Goal: Transaction & Acquisition: Purchase product/service

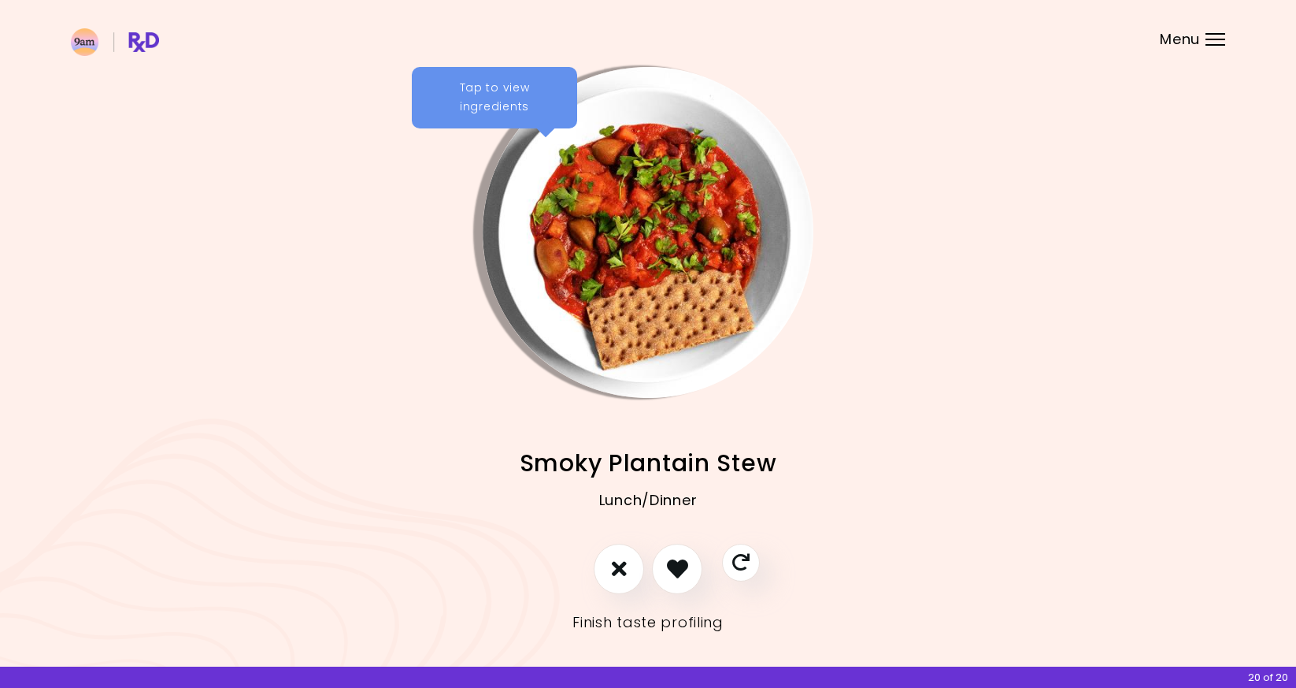
click at [692, 625] on link "Finish taste profiling" at bounding box center [648, 622] width 151 height 25
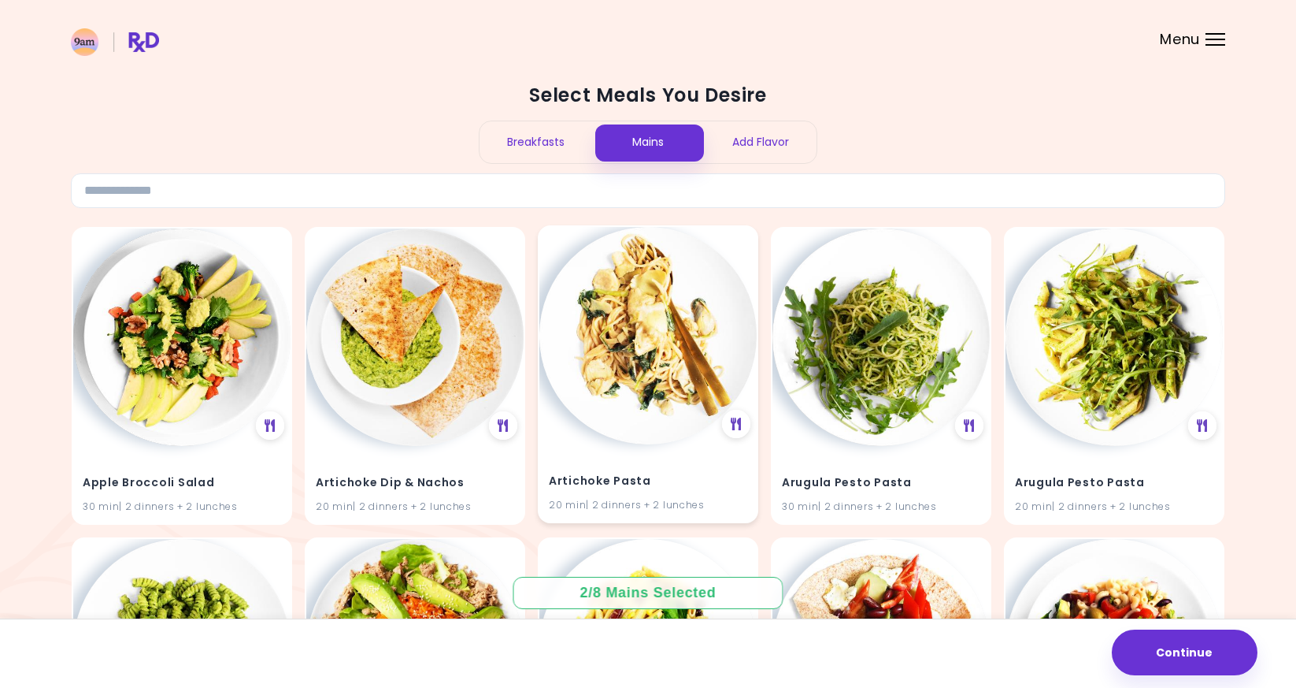
scroll to position [20, 0]
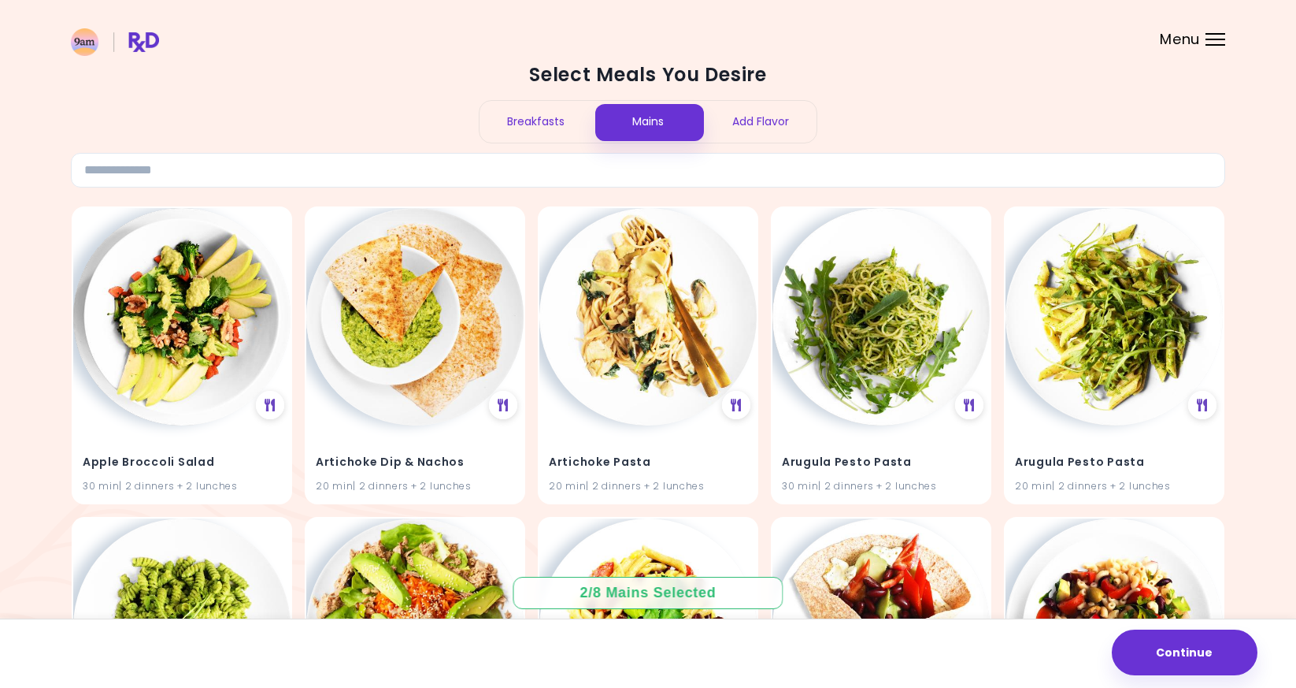
click at [569, 131] on div "Breakfasts" at bounding box center [536, 122] width 113 height 42
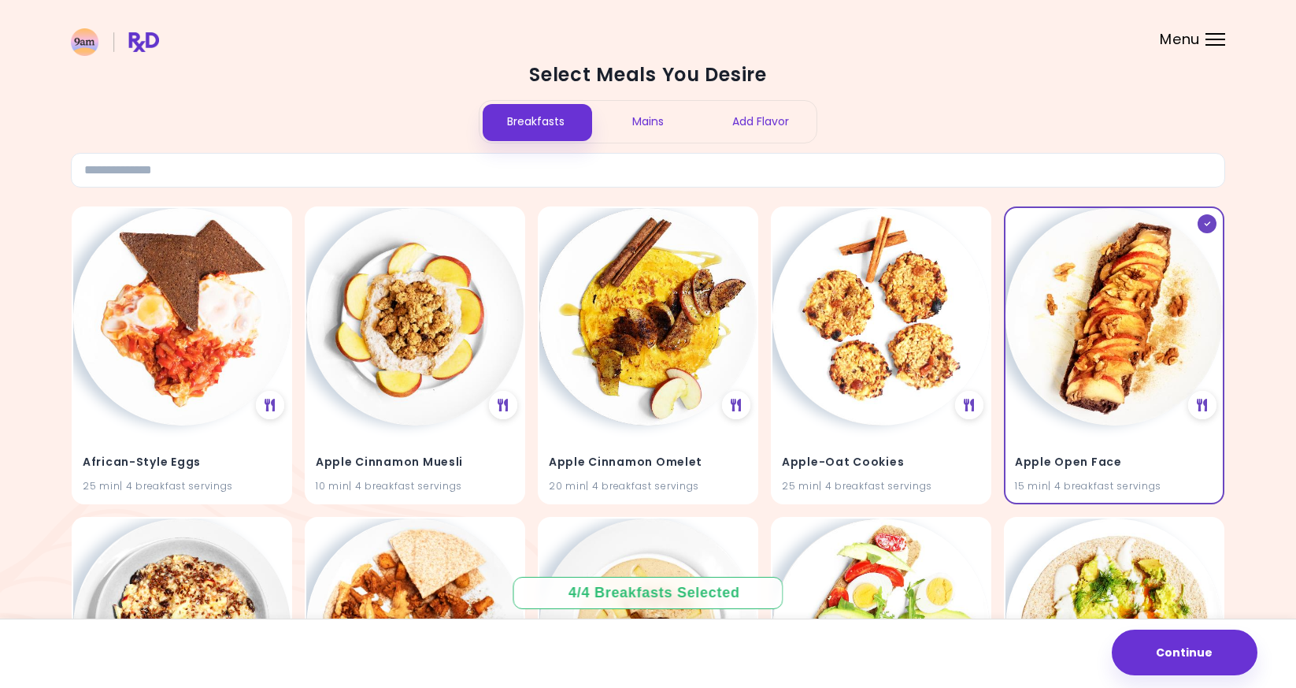
click at [624, 120] on div "Mains" at bounding box center [648, 122] width 113 height 42
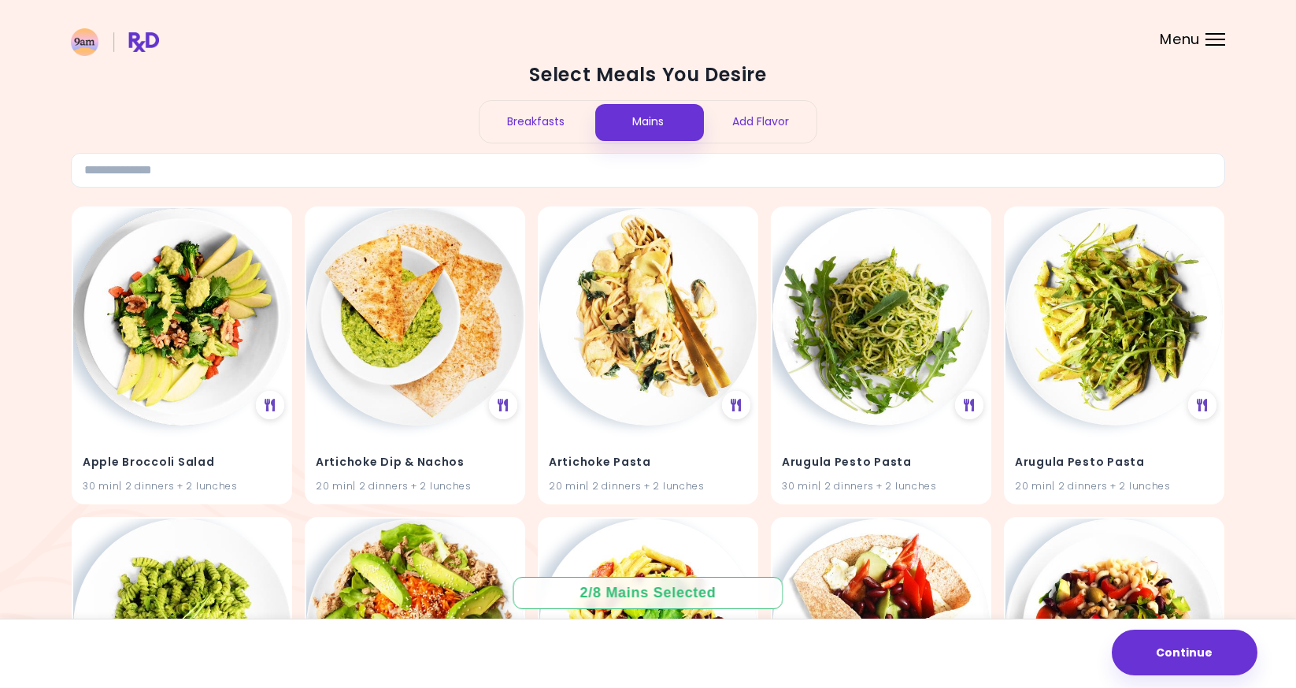
click at [728, 137] on div "Add Flavor" at bounding box center [760, 122] width 113 height 42
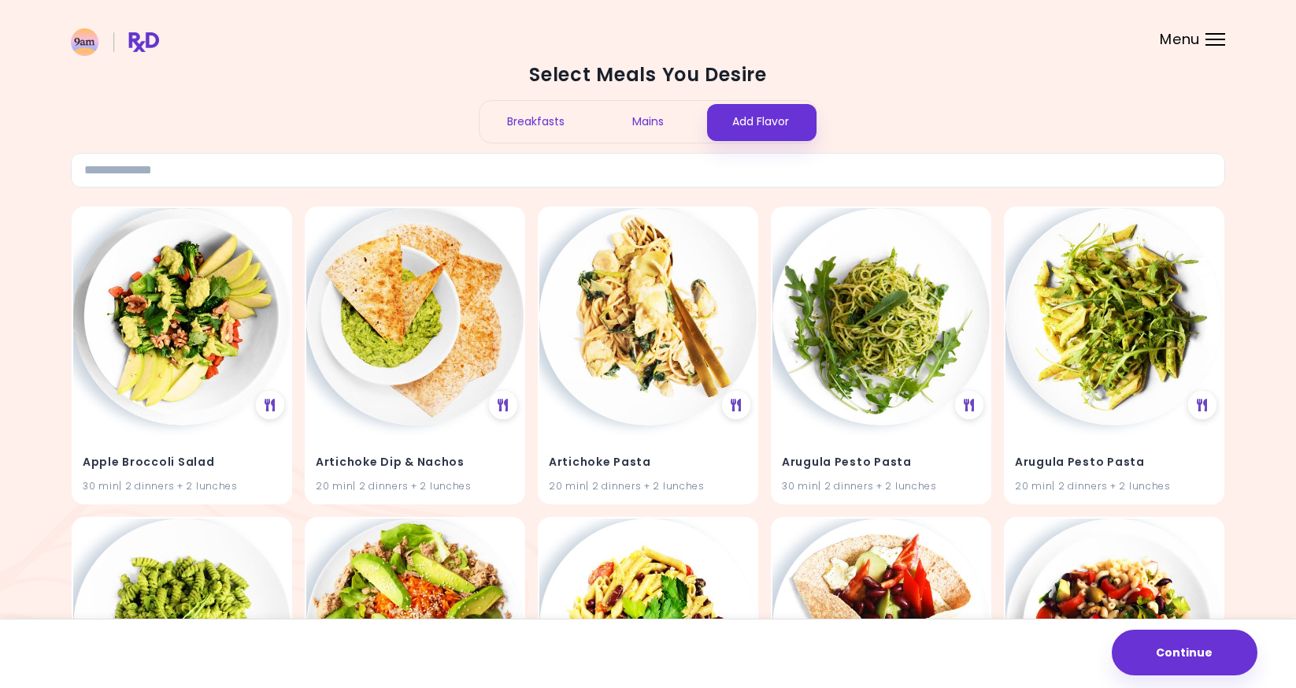
click at [586, 128] on div "Breakfasts" at bounding box center [536, 122] width 113 height 42
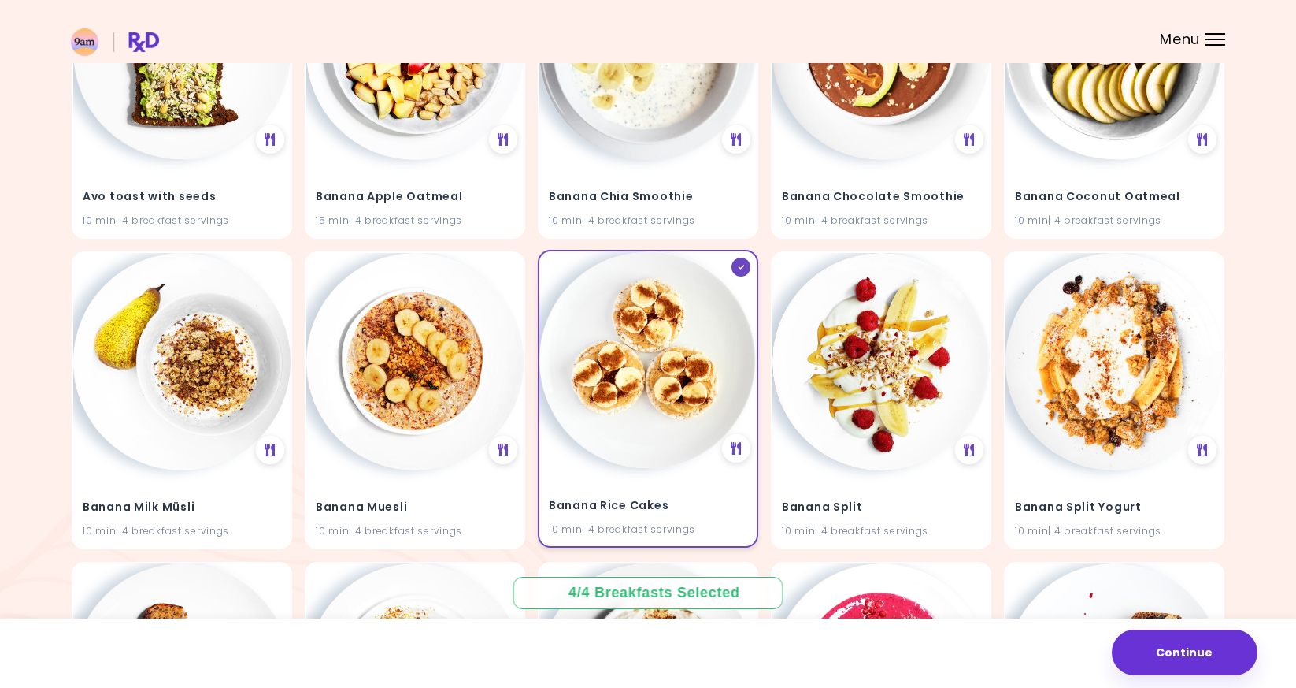
scroll to position [0, 0]
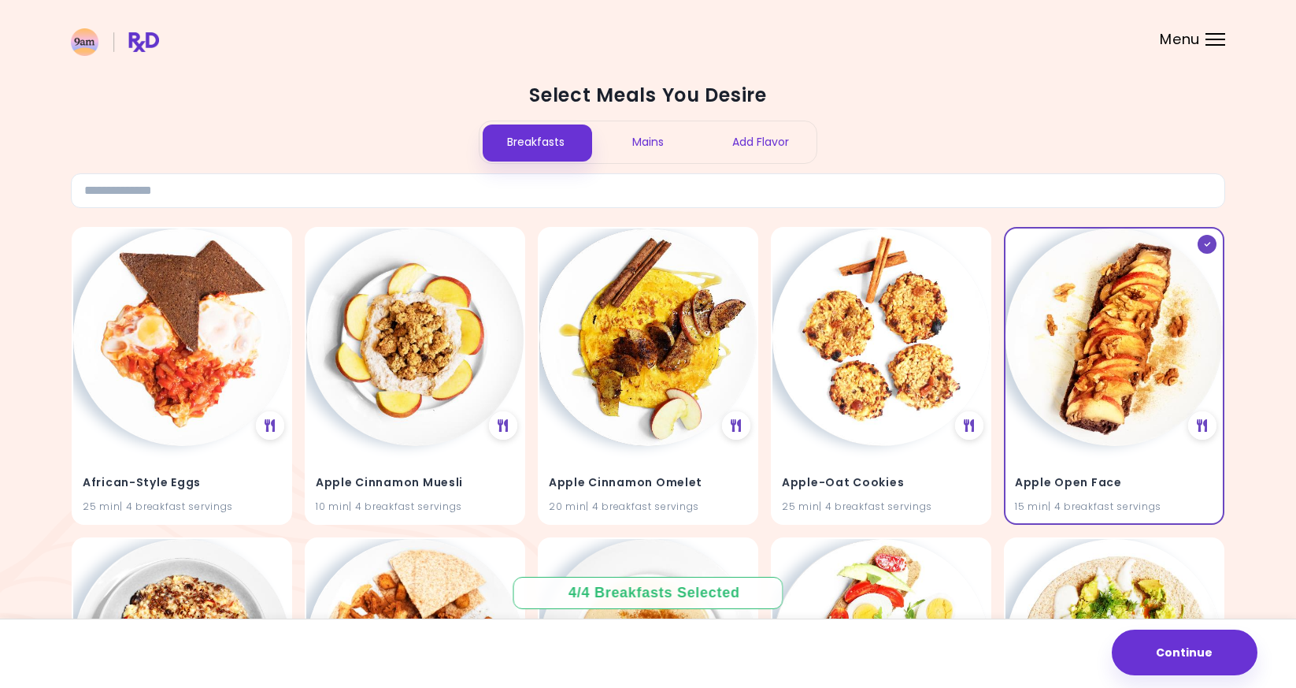
click at [653, 158] on div "Mains" at bounding box center [648, 142] width 113 height 42
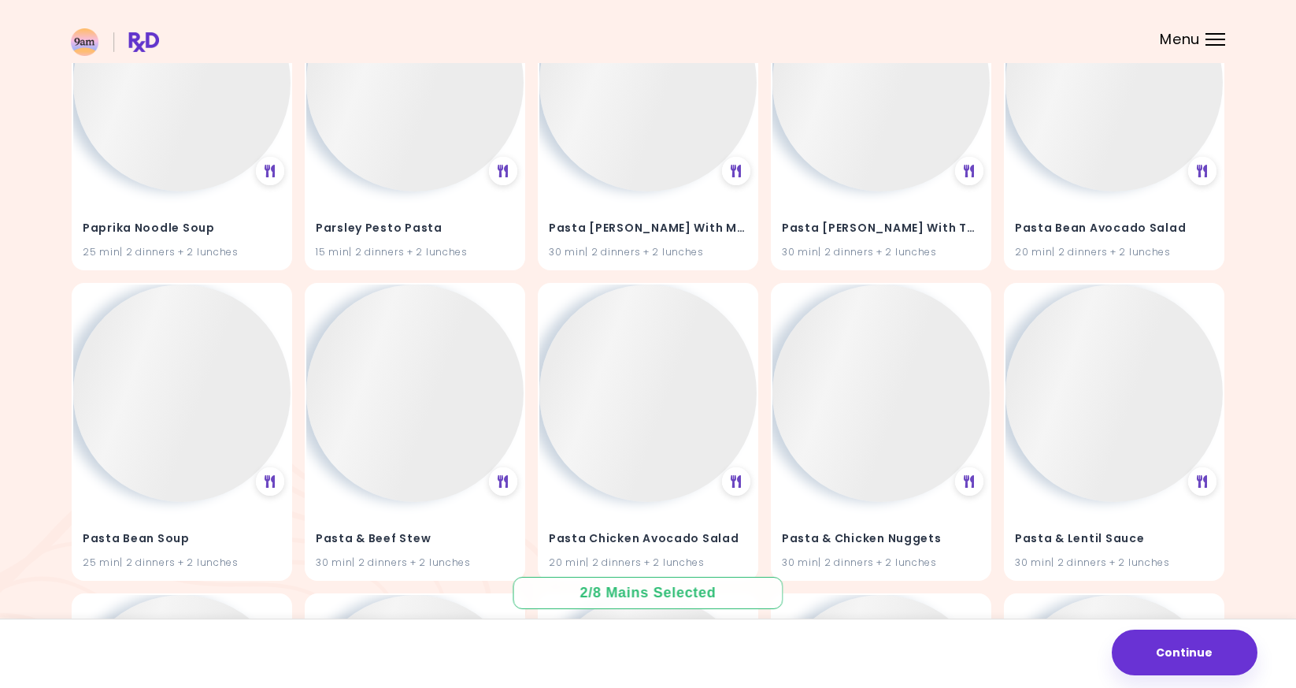
scroll to position [41863, 0]
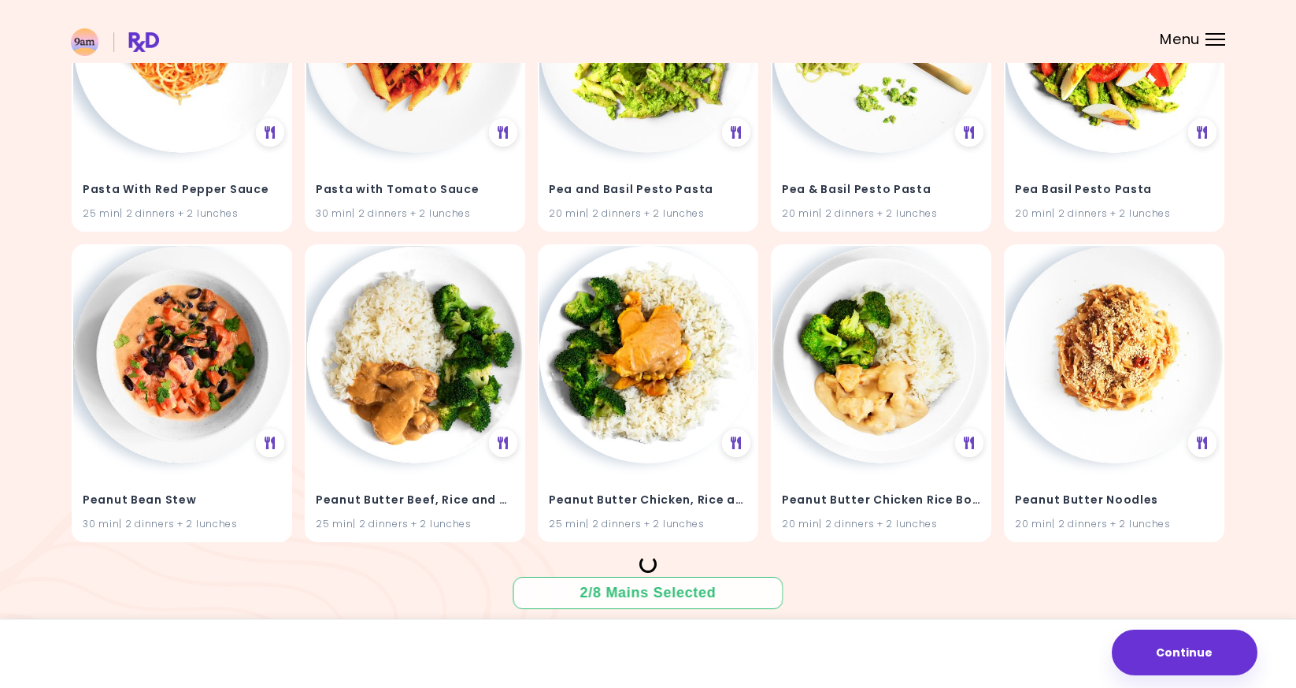
click at [1201, 39] on header at bounding box center [648, 31] width 1296 height 63
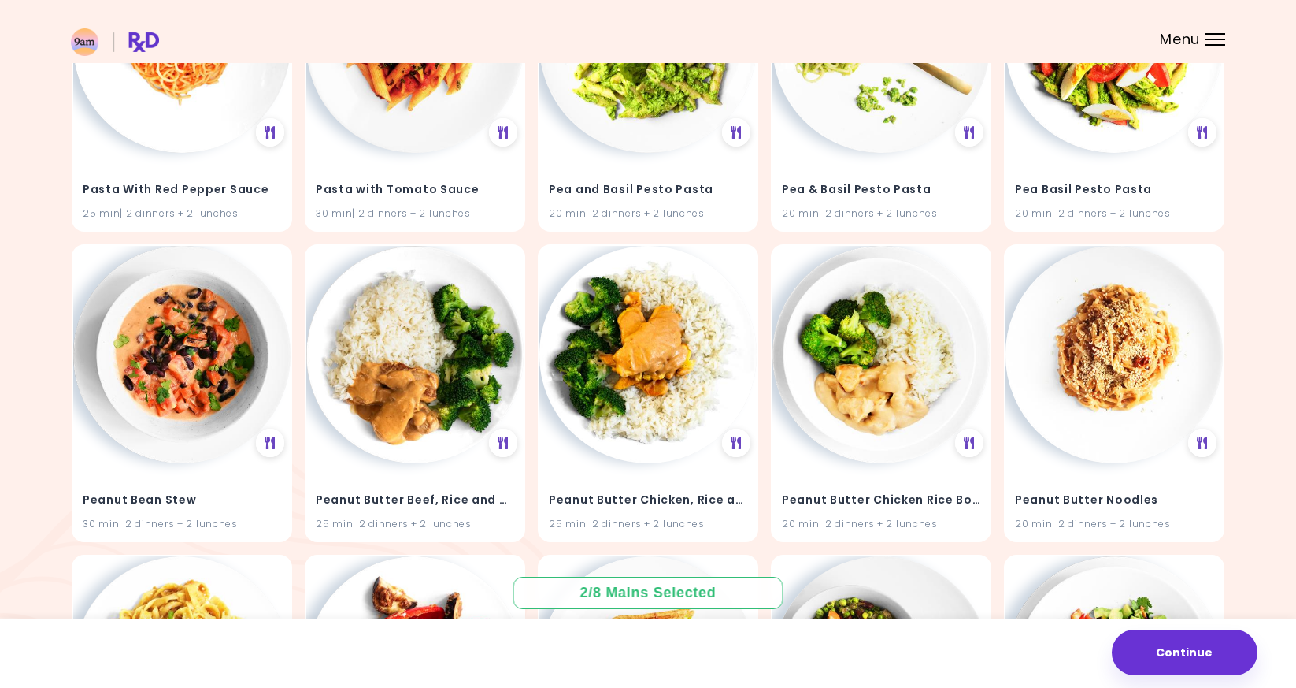
click at [1205, 38] on header at bounding box center [648, 31] width 1296 height 63
click at [1211, 39] on div at bounding box center [1216, 40] width 20 height 2
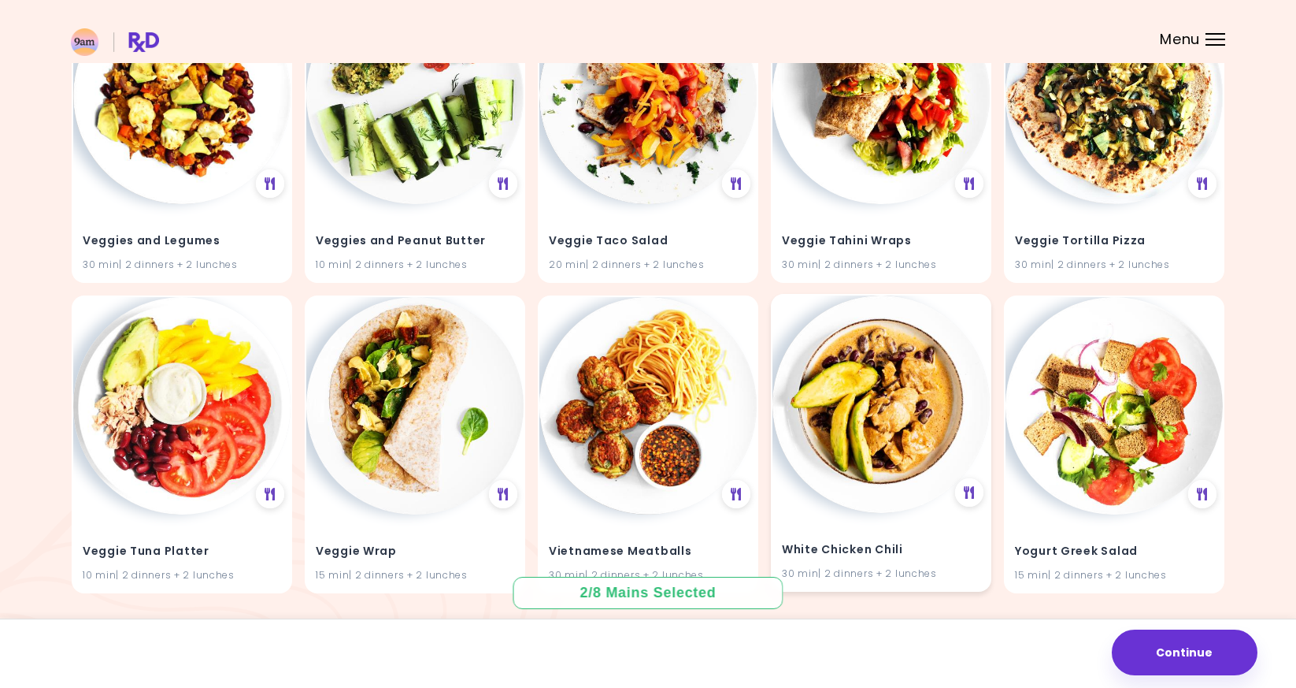
scroll to position [67556, 0]
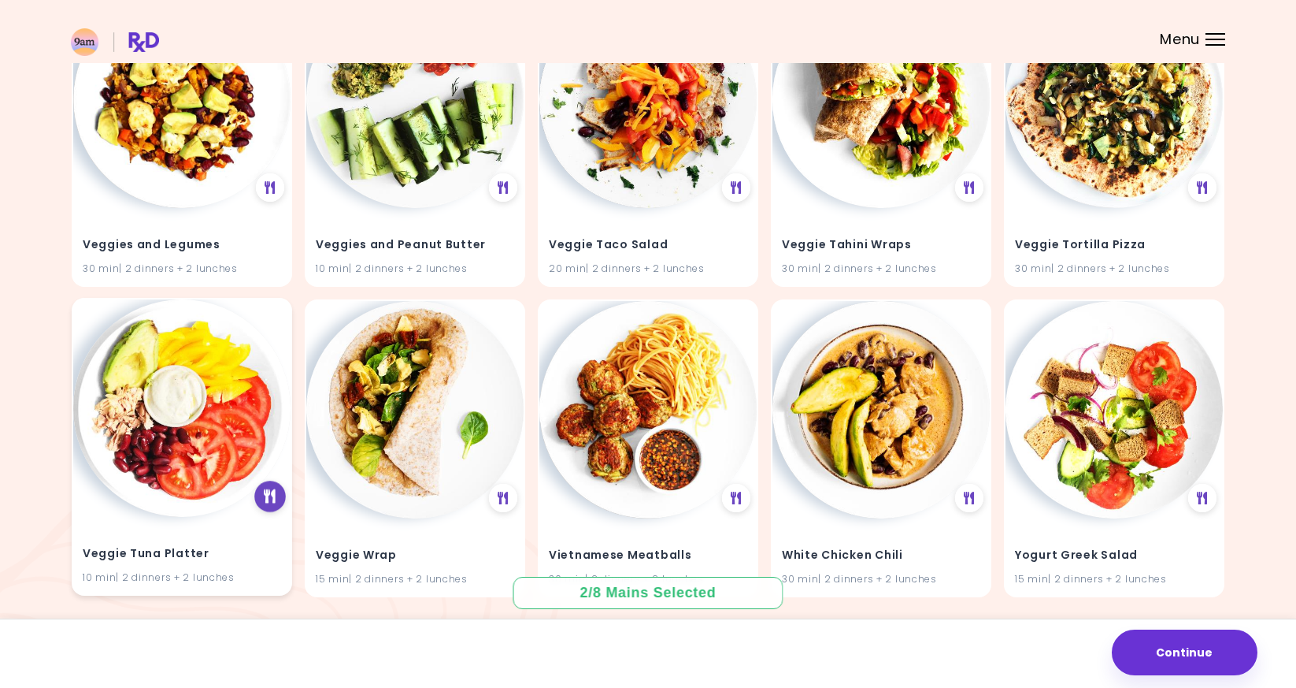
click at [262, 493] on div at bounding box center [270, 497] width 32 height 32
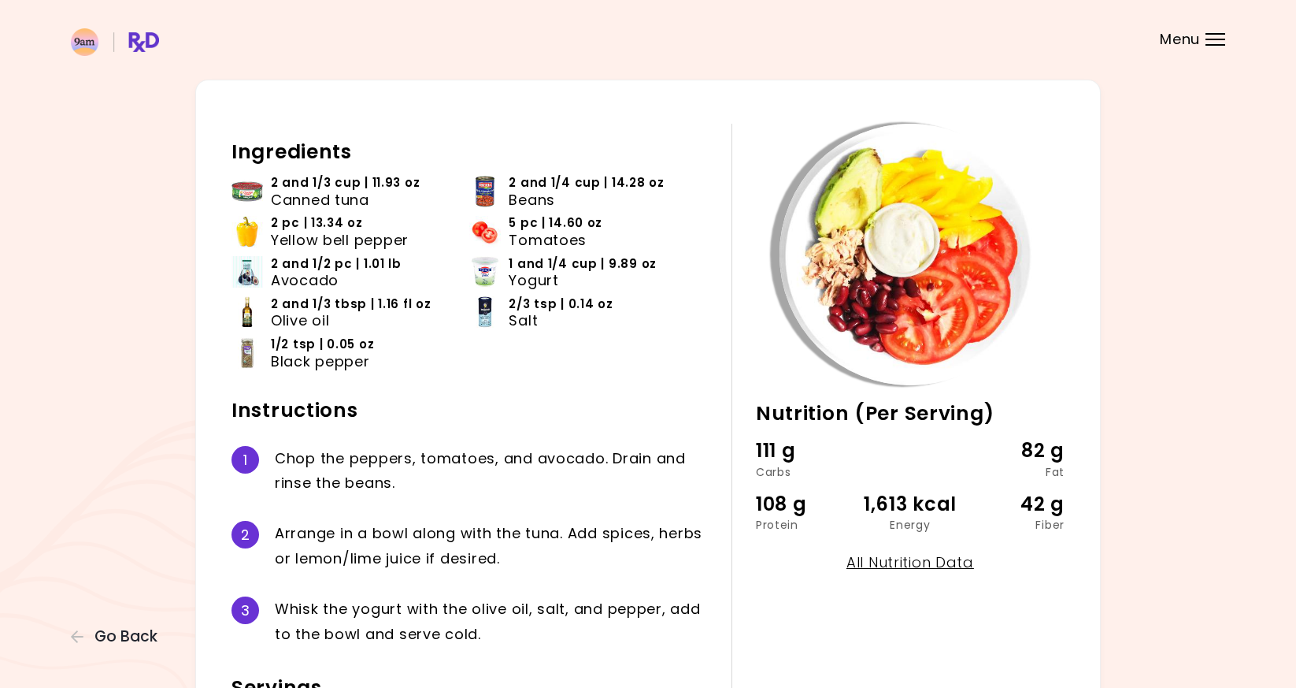
scroll to position [58, 0]
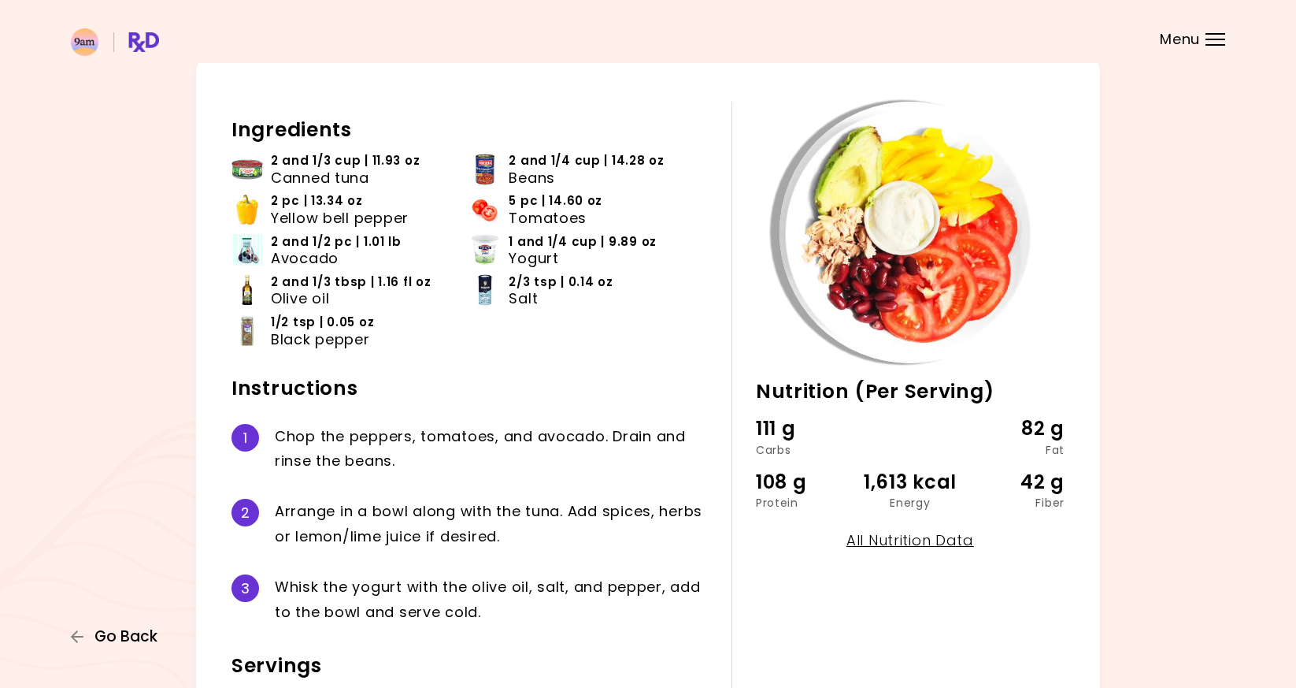
click at [130, 645] on span "Go Back" at bounding box center [126, 636] width 63 height 17
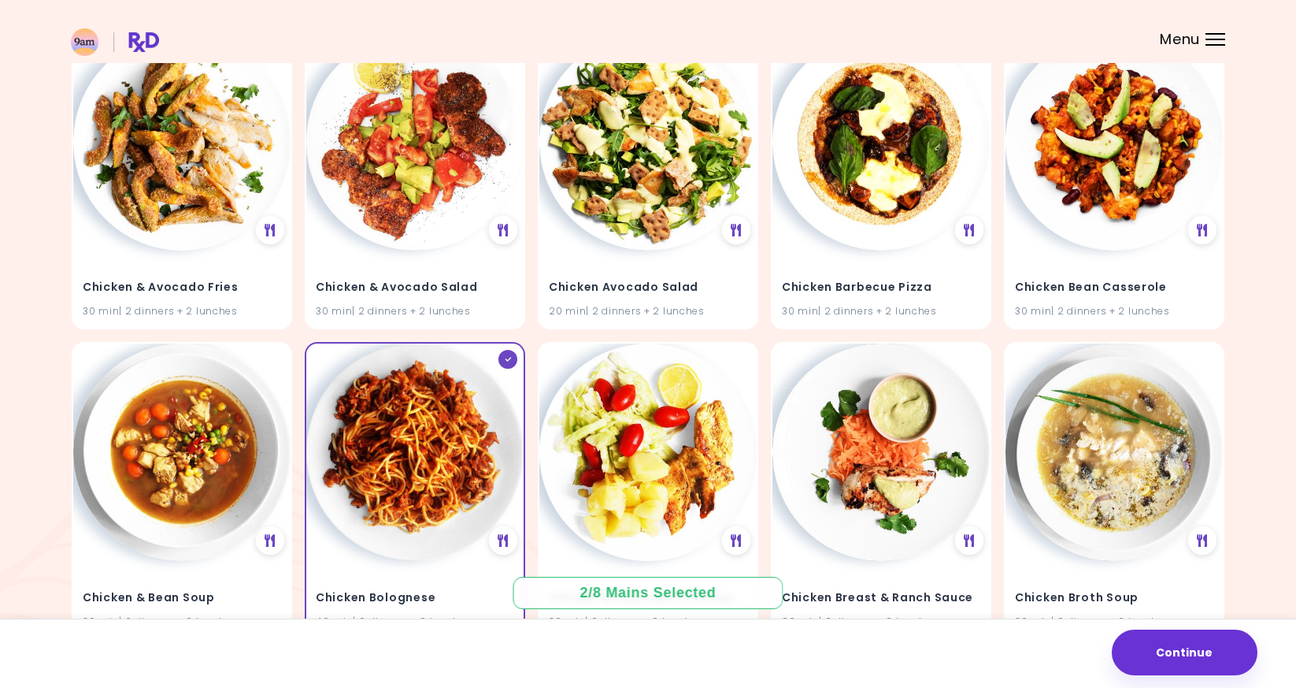
scroll to position [14160, 0]
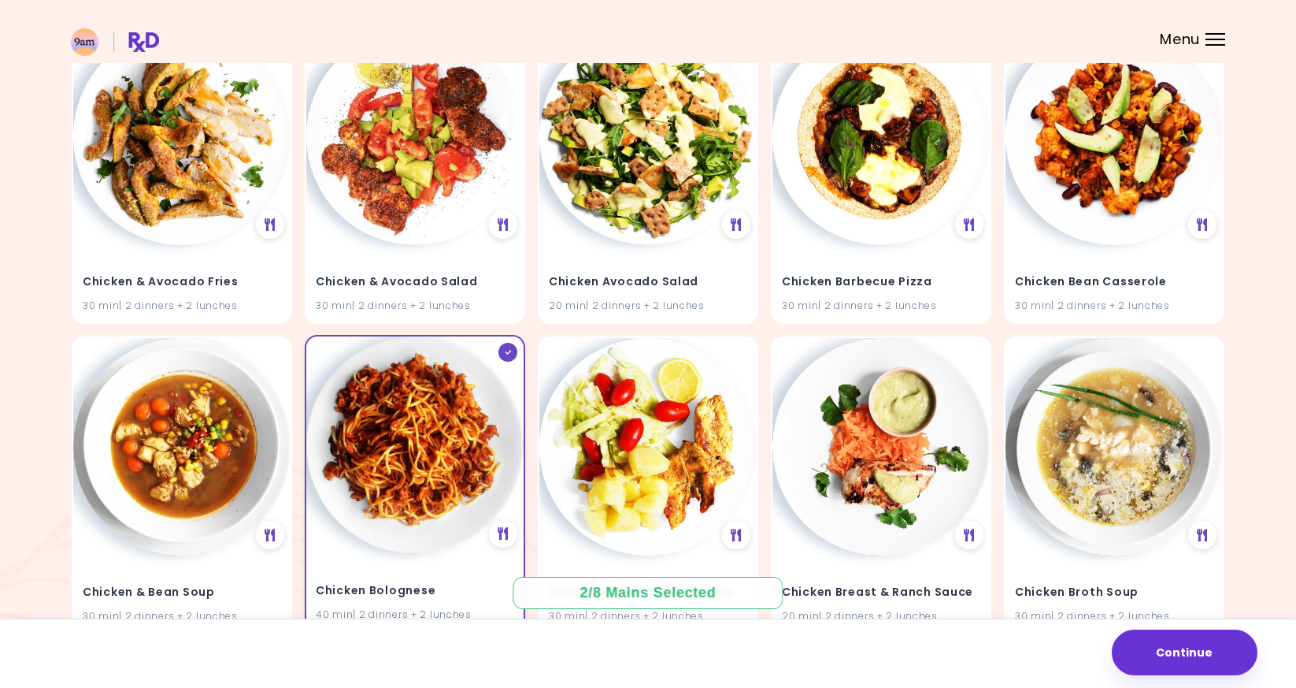
click at [449, 439] on img at bounding box center [414, 444] width 217 height 217
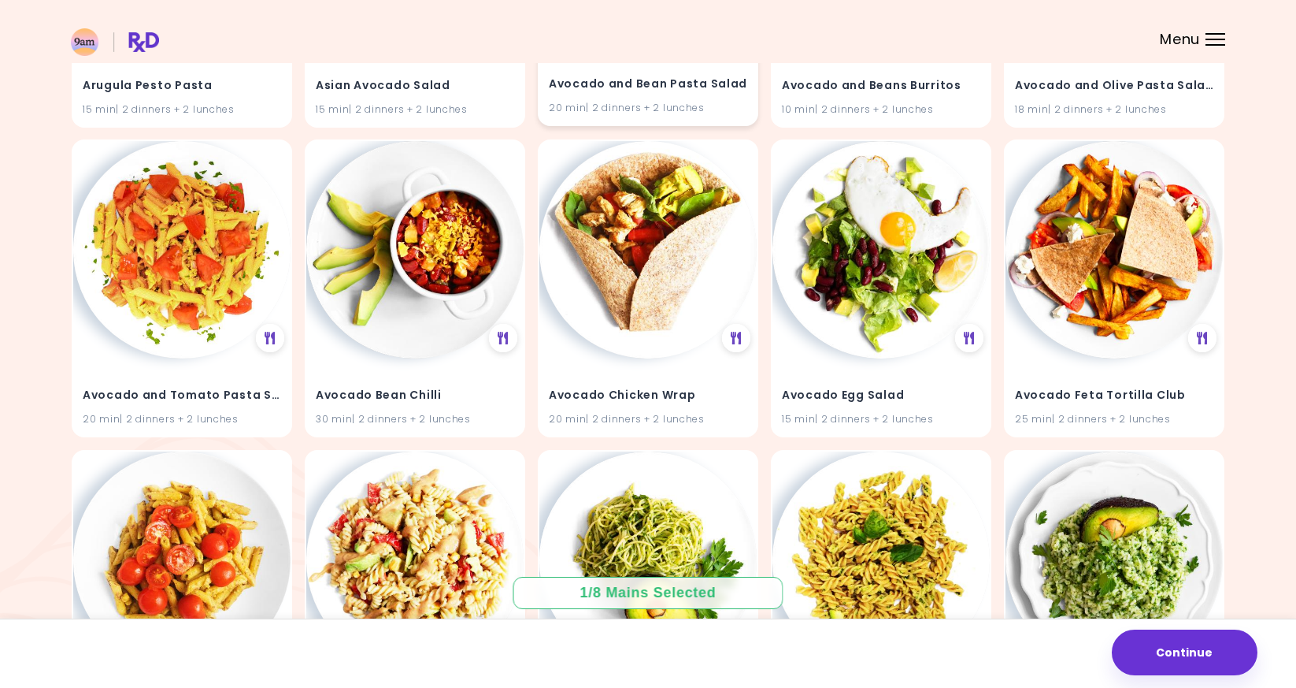
scroll to position [0, 0]
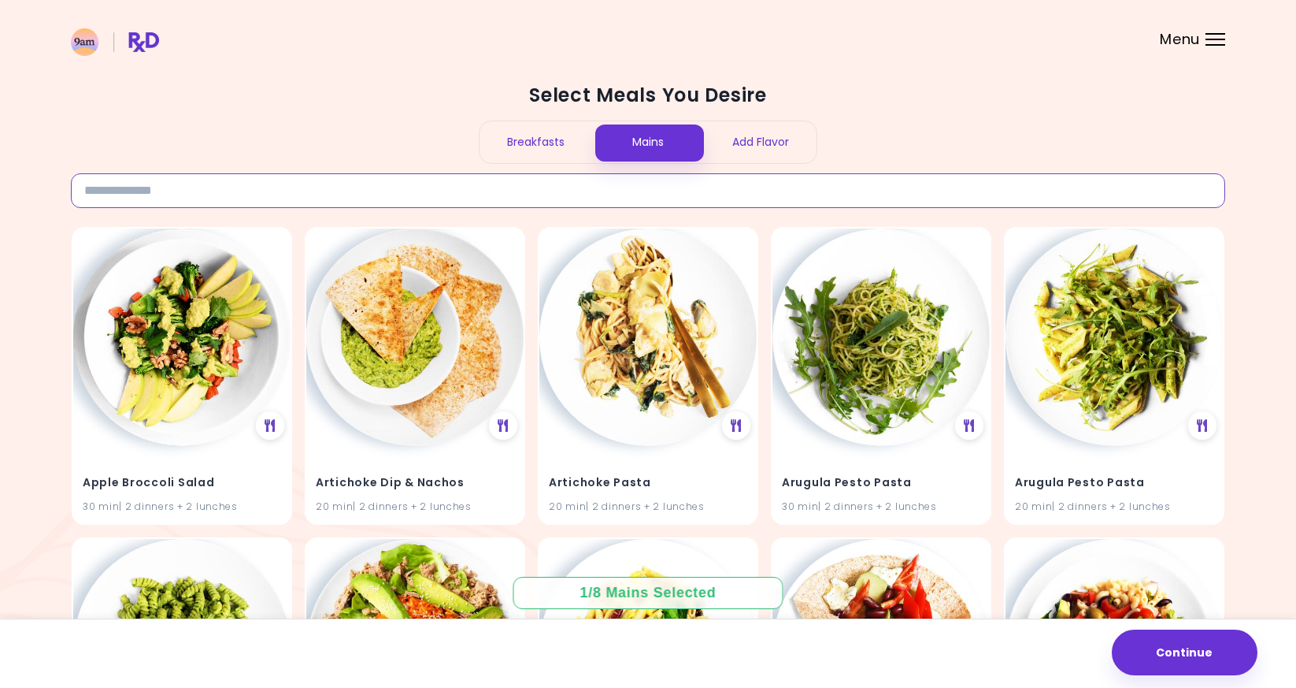
click at [546, 200] on input at bounding box center [648, 190] width 1155 height 35
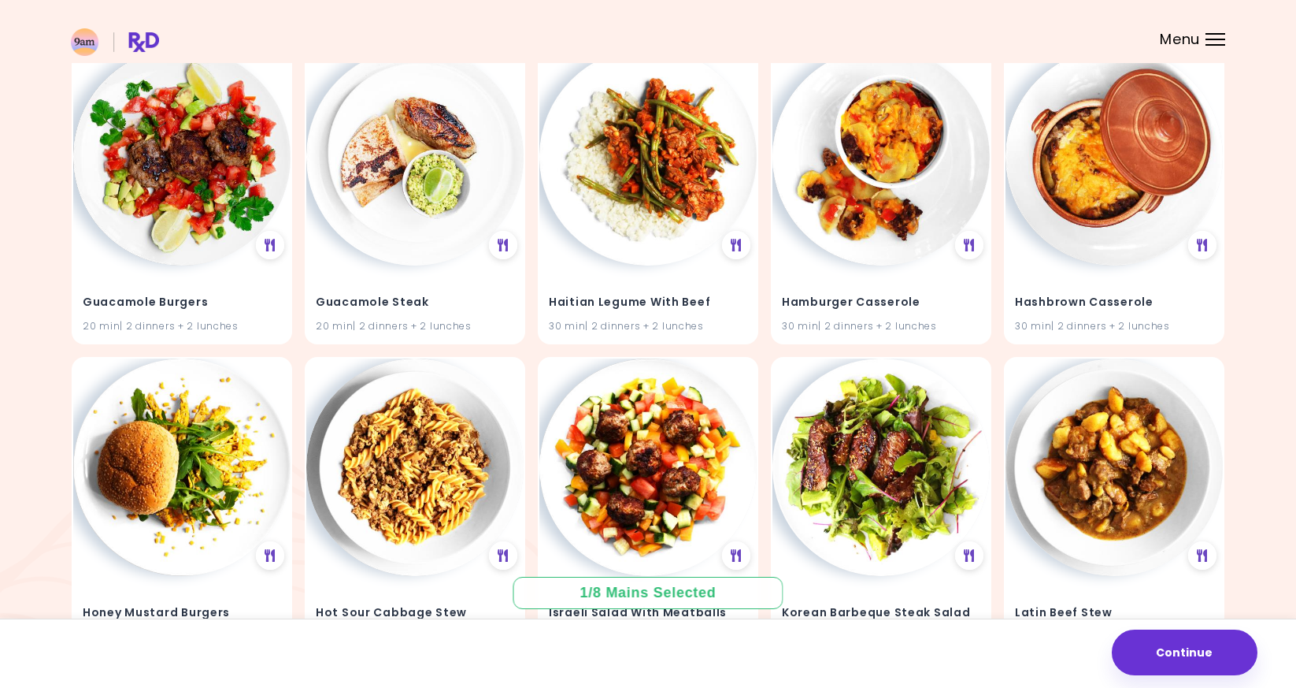
scroll to position [5761, 0]
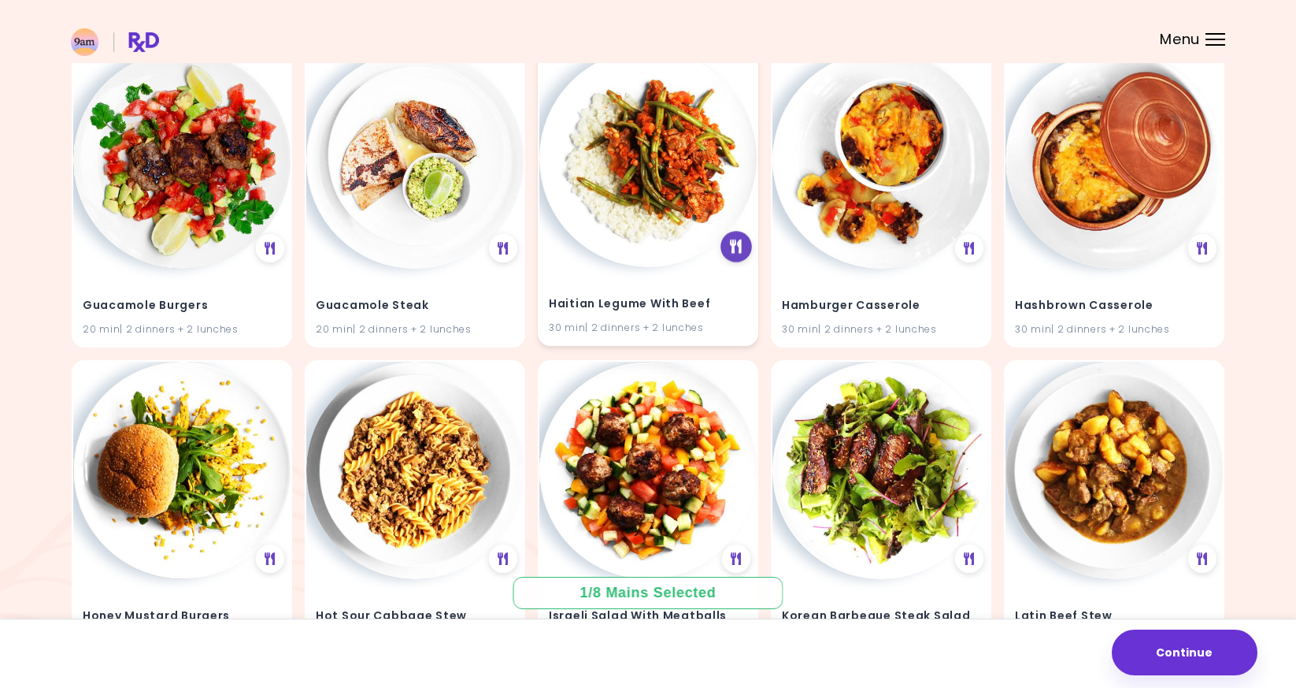
type input "****"
click at [731, 250] on icon at bounding box center [737, 247] width 12 height 14
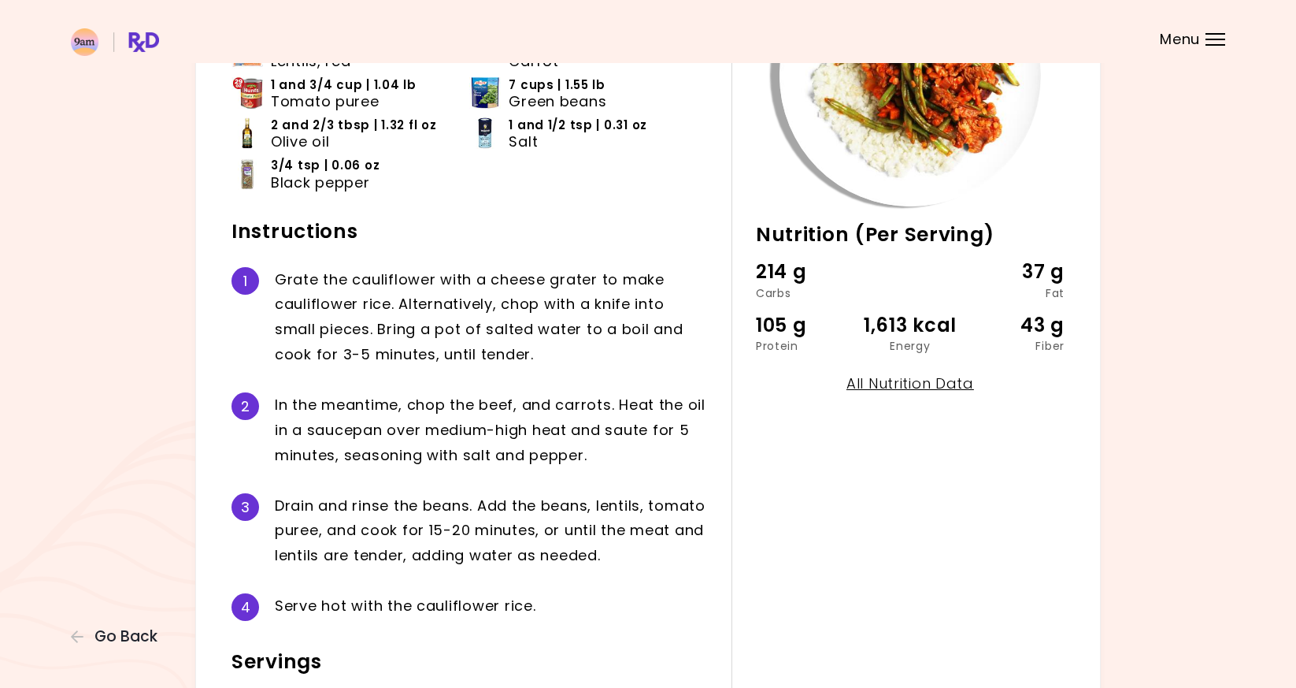
scroll to position [384, 0]
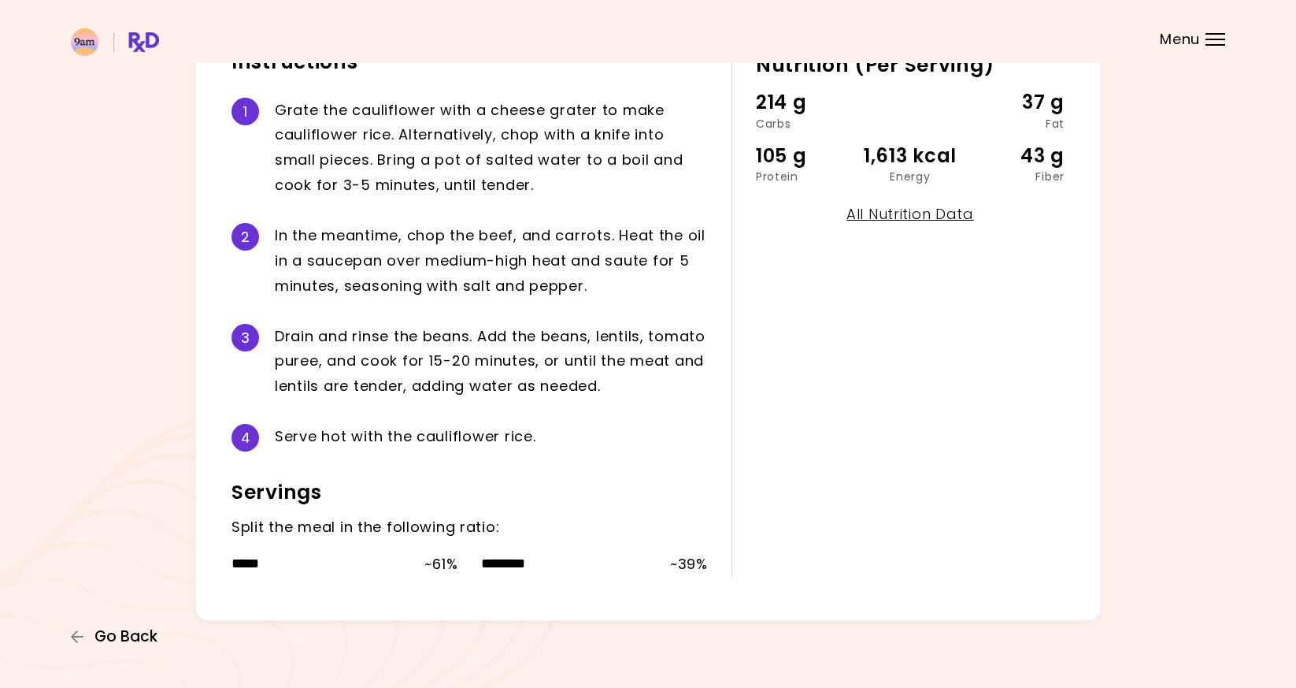
click at [142, 633] on span "Go Back" at bounding box center [126, 636] width 63 height 17
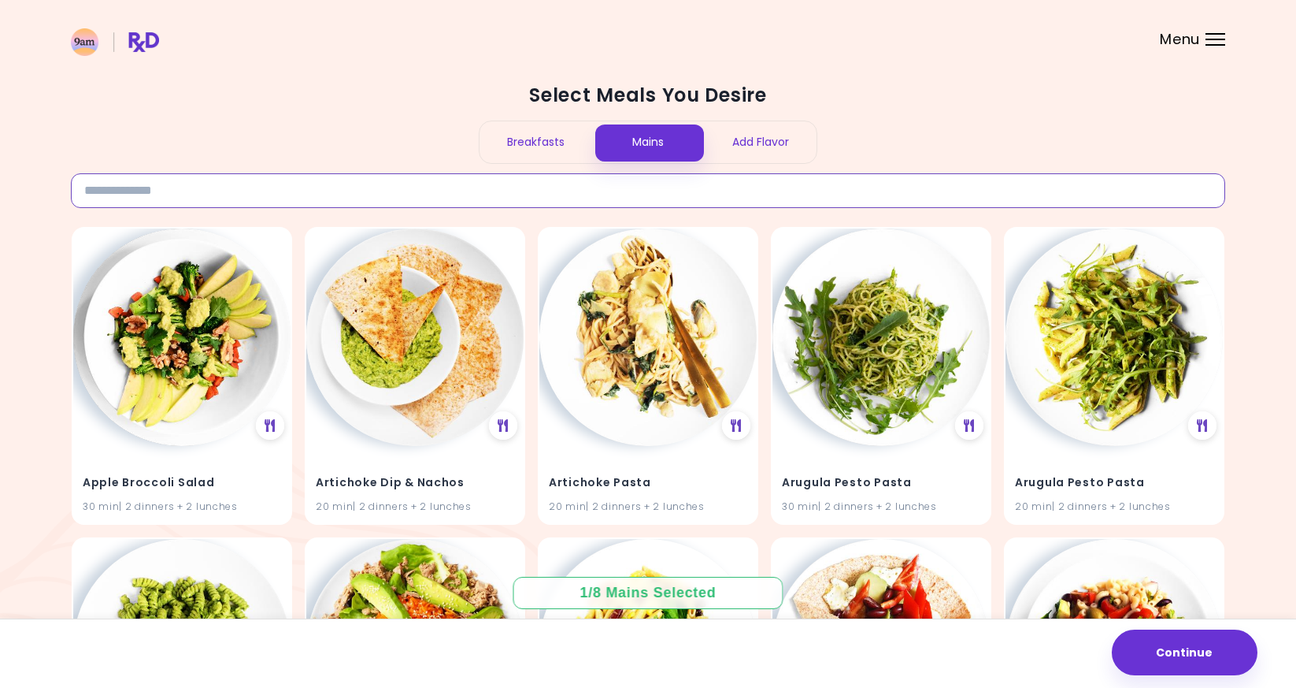
click at [588, 194] on input at bounding box center [648, 190] width 1155 height 35
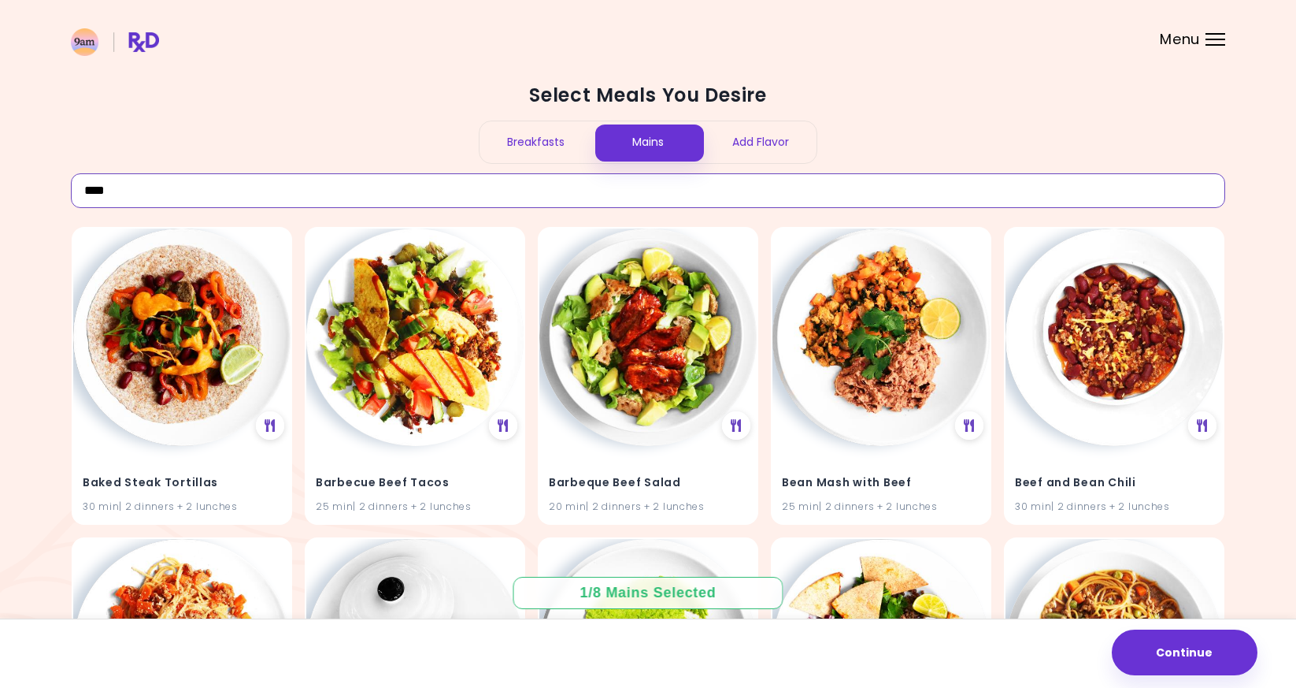
click at [439, 178] on input "****" at bounding box center [648, 190] width 1155 height 35
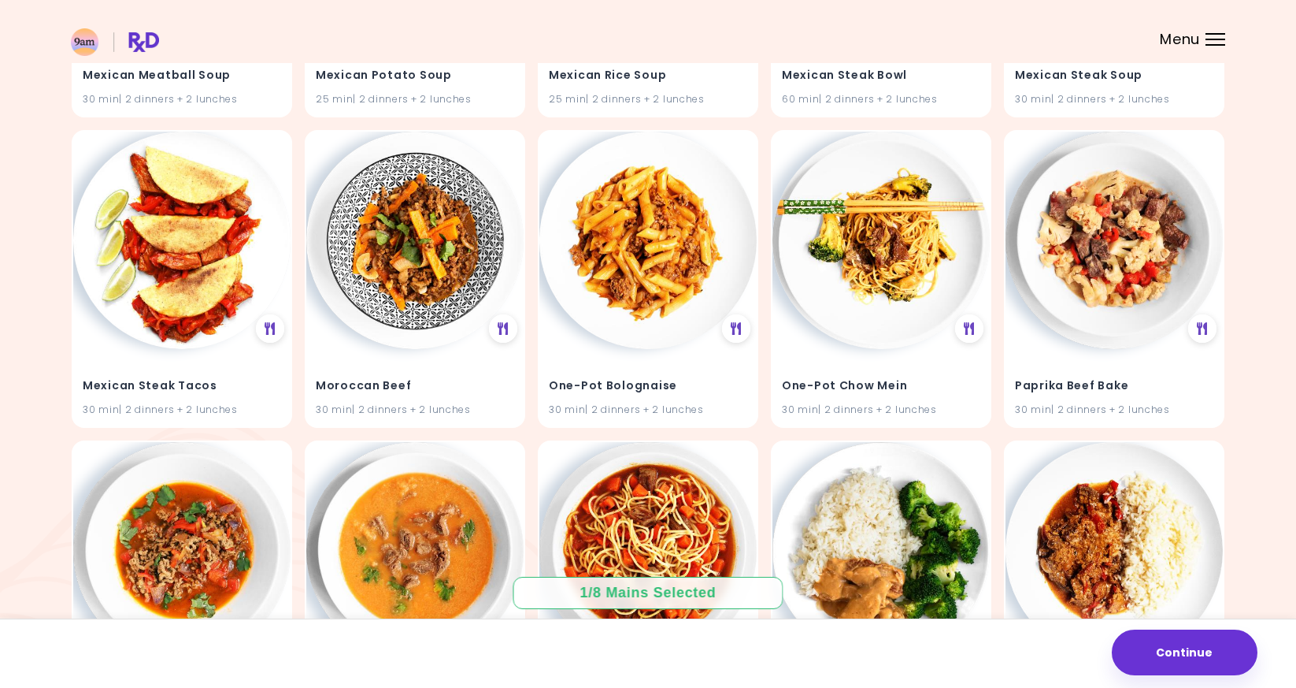
scroll to position [7854, 0]
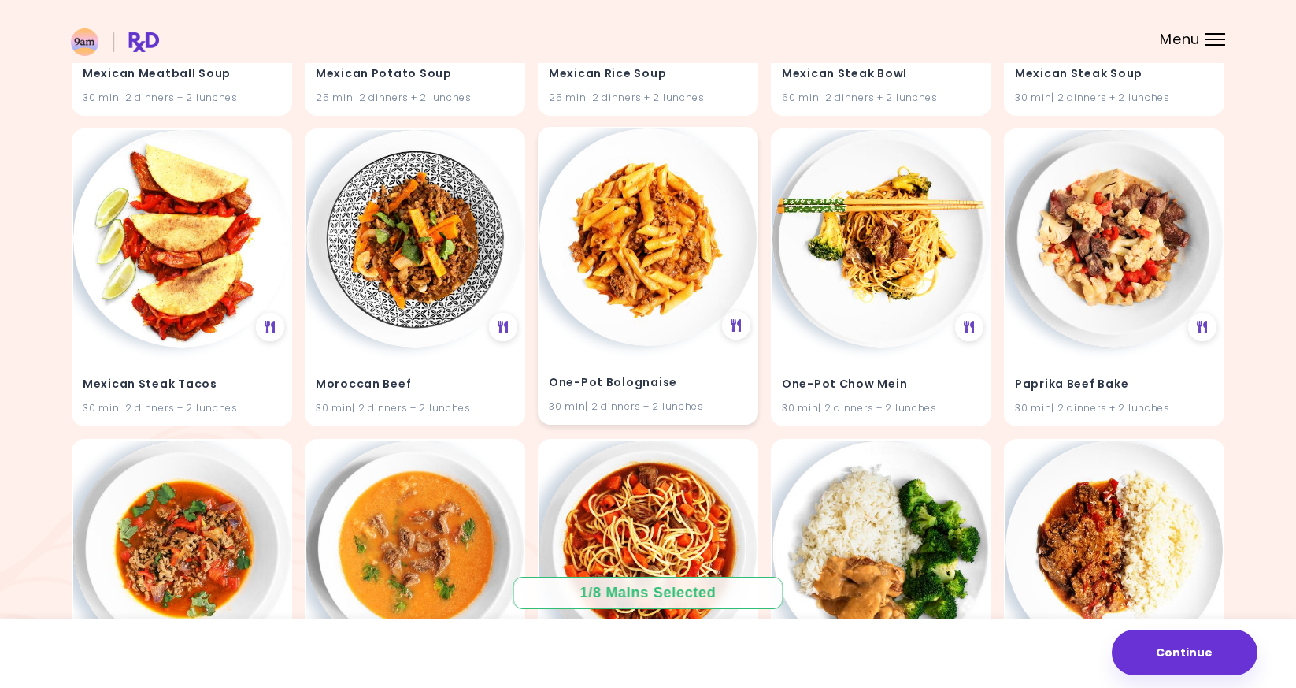
click at [648, 265] on img at bounding box center [648, 236] width 217 height 217
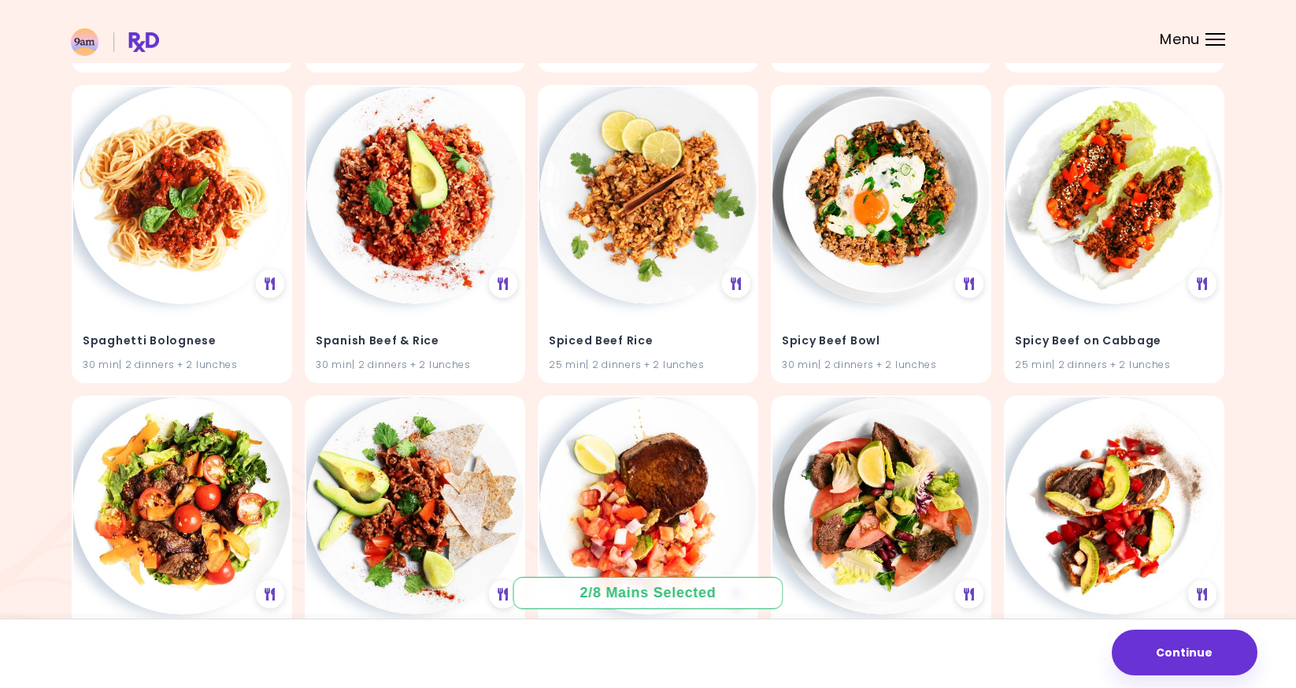
scroll to position [9137, 0]
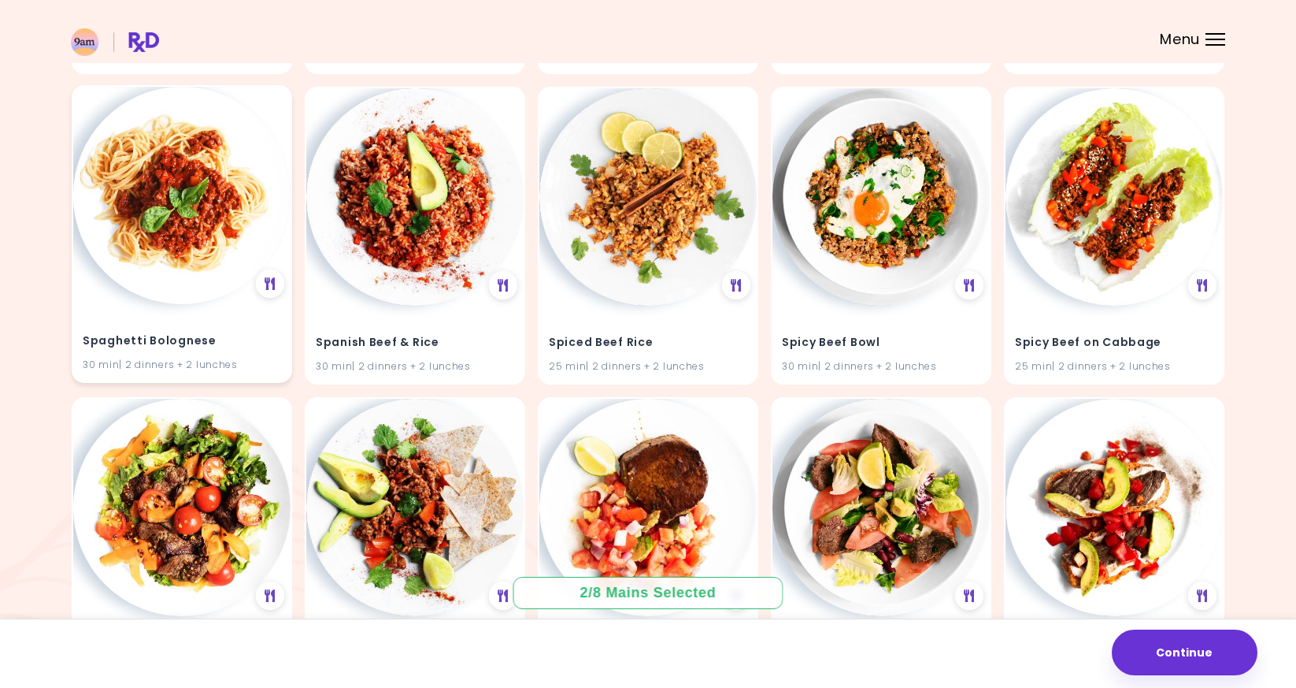
click at [124, 238] on img at bounding box center [181, 195] width 217 height 217
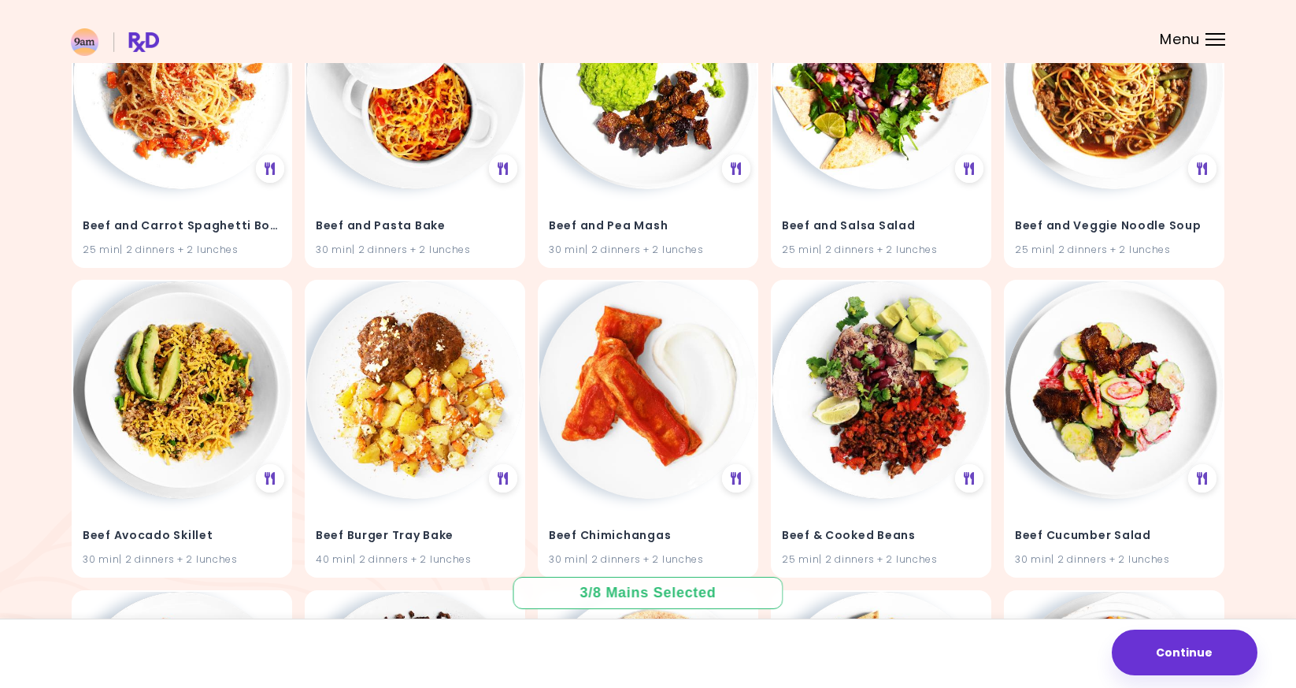
scroll to position [0, 0]
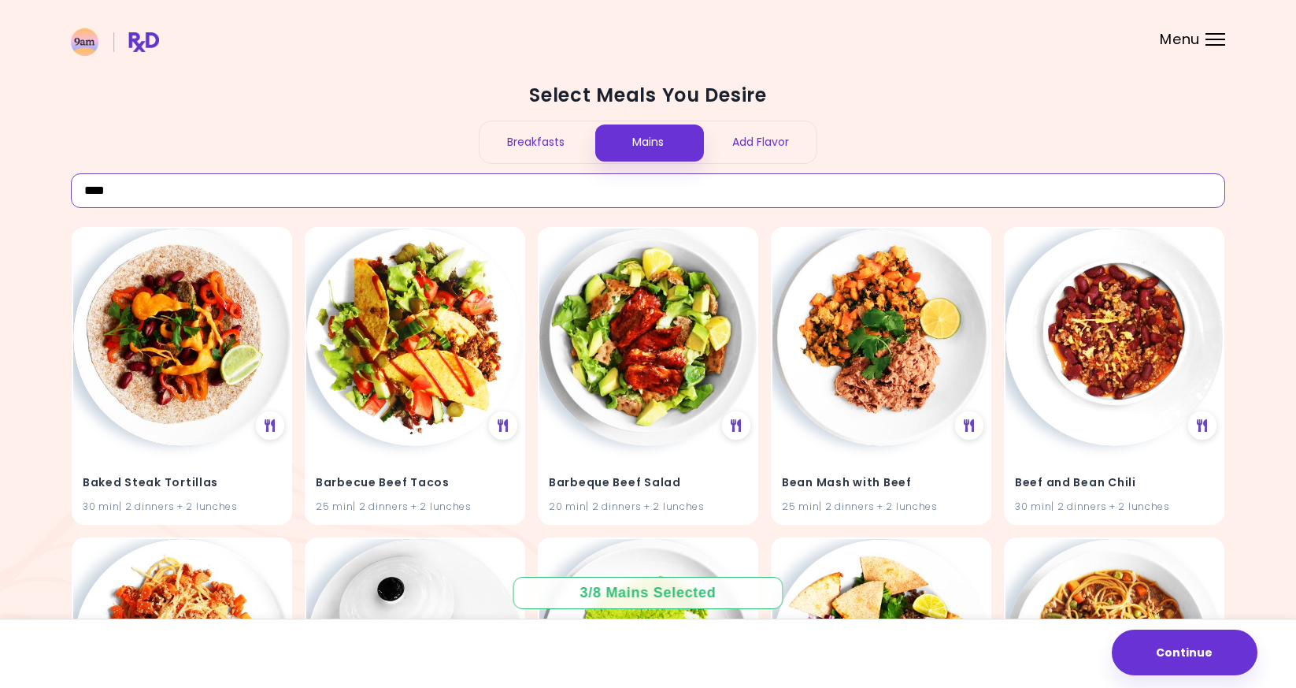
click at [481, 176] on input "****" at bounding box center [648, 190] width 1155 height 35
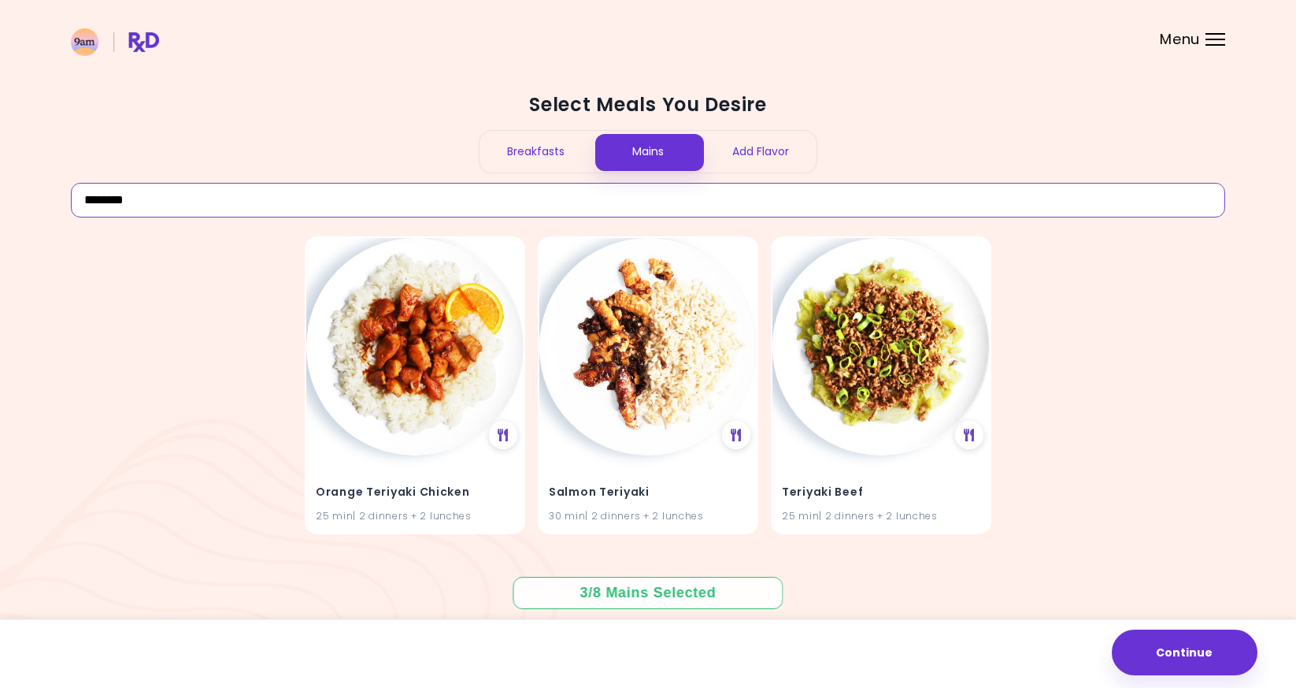
click at [562, 209] on input "********" at bounding box center [648, 200] width 1155 height 35
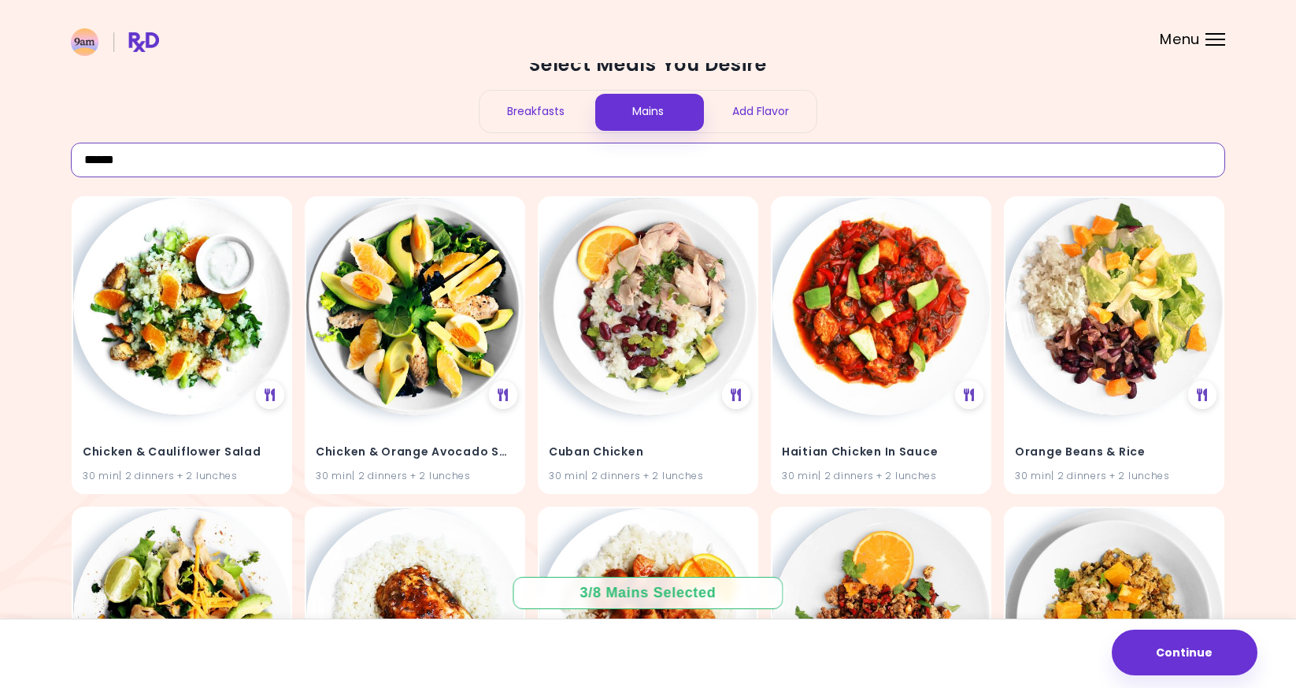
scroll to position [17, 0]
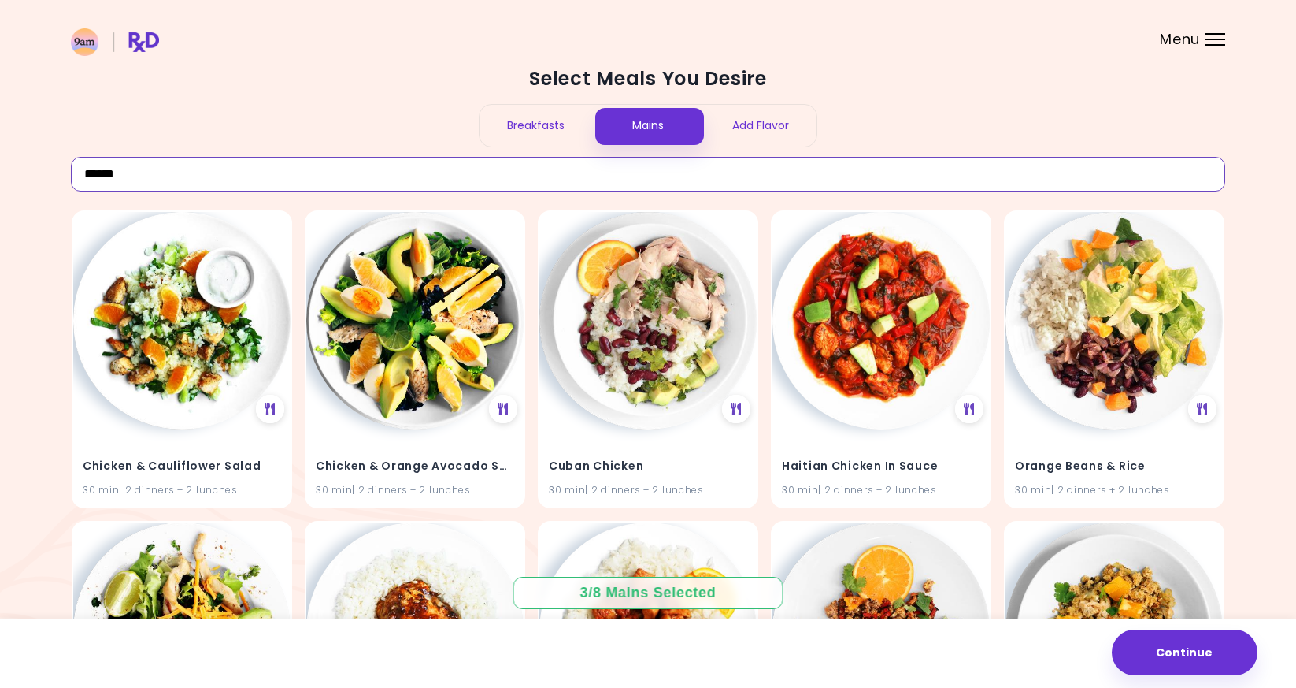
click at [525, 165] on input "******" at bounding box center [648, 174] width 1155 height 35
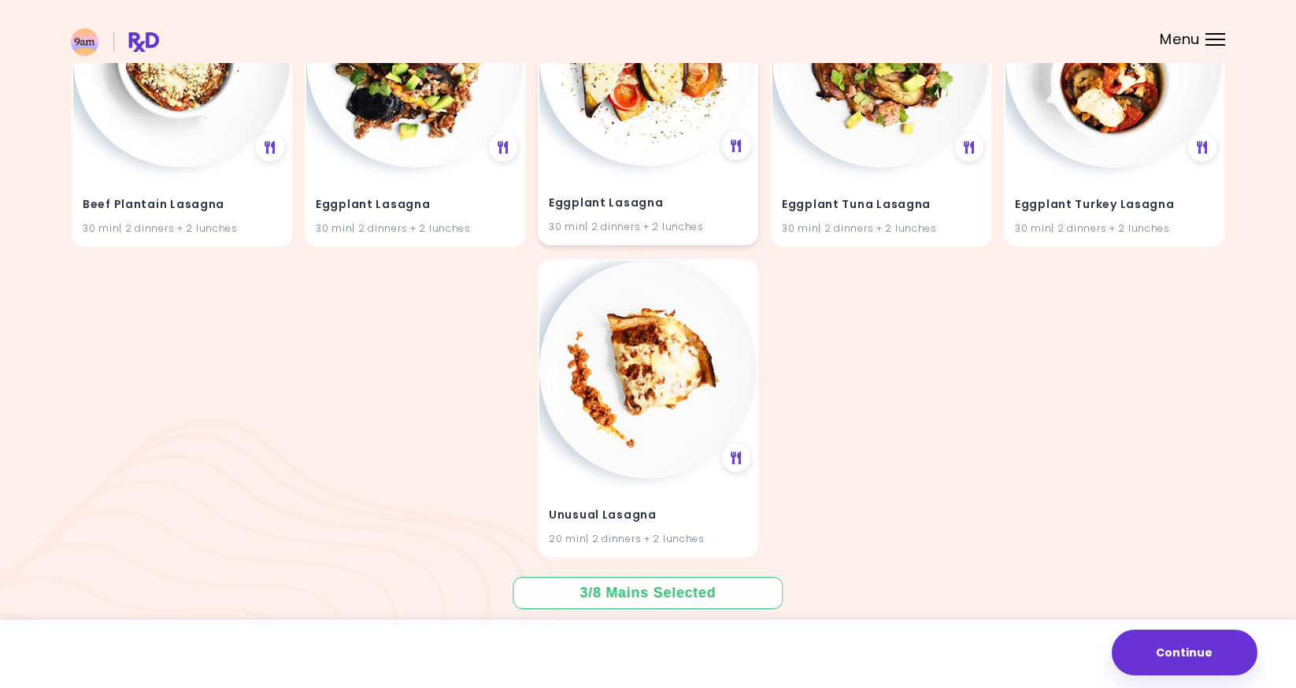
scroll to position [0, 0]
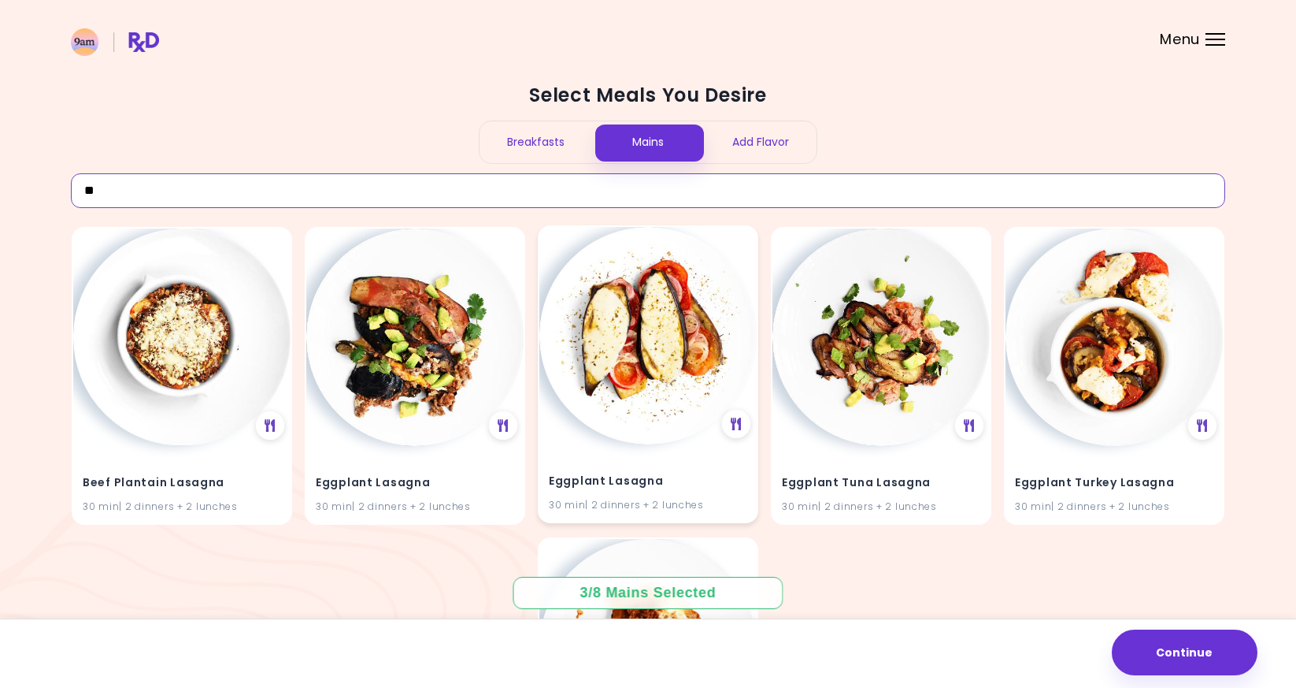
type input "*"
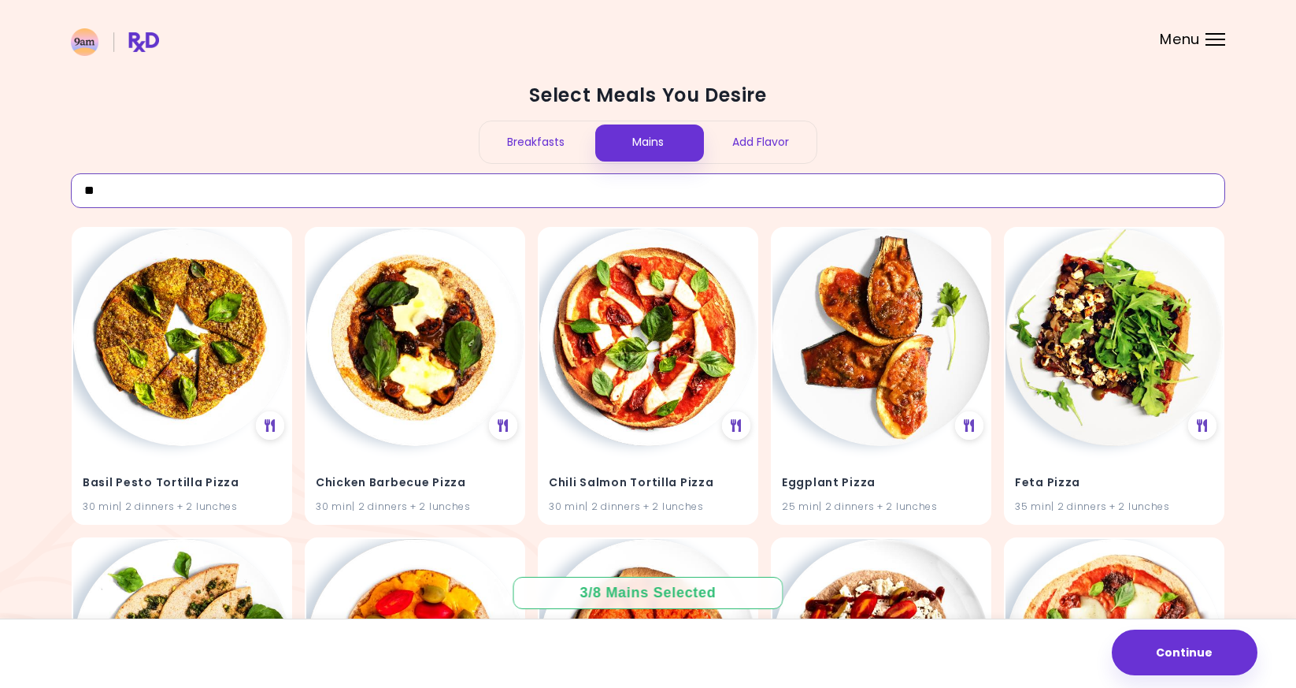
type input "*"
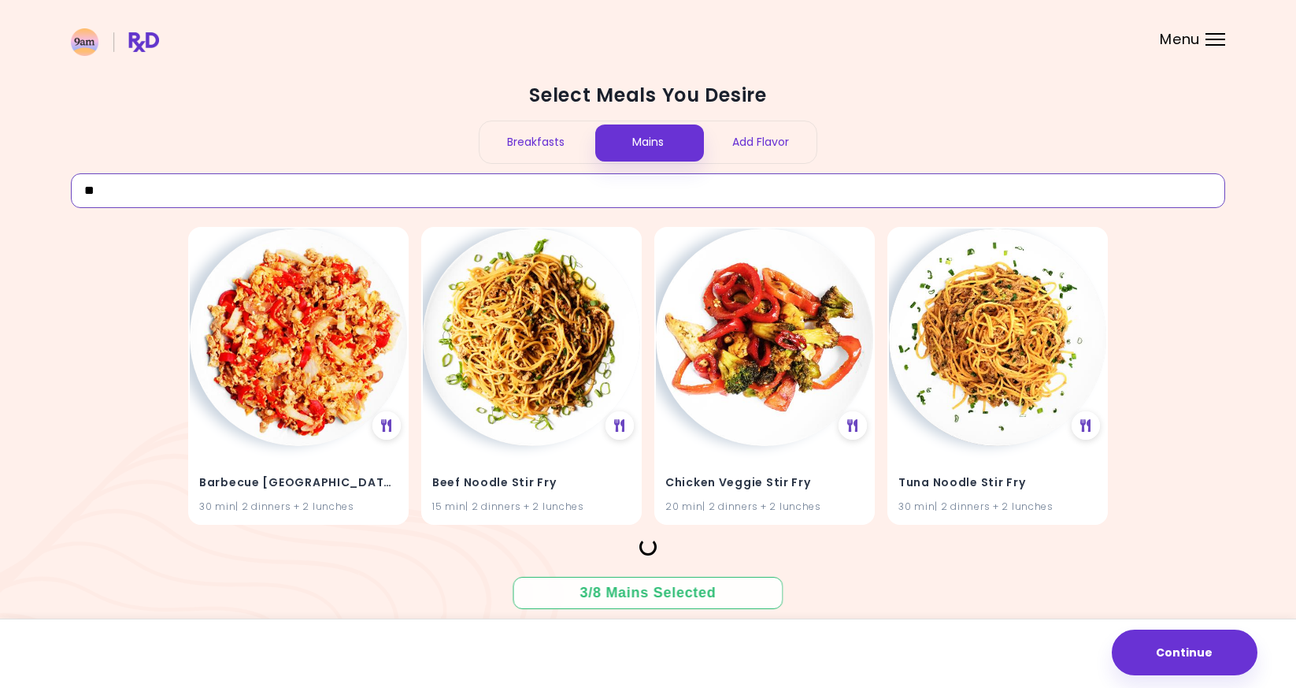
type input "*"
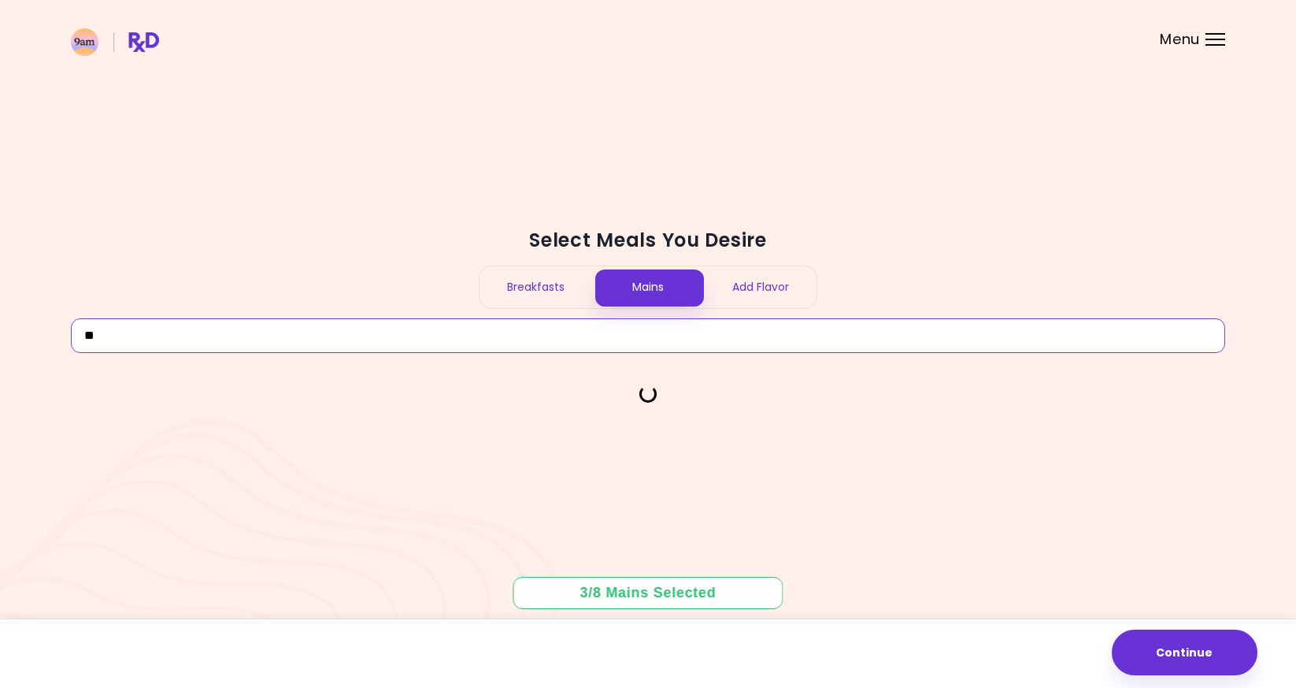
type input "*"
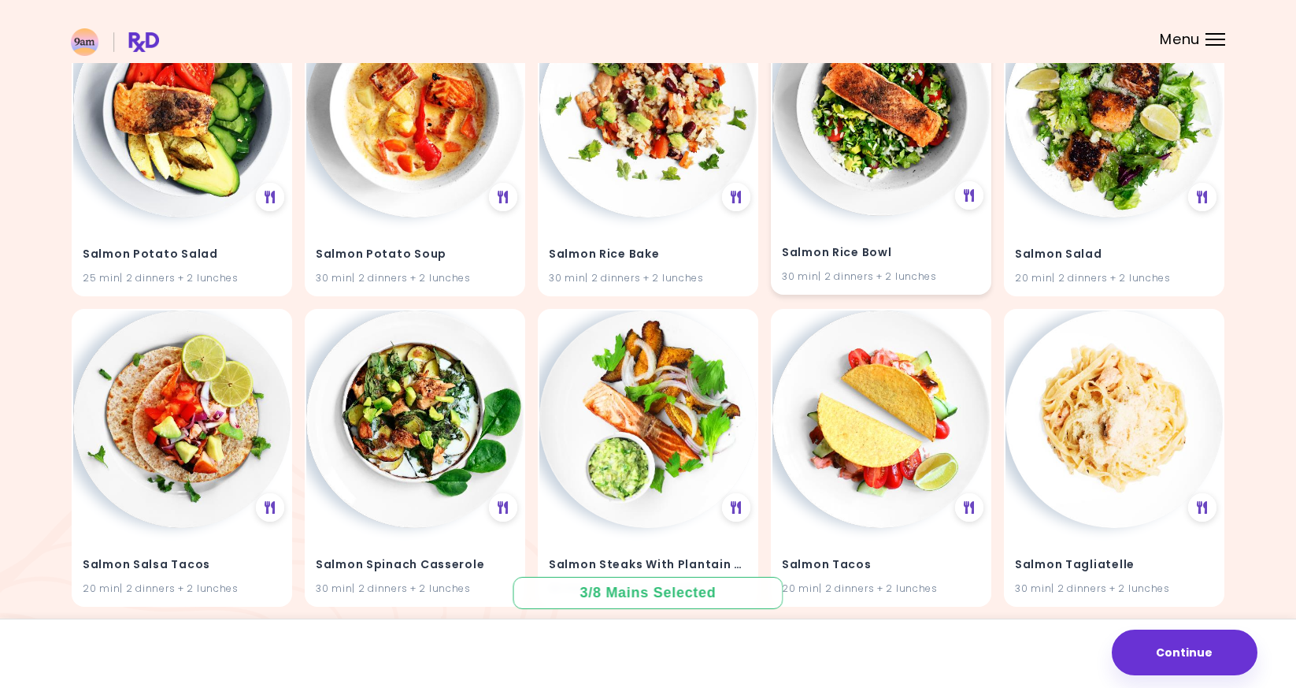
scroll to position [3648, 0]
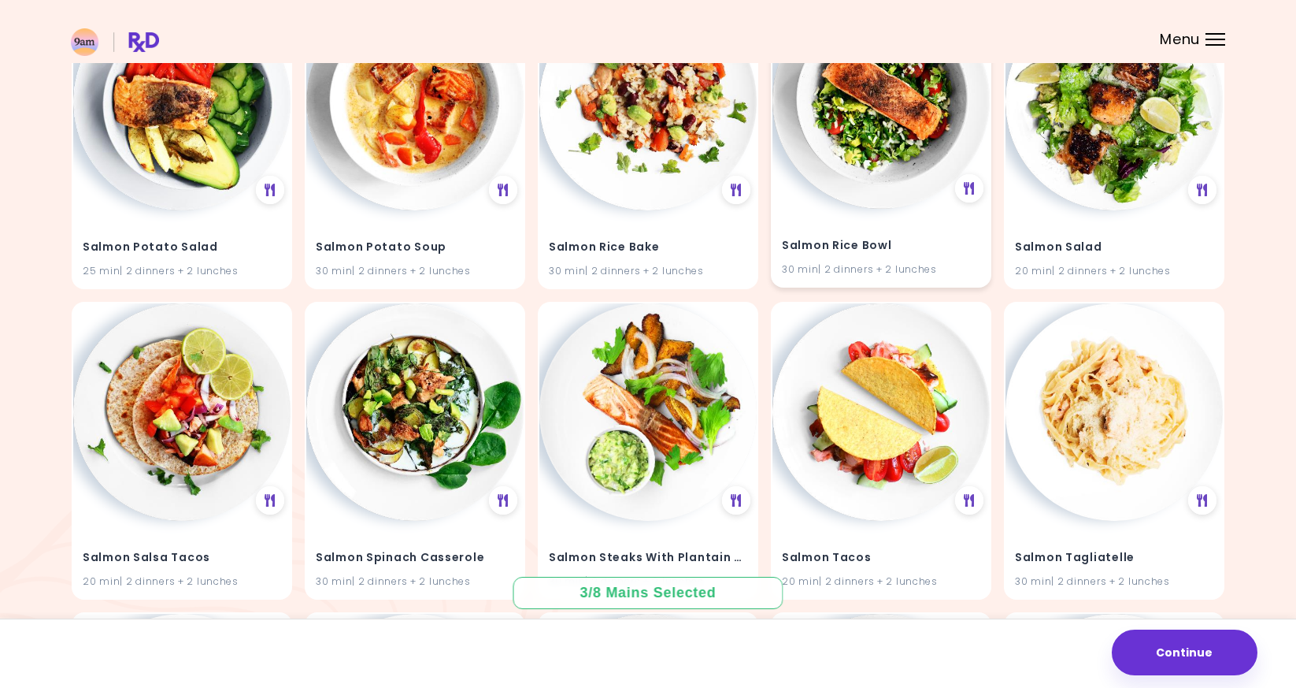
type input "******"
click at [890, 196] on img at bounding box center [881, 99] width 217 height 217
click at [959, 201] on div "Salmon Rice Bowl 30 min | 2 dinners + 2 lunches" at bounding box center [881, 139] width 221 height 298
click at [968, 194] on icon at bounding box center [970, 189] width 12 height 14
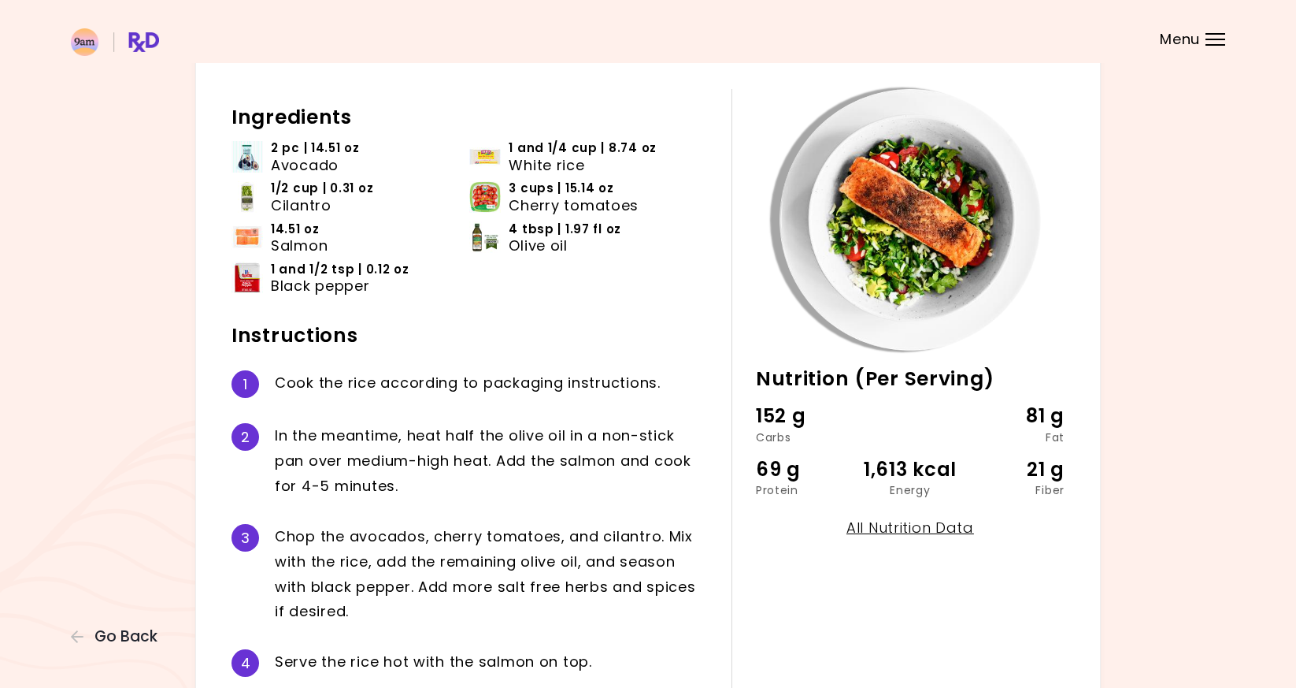
scroll to position [72, 0]
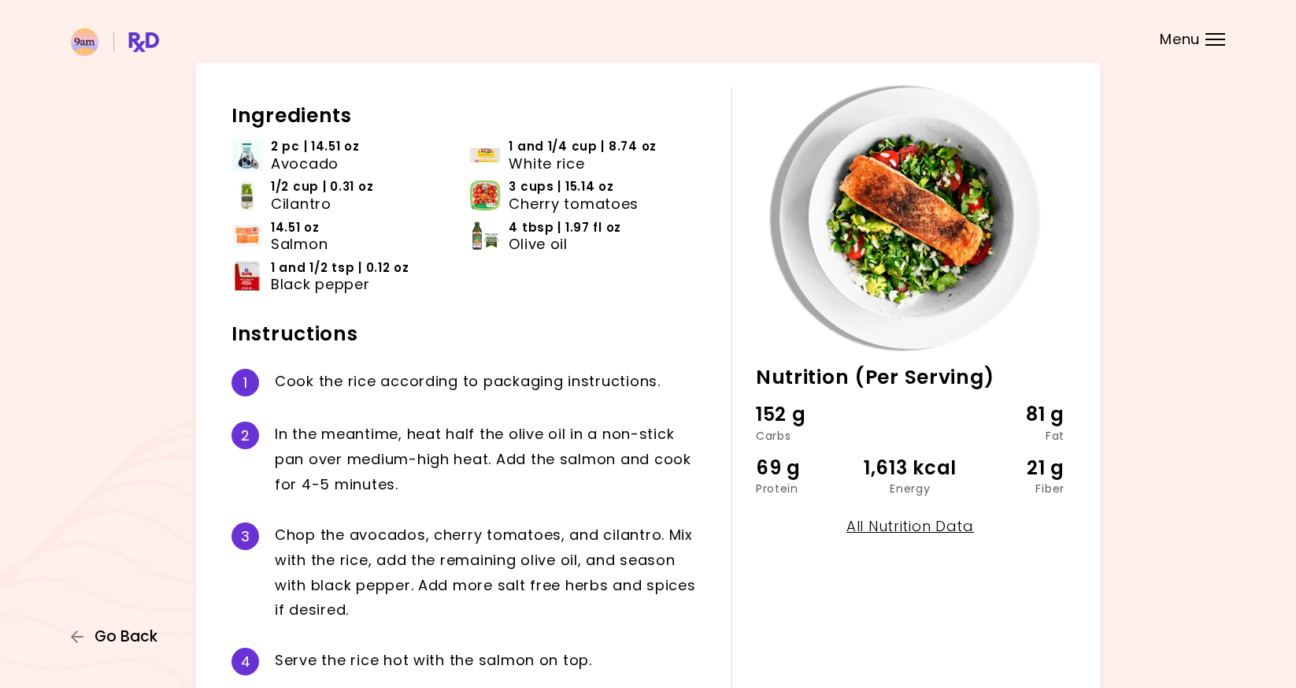
click at [137, 636] on span "Go Back" at bounding box center [126, 636] width 63 height 17
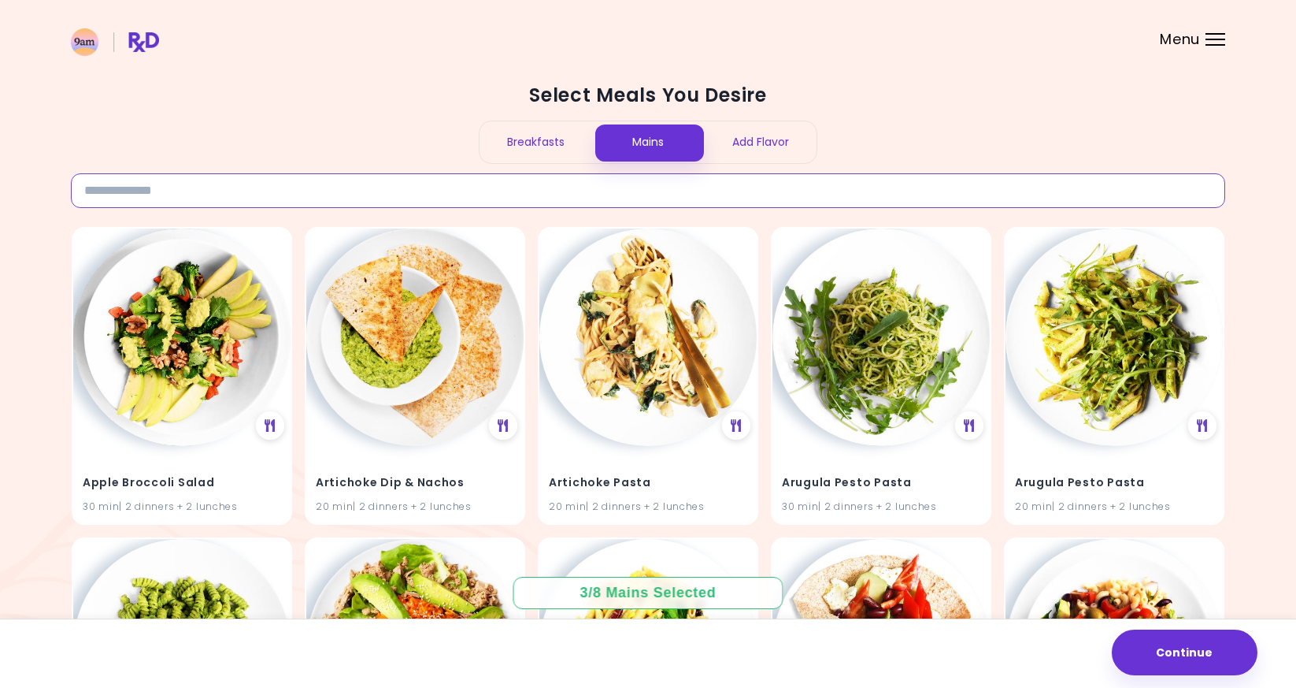
click at [585, 184] on input at bounding box center [648, 190] width 1155 height 35
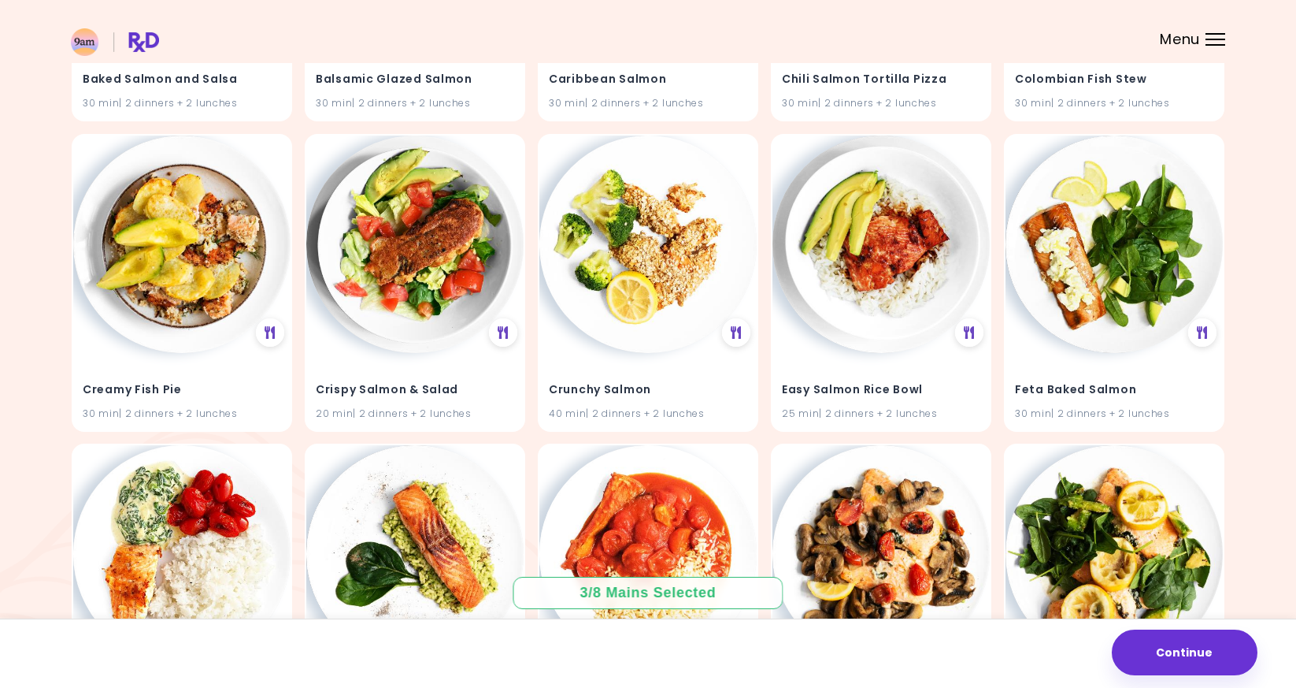
scroll to position [399, 0]
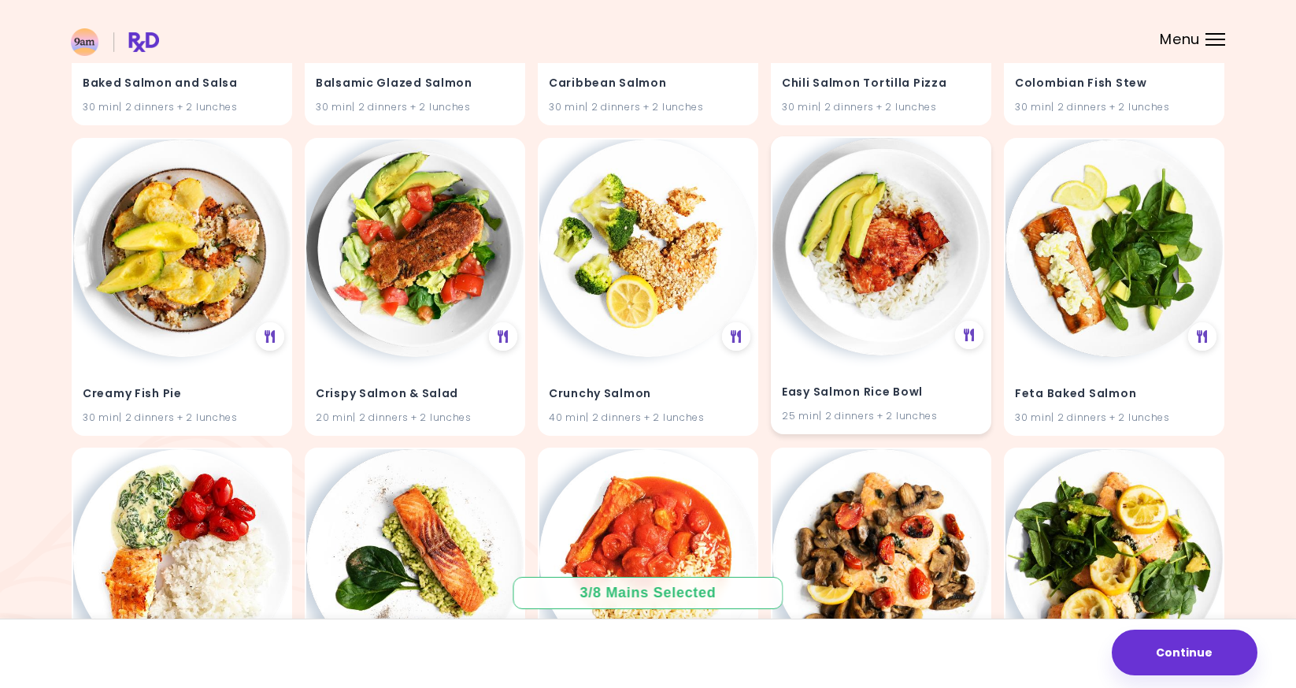
type input "******"
click at [846, 273] on img at bounding box center [881, 246] width 217 height 217
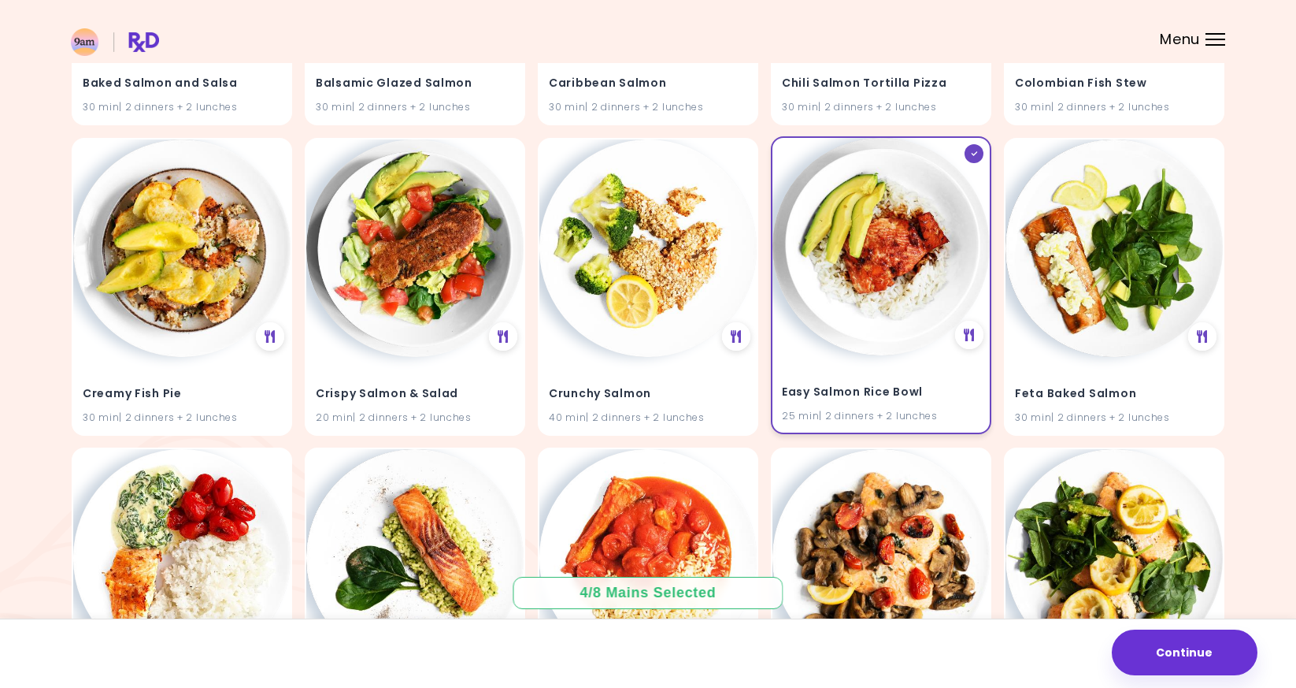
scroll to position [0, 0]
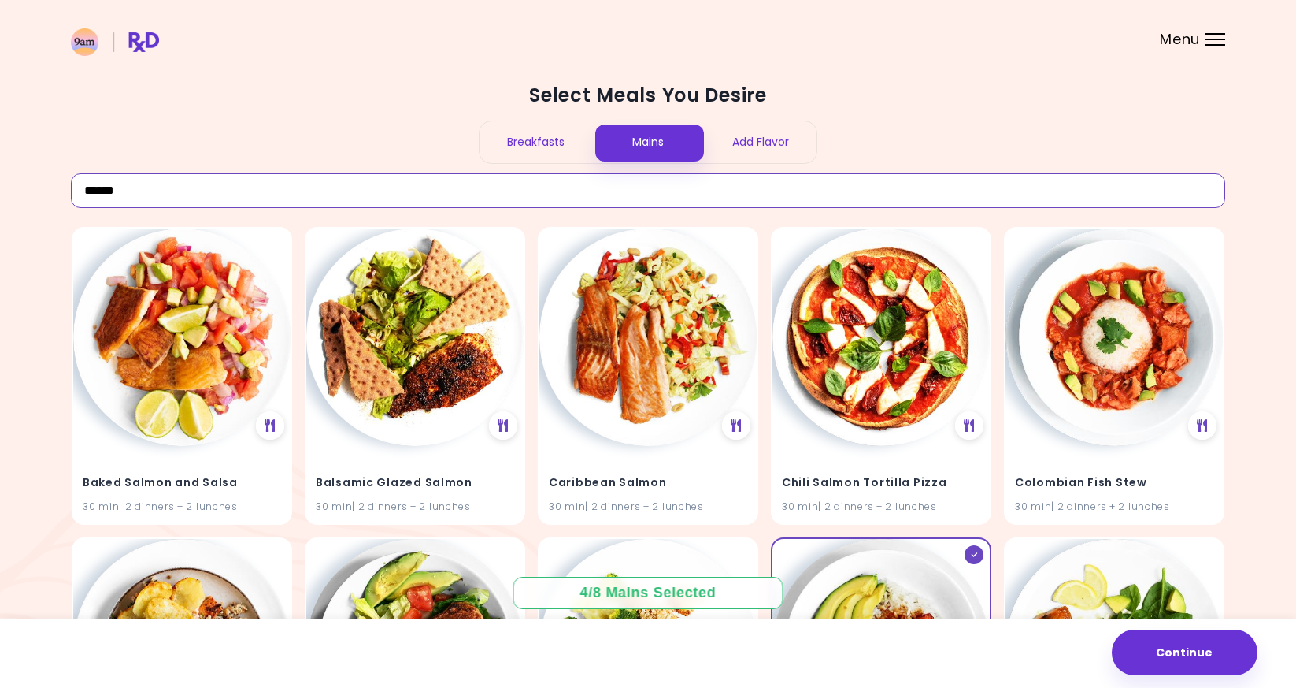
click at [755, 186] on input "******" at bounding box center [648, 190] width 1155 height 35
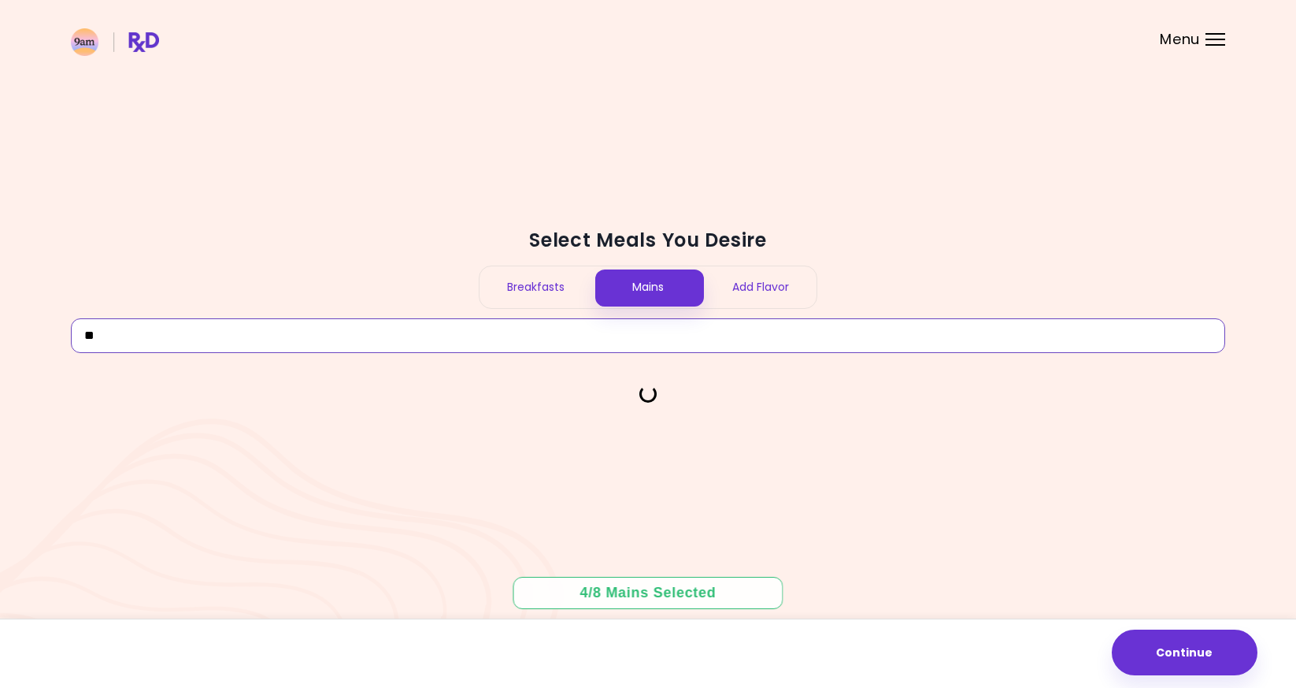
type input "*"
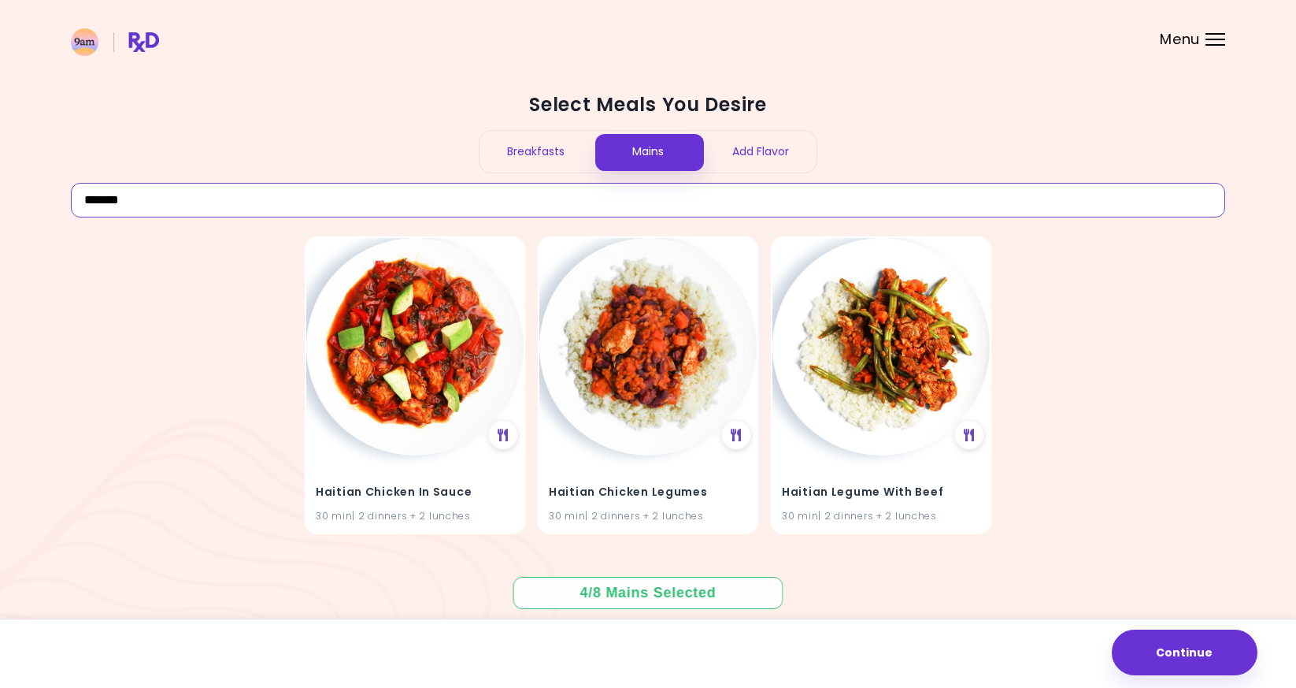
drag, startPoint x: 747, startPoint y: 198, endPoint x: 296, endPoint y: 270, distance: 456.2
click at [296, 270] on div "Select Meals You Desire Breakfasts Mains Add Flavor ******* Haitian Chicken In …" at bounding box center [648, 343] width 1155 height 535
drag, startPoint x: 143, startPoint y: 203, endPoint x: 59, endPoint y: 203, distance: 84.3
click at [59, 203] on div "Select Meals You Desire Breakfasts Mains Add Flavor ******* Haitian Chicken In …" at bounding box center [648, 344] width 1296 height 688
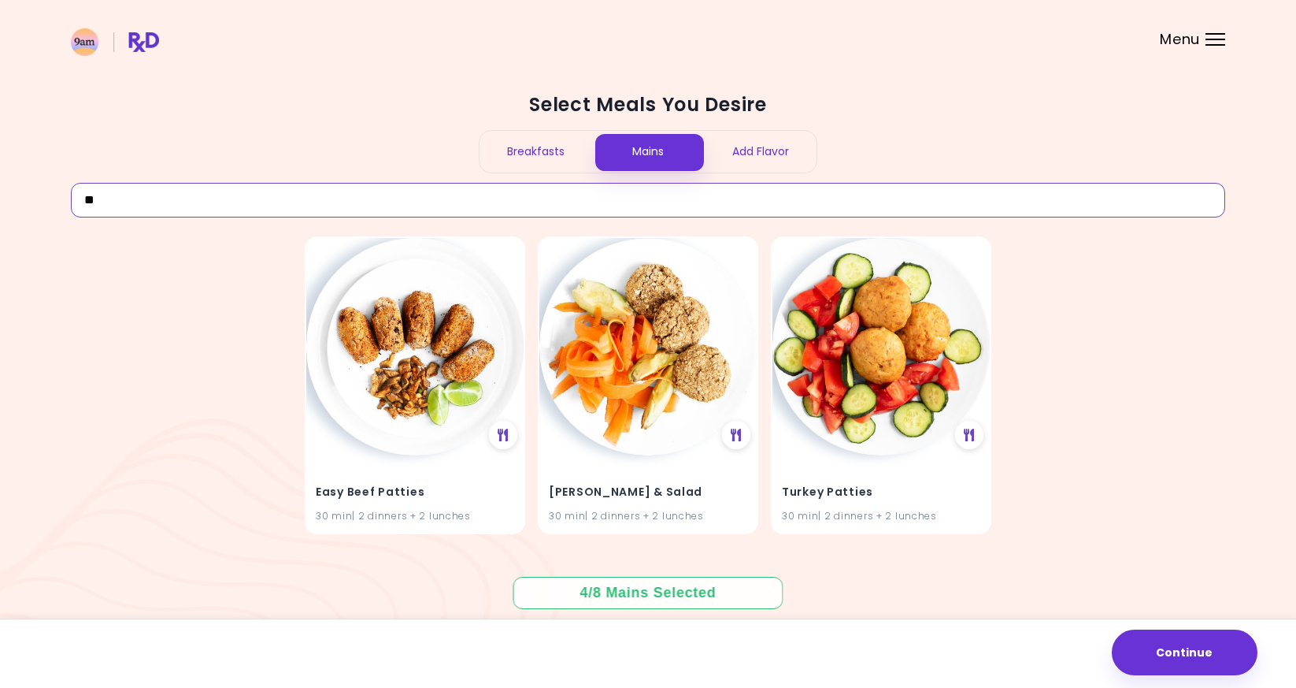
type input "*"
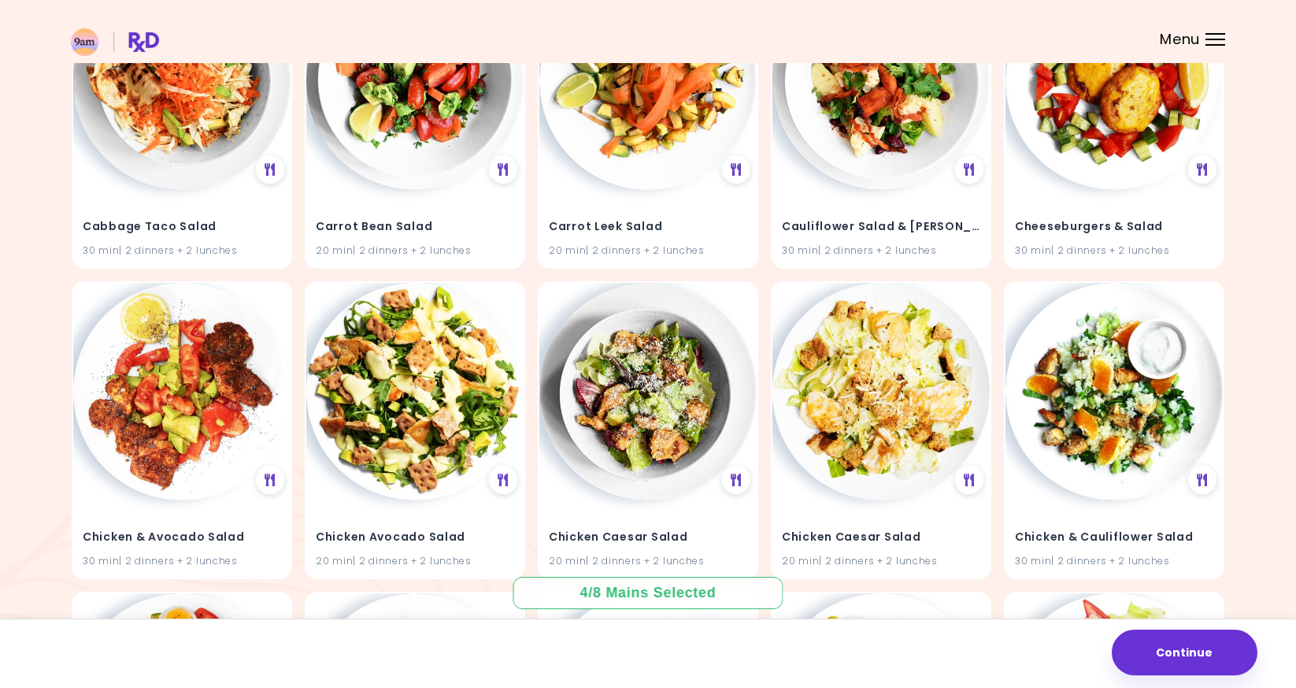
scroll to position [1805, 0]
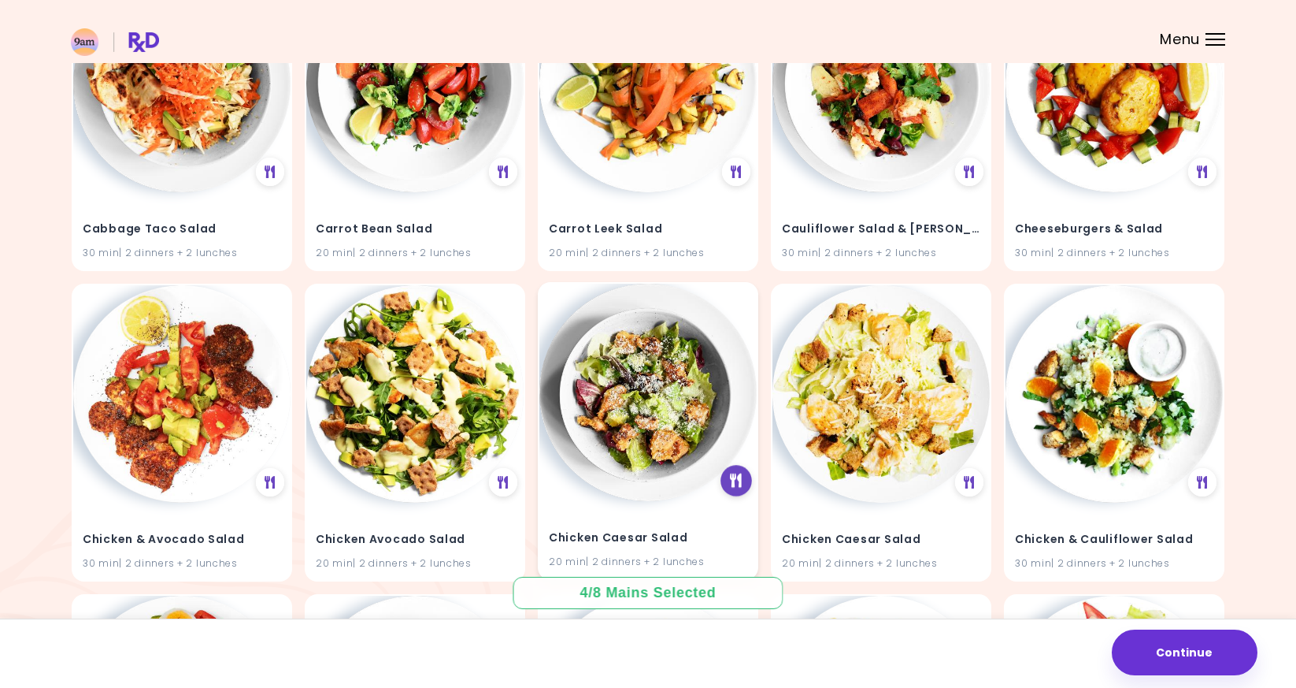
type input "*****"
click at [741, 473] on icon at bounding box center [737, 480] width 12 height 14
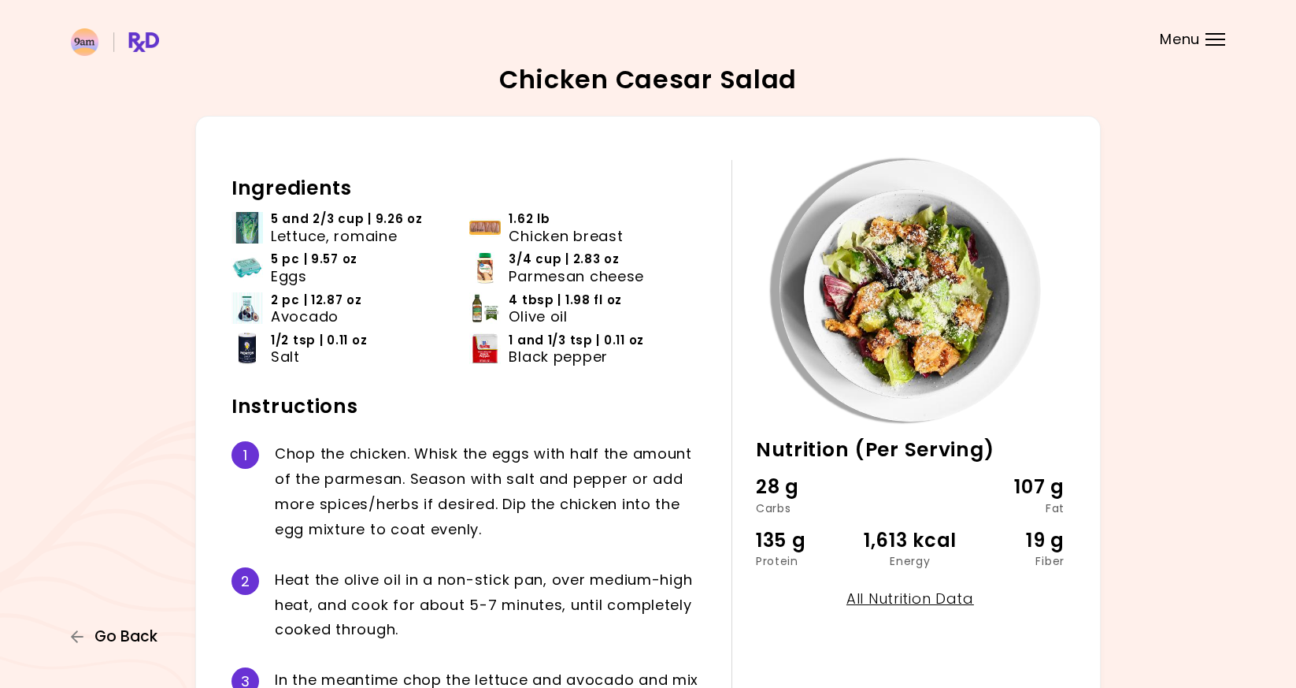
click at [91, 632] on button "Go Back" at bounding box center [118, 636] width 95 height 17
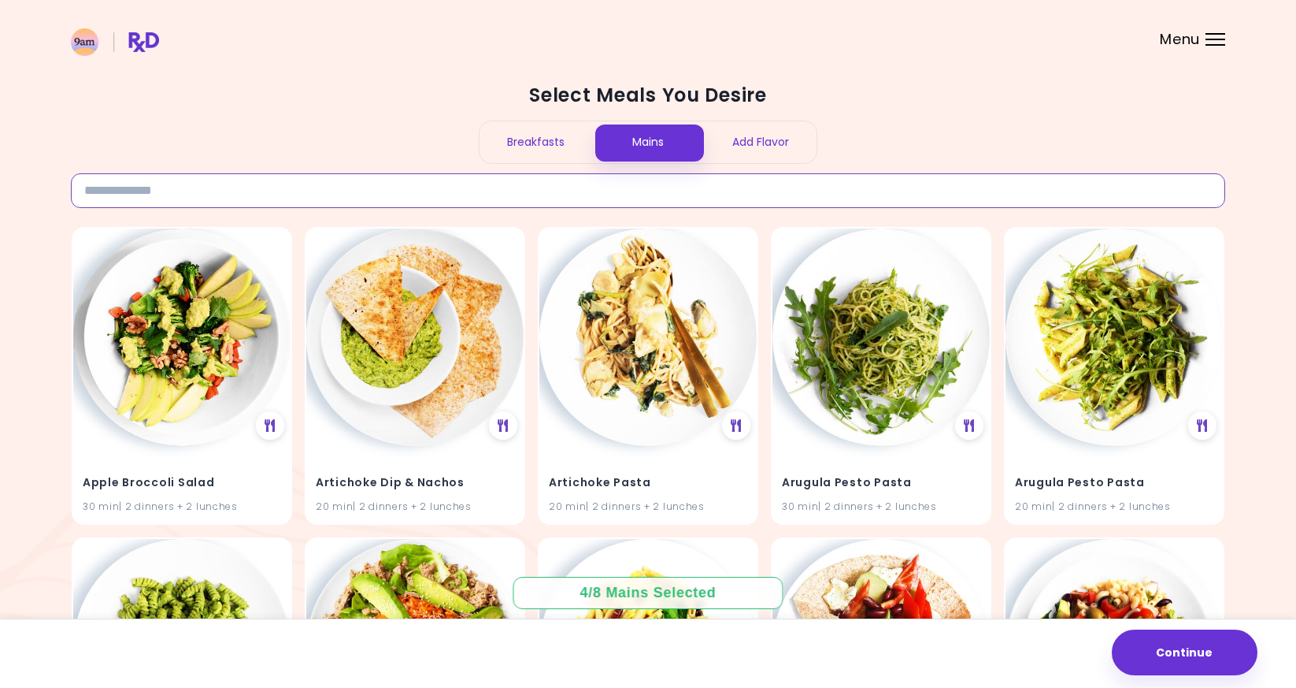
click at [392, 195] on input at bounding box center [648, 190] width 1155 height 35
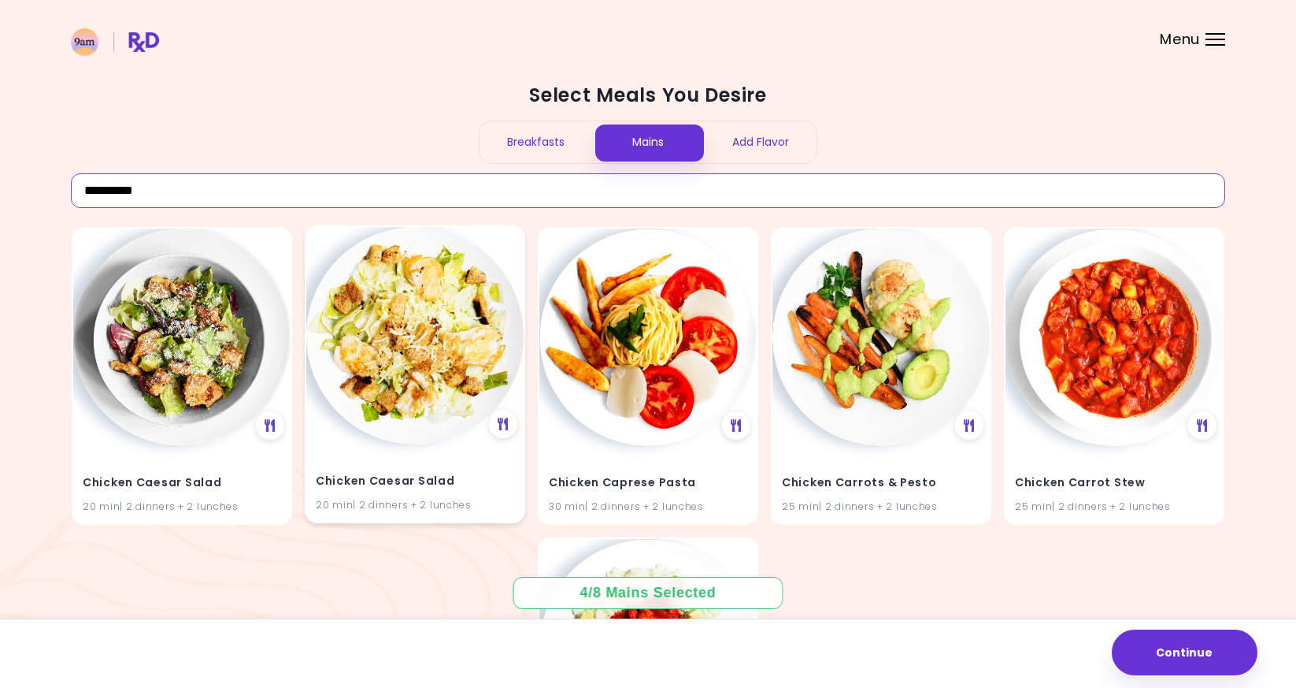
type input "**********"
click at [426, 372] on img at bounding box center [414, 335] width 217 height 217
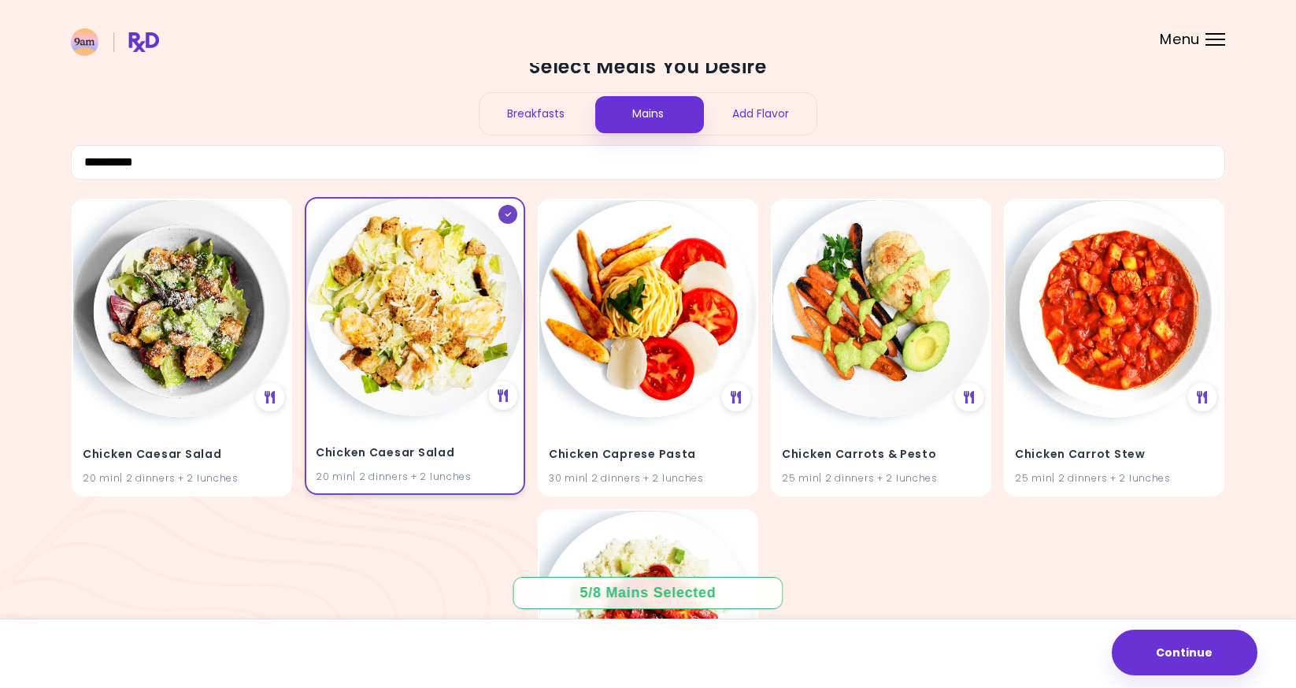
scroll to position [30, 0]
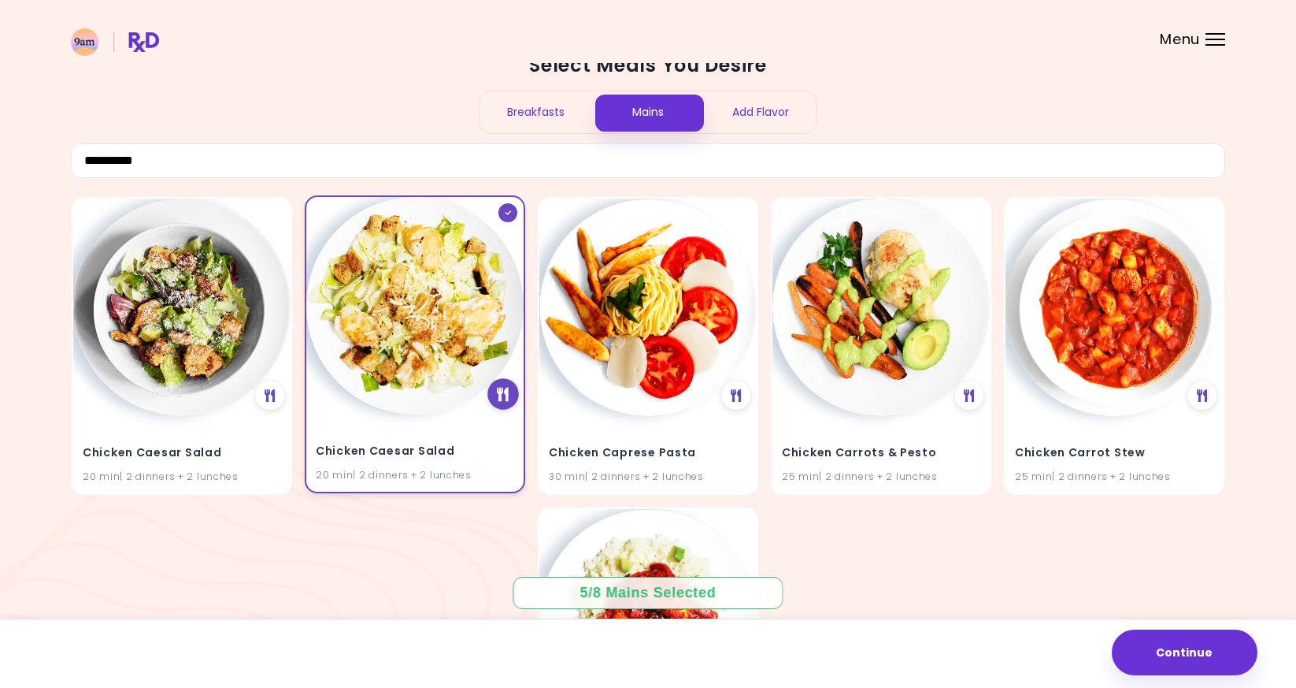
click at [502, 398] on icon at bounding box center [503, 394] width 12 height 14
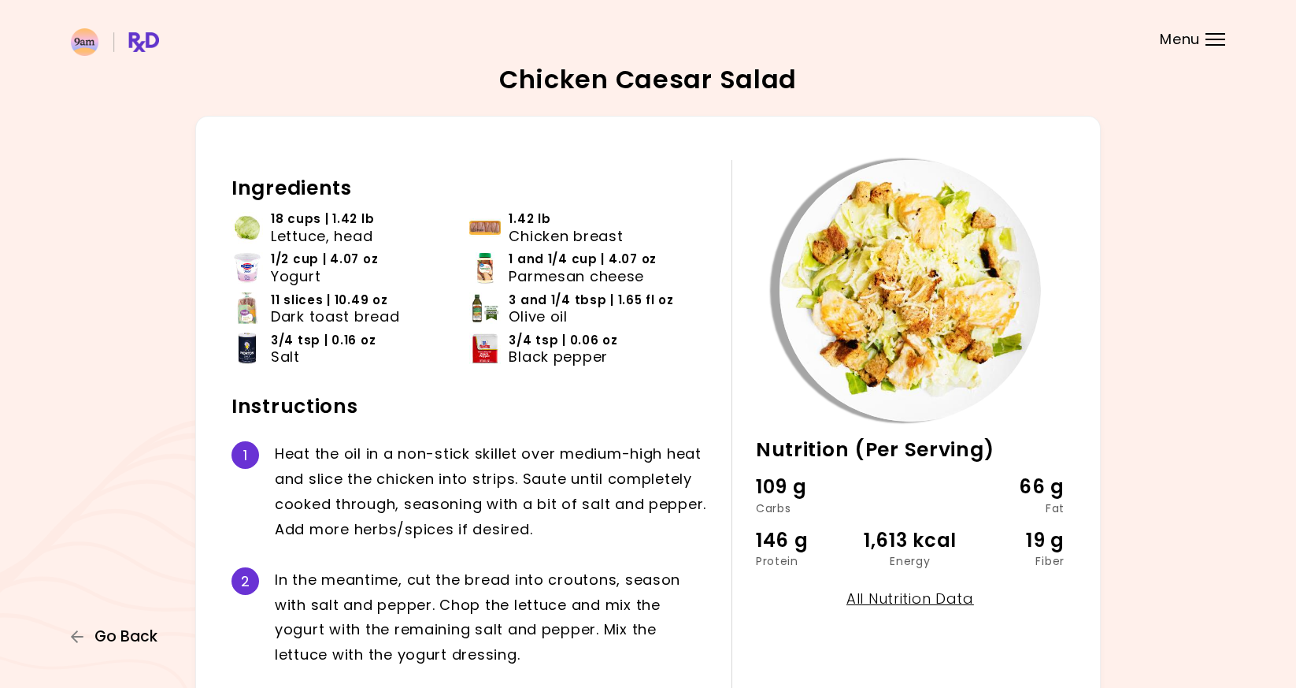
click at [132, 633] on span "Go Back" at bounding box center [126, 636] width 63 height 17
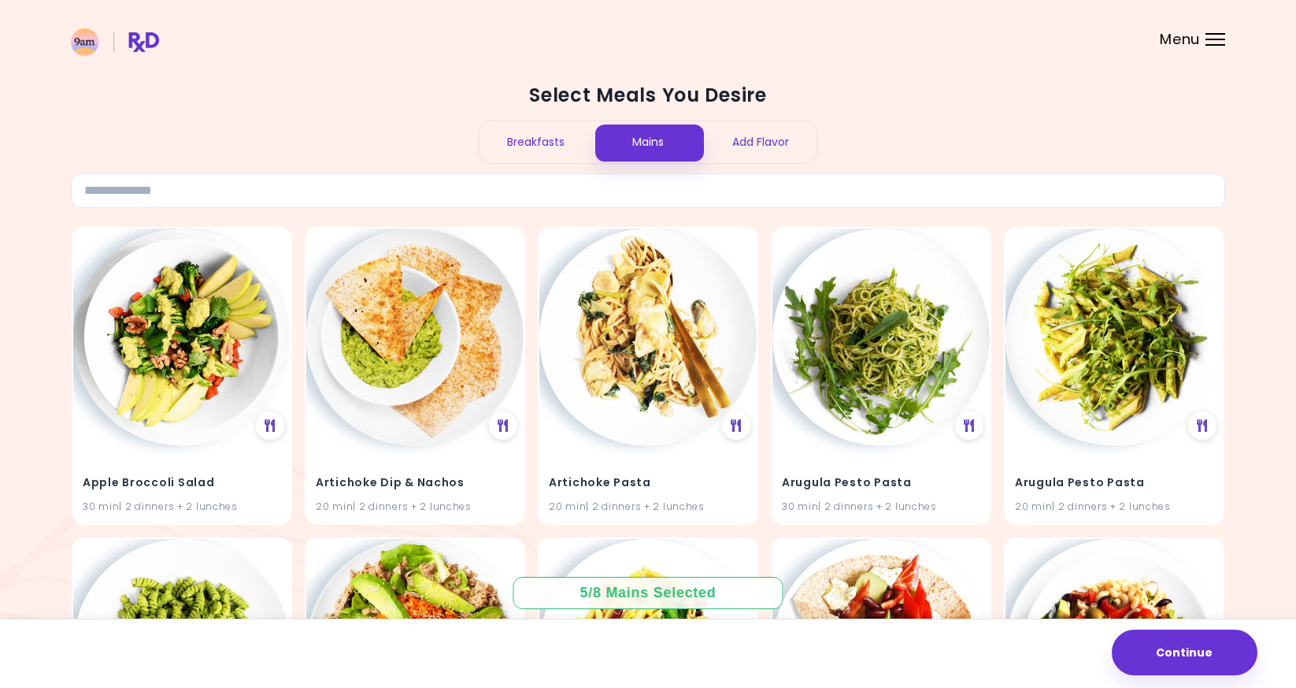
click at [250, 195] on input at bounding box center [648, 190] width 1155 height 35
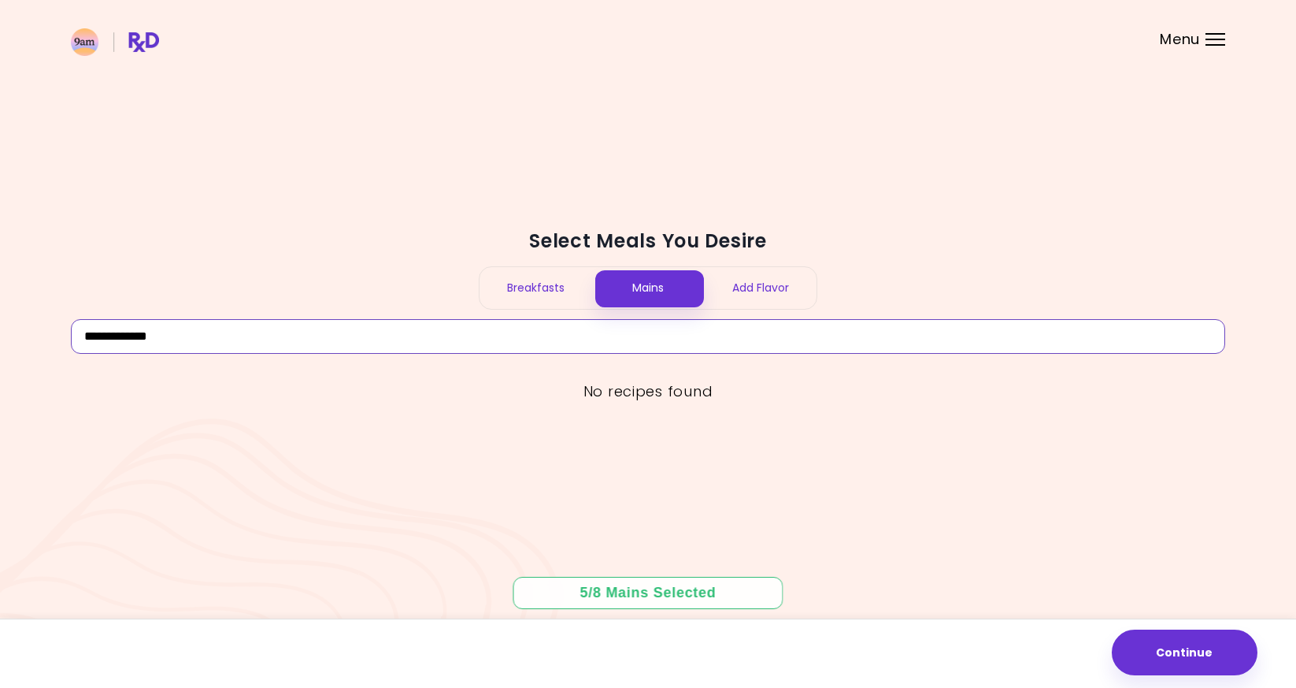
click at [197, 341] on input "**********" at bounding box center [648, 336] width 1155 height 35
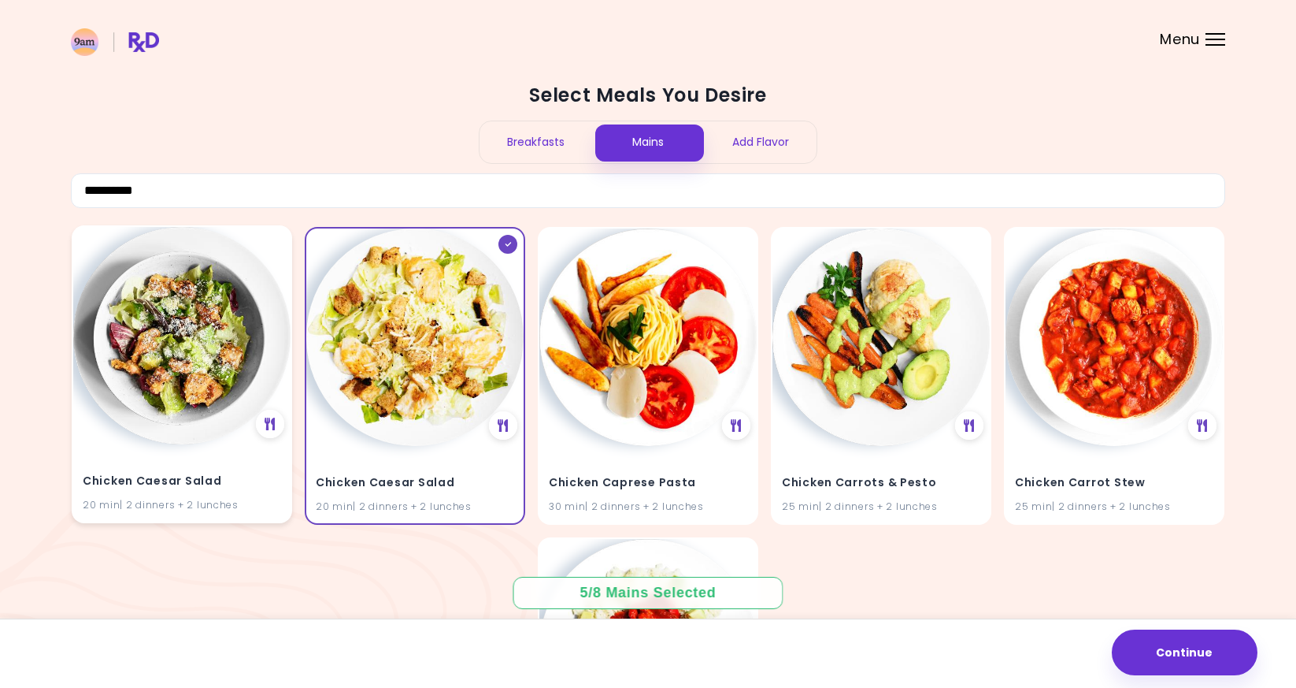
click at [207, 376] on img at bounding box center [181, 335] width 217 height 217
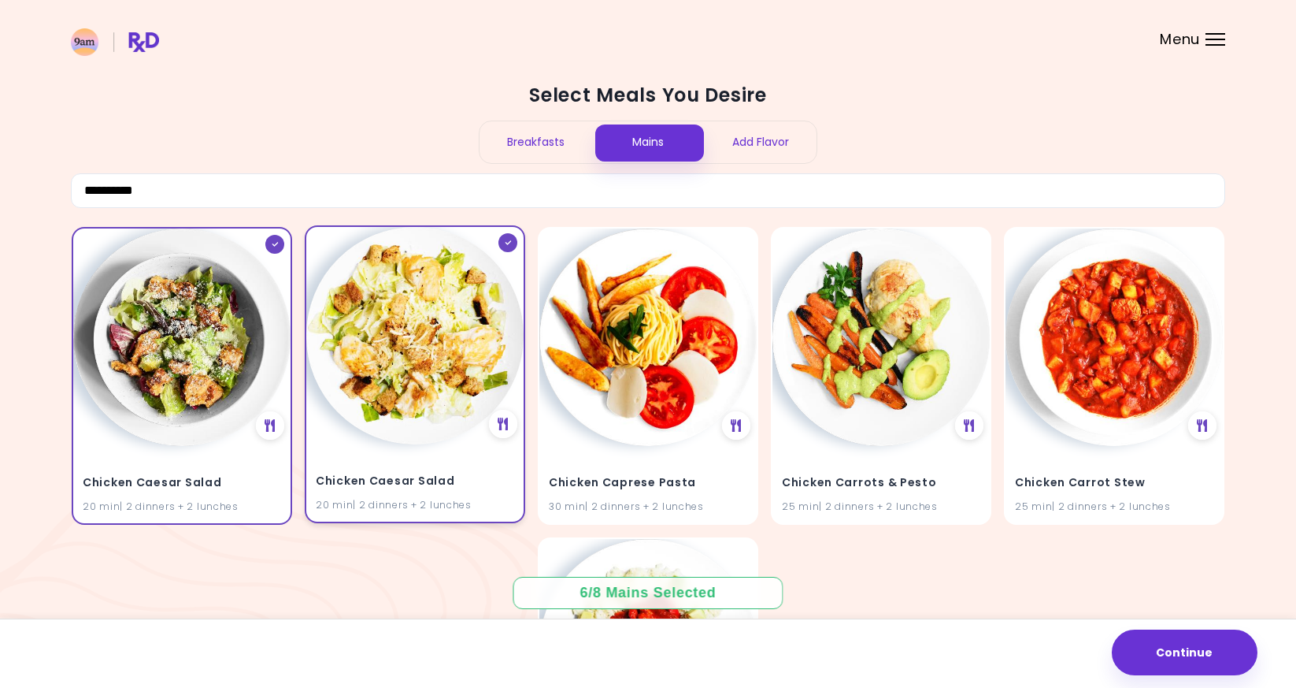
click at [394, 360] on img at bounding box center [414, 335] width 217 height 217
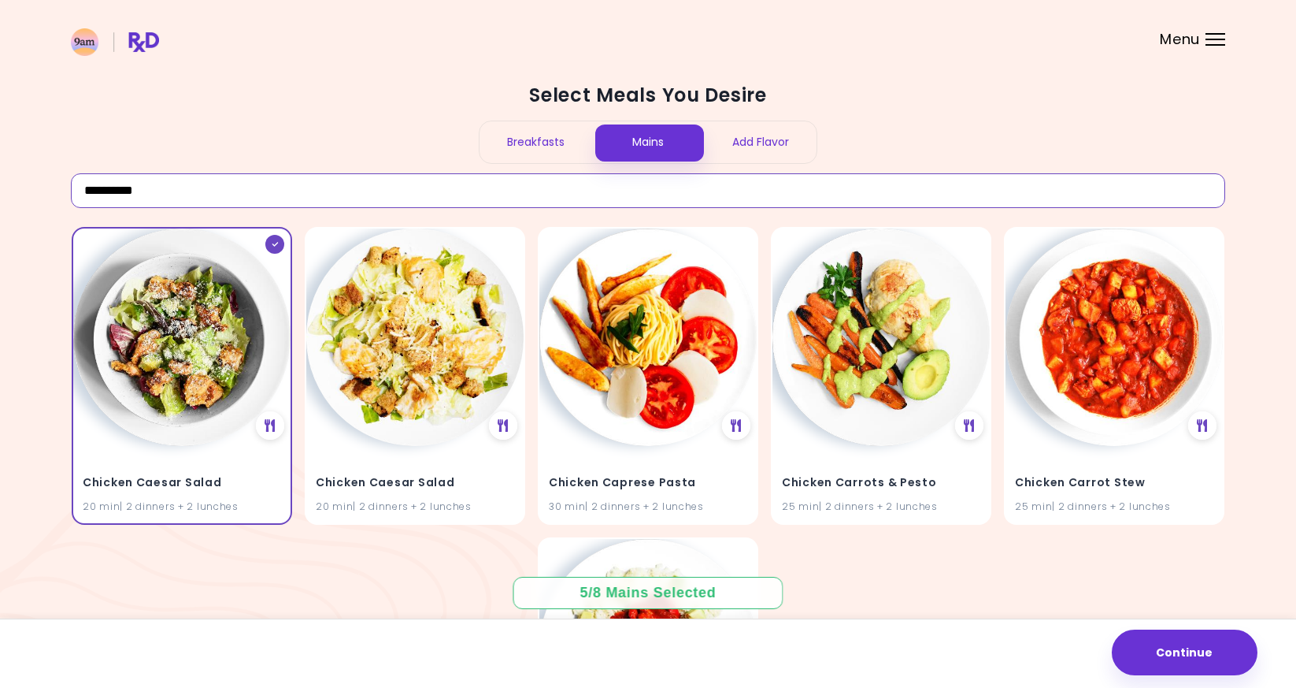
click at [429, 187] on input "**********" at bounding box center [648, 190] width 1155 height 35
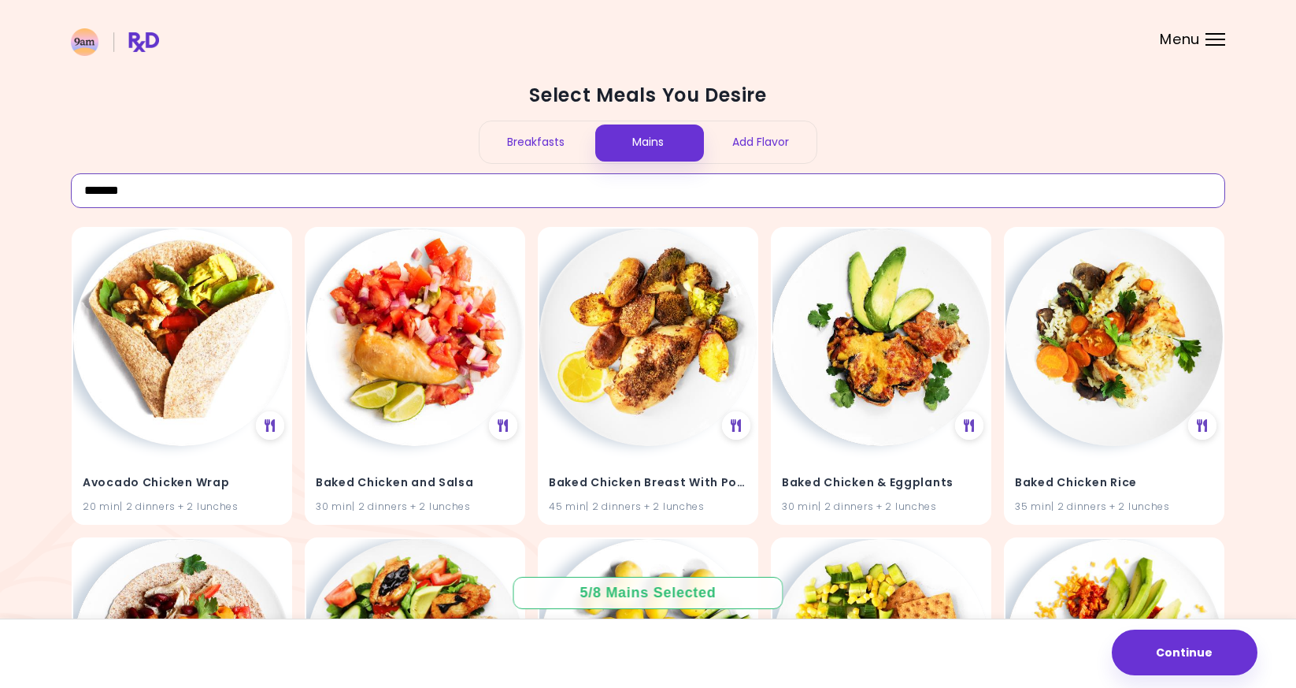
click at [572, 181] on input "*******" at bounding box center [648, 190] width 1155 height 35
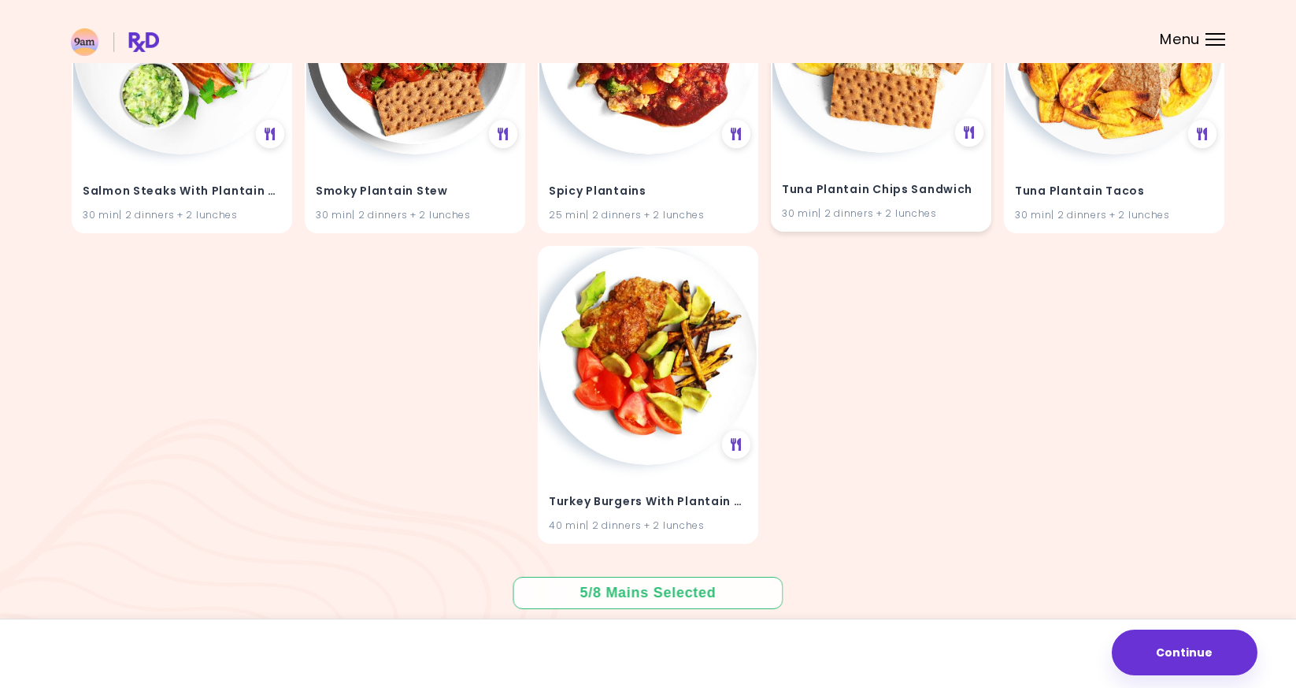
scroll to position [1219, 0]
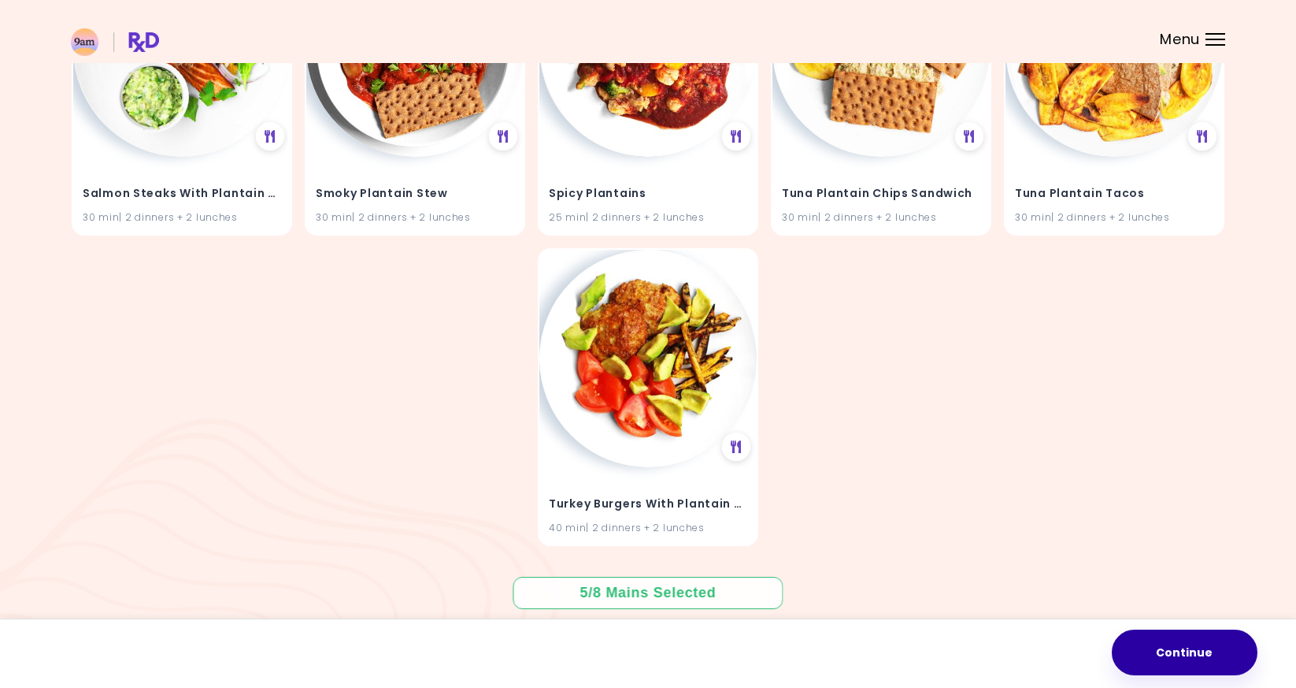
type input "********"
click at [1233, 636] on button "Continue" at bounding box center [1185, 652] width 146 height 46
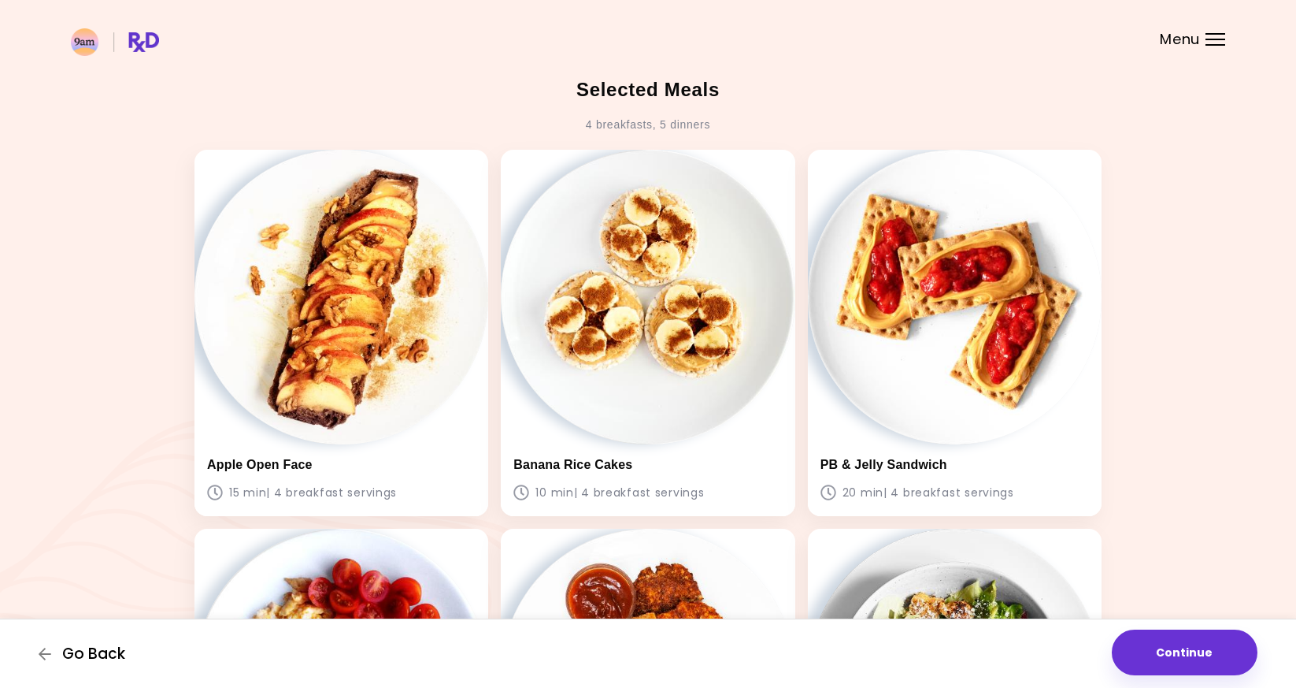
click at [103, 647] on span "Go Back" at bounding box center [93, 653] width 63 height 17
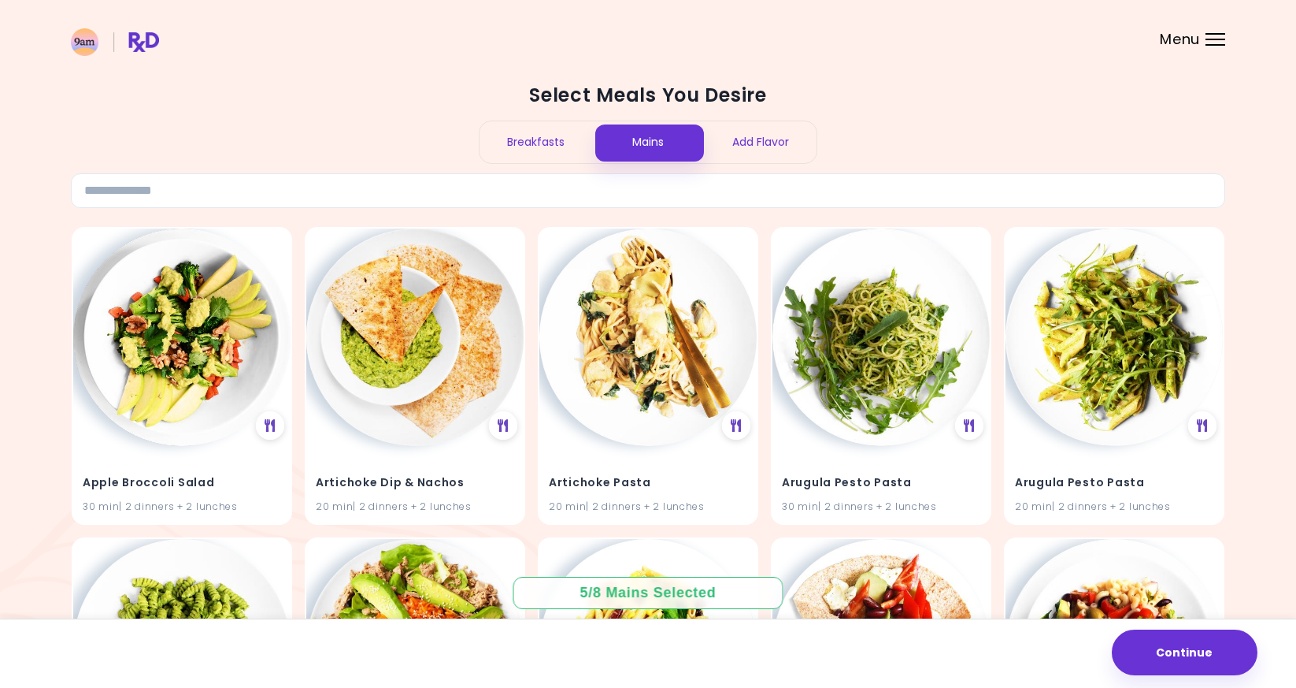
click at [786, 158] on div "Add Flavor" at bounding box center [760, 142] width 113 height 42
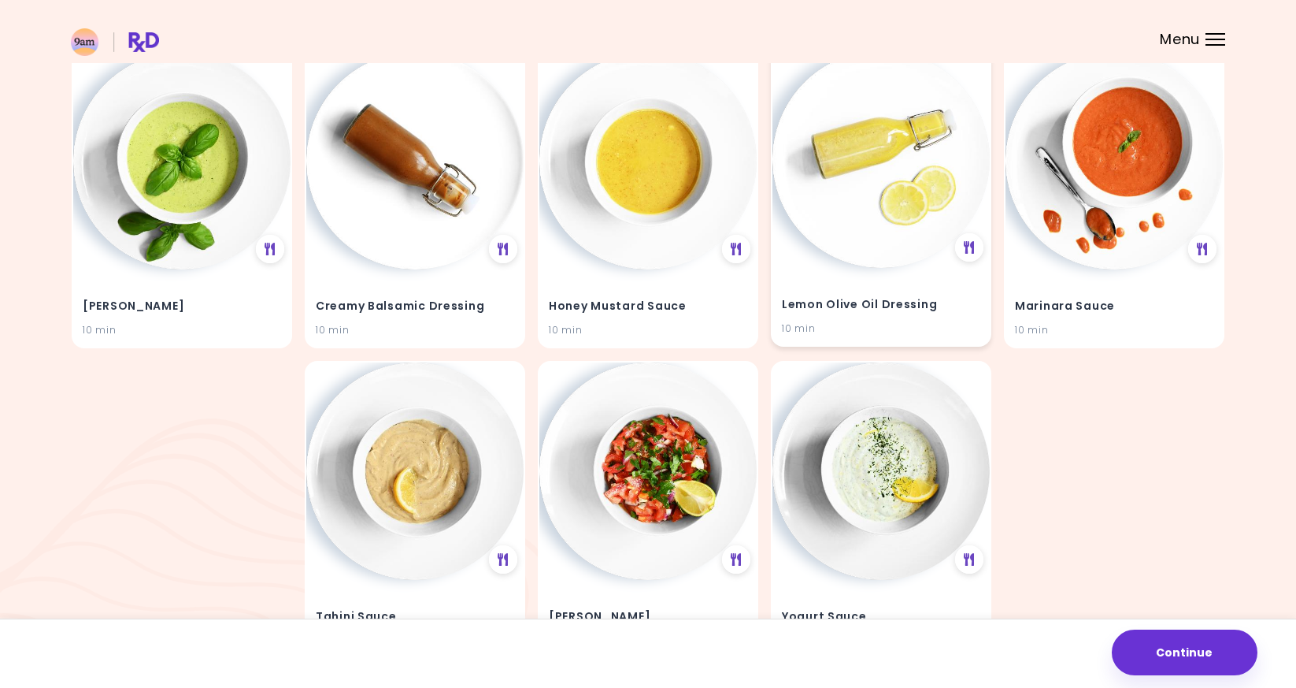
scroll to position [177, 0]
click at [1121, 197] on img at bounding box center [1114, 158] width 217 height 217
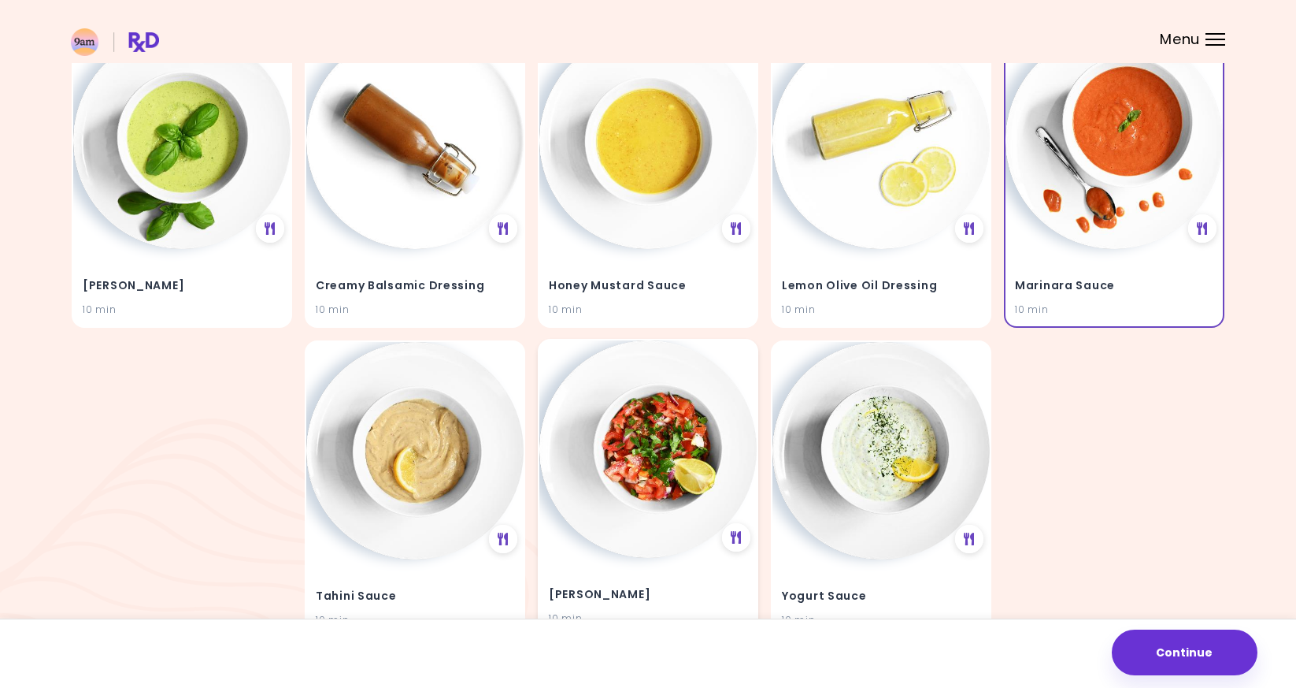
scroll to position [170, 0]
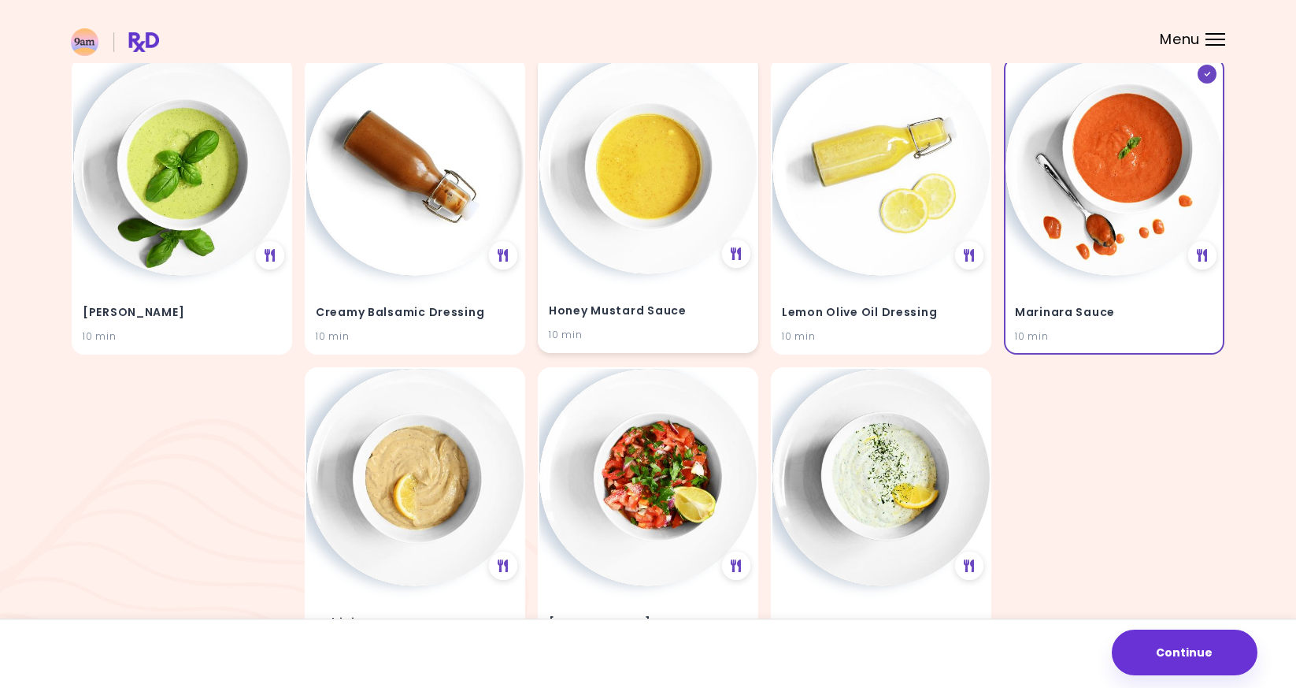
click at [587, 313] on h4 "Honey Mustard Sauce" at bounding box center [648, 311] width 198 height 25
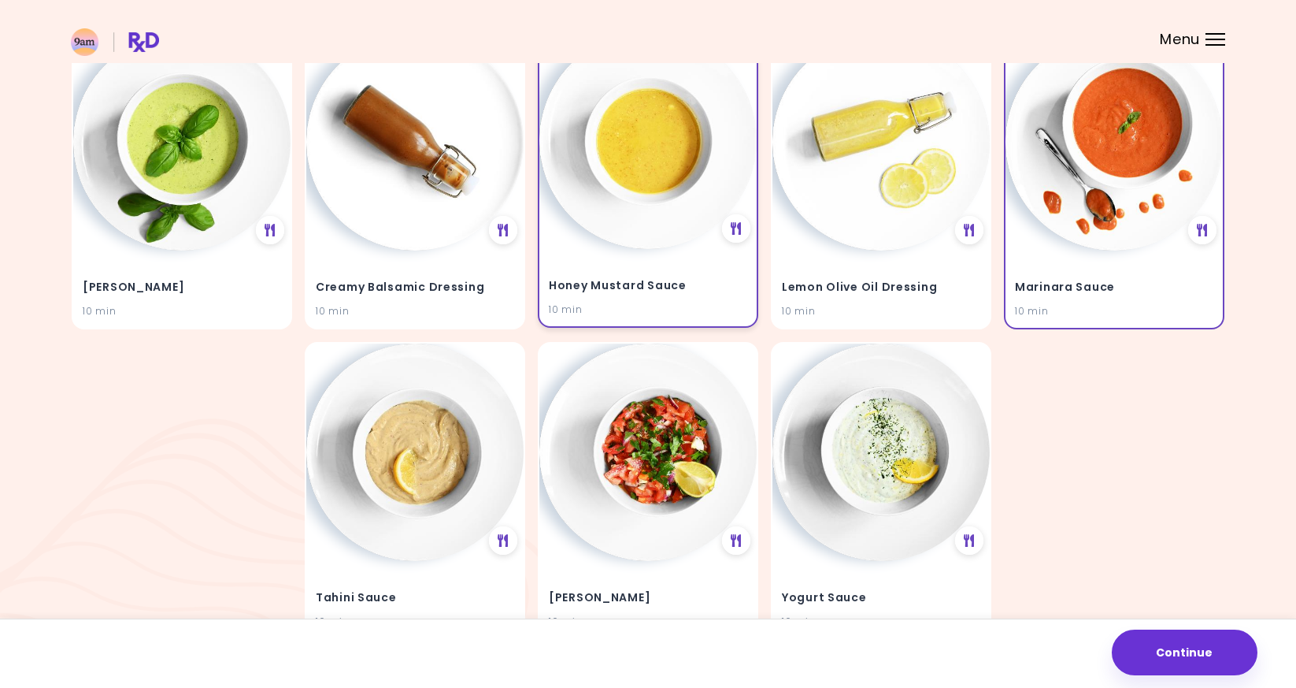
scroll to position [200, 0]
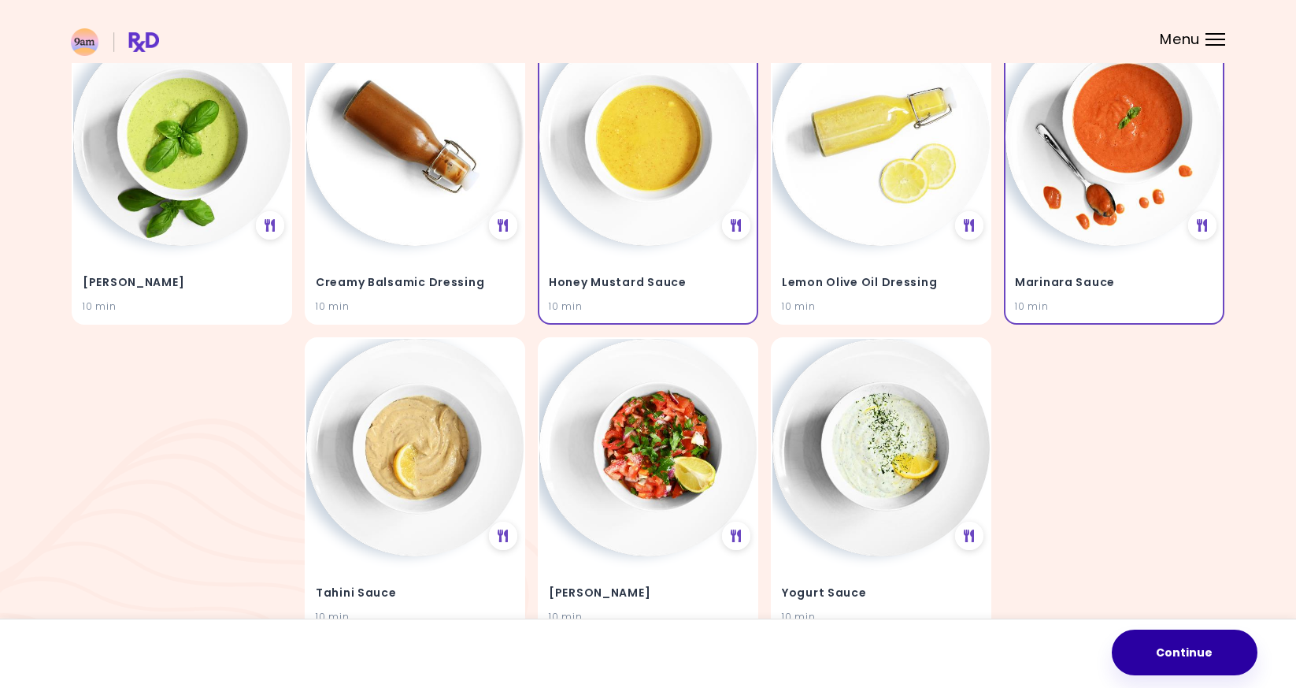
click at [1204, 673] on button "Continue" at bounding box center [1185, 652] width 146 height 46
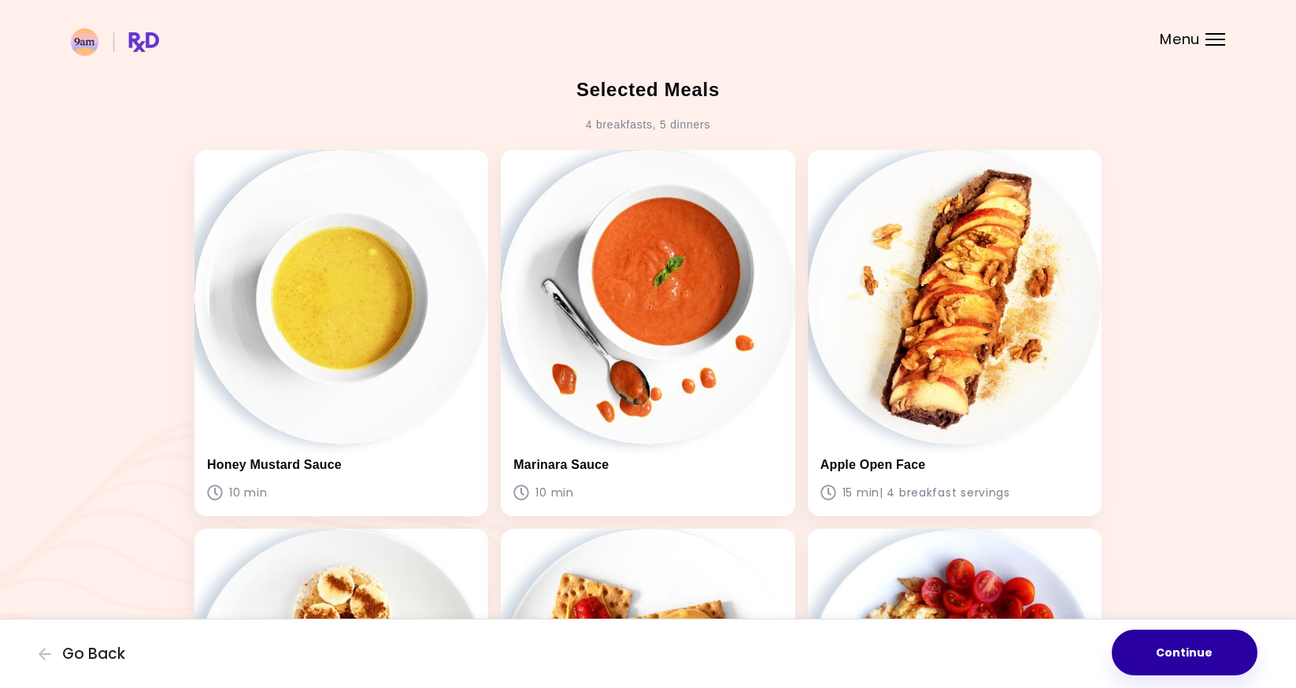
click at [1200, 650] on button "Continue" at bounding box center [1185, 652] width 146 height 46
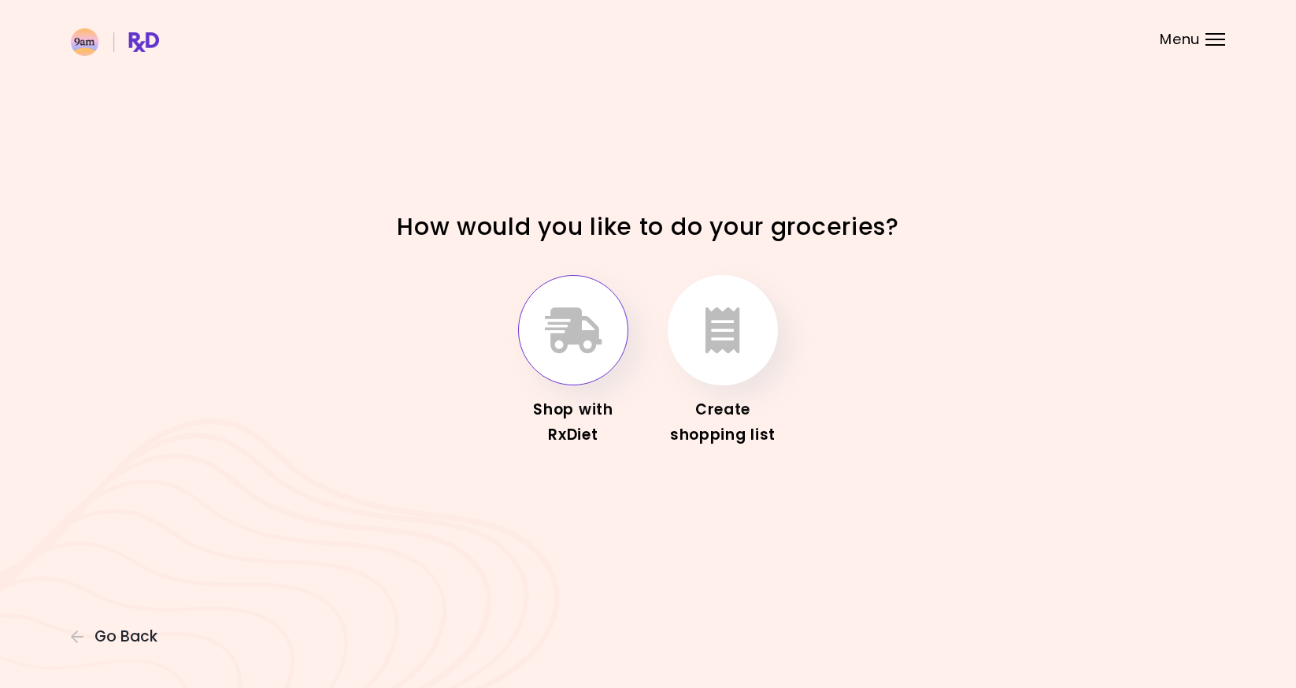
click at [589, 347] on icon "button" at bounding box center [573, 330] width 57 height 46
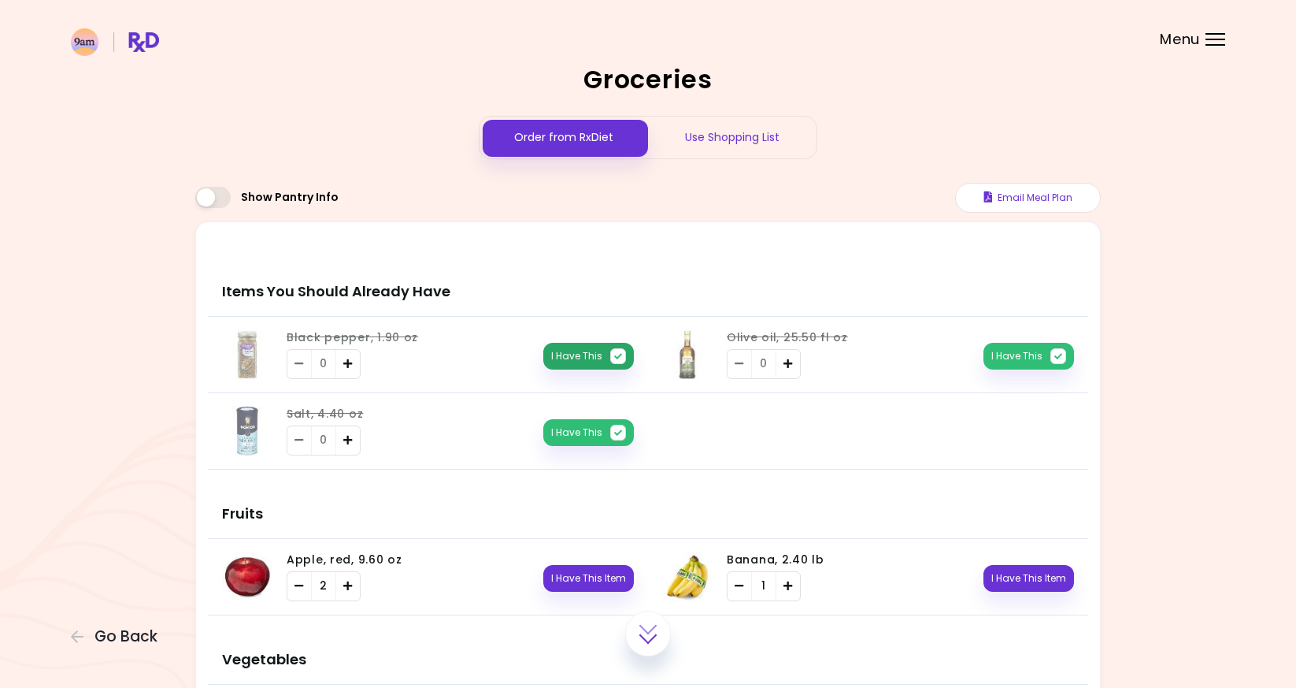
click at [586, 358] on button "I Have This" at bounding box center [588, 356] width 91 height 27
click at [588, 426] on button "I Have This" at bounding box center [588, 432] width 91 height 27
drag, startPoint x: 588, startPoint y: 426, endPoint x: 810, endPoint y: 395, distance: 225.1
click at [810, 396] on ul "Black pepper, 1.90 oz 1 I Have This Item You need: 0.55 oz / In pantry: 0.55 oz…" at bounding box center [648, 396] width 881 height 159
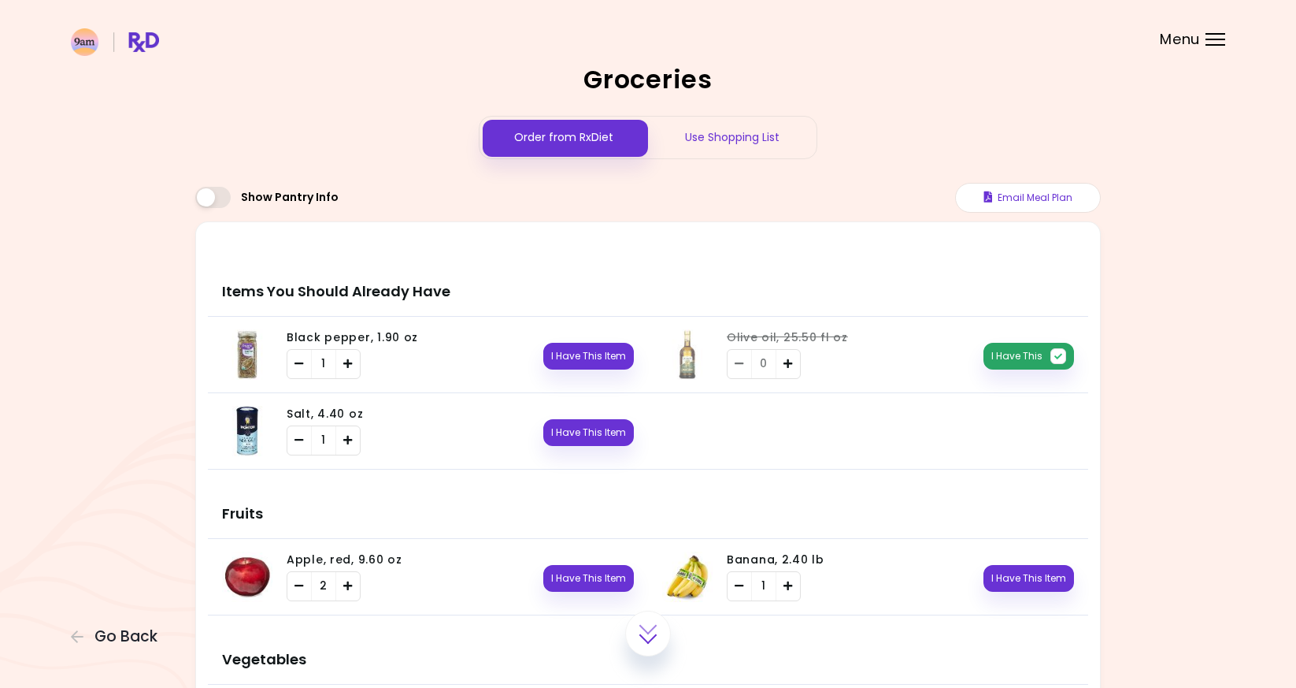
click at [1018, 358] on button "I Have This" at bounding box center [1029, 356] width 91 height 27
click at [586, 363] on button "I Have This Item" at bounding box center [588, 356] width 91 height 27
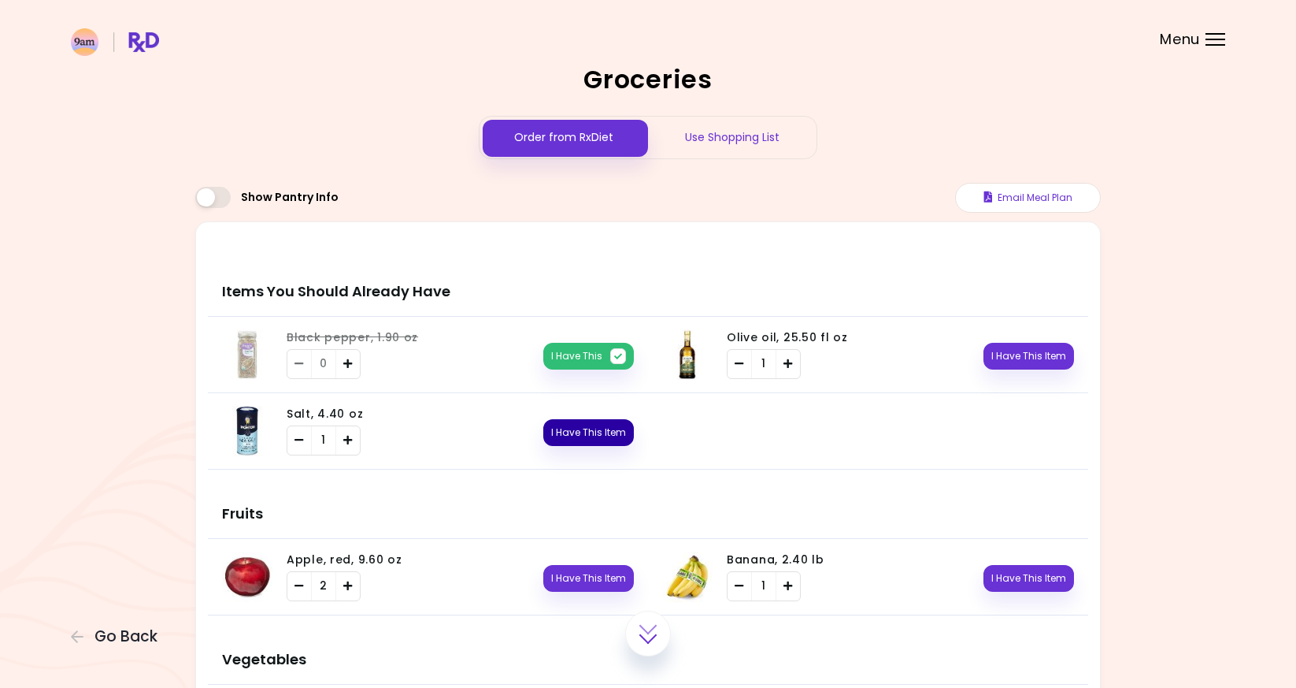
click at [587, 427] on button "I Have This Item" at bounding box center [588, 432] width 91 height 27
click at [1004, 354] on button "I Have This Item" at bounding box center [1029, 356] width 91 height 27
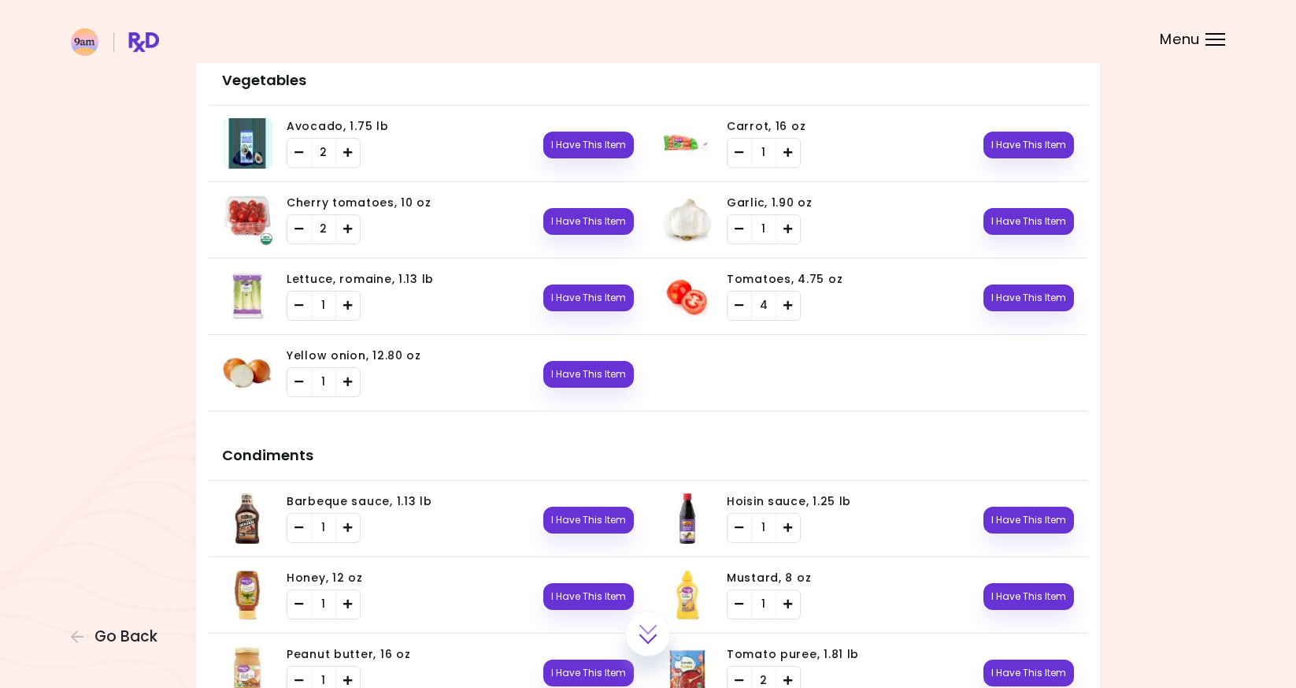
scroll to position [582, 0]
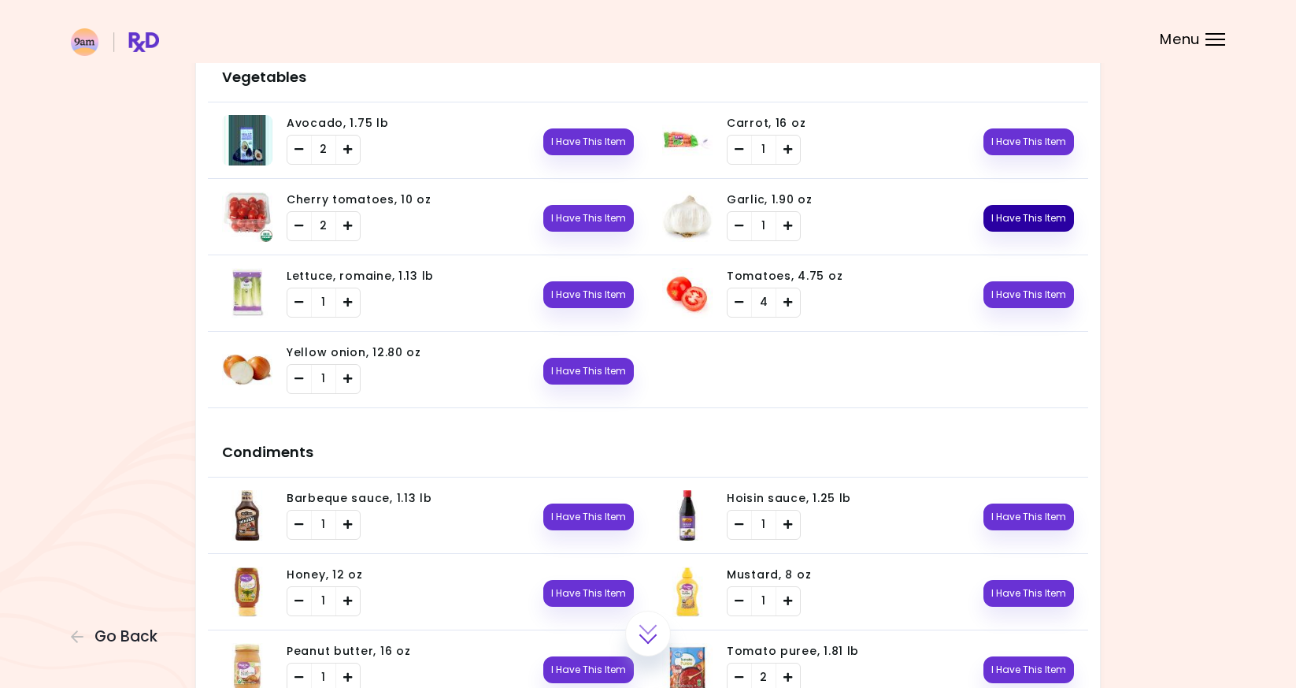
click at [1048, 222] on button "I Have This Item" at bounding box center [1029, 218] width 91 height 27
click at [616, 355] on div "I Have This Item" at bounding box center [602, 369] width 63 height 31
click at [610, 368] on button "I Have This Item" at bounding box center [588, 371] width 91 height 27
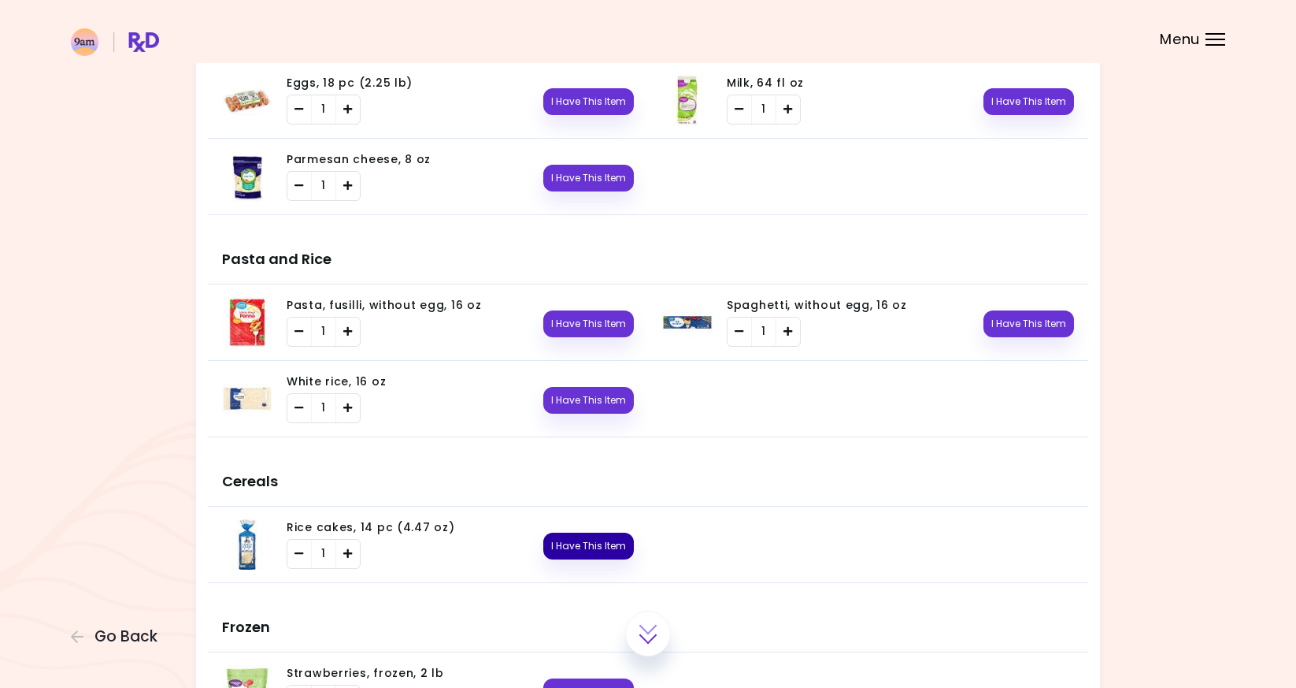
scroll to position [2175, 0]
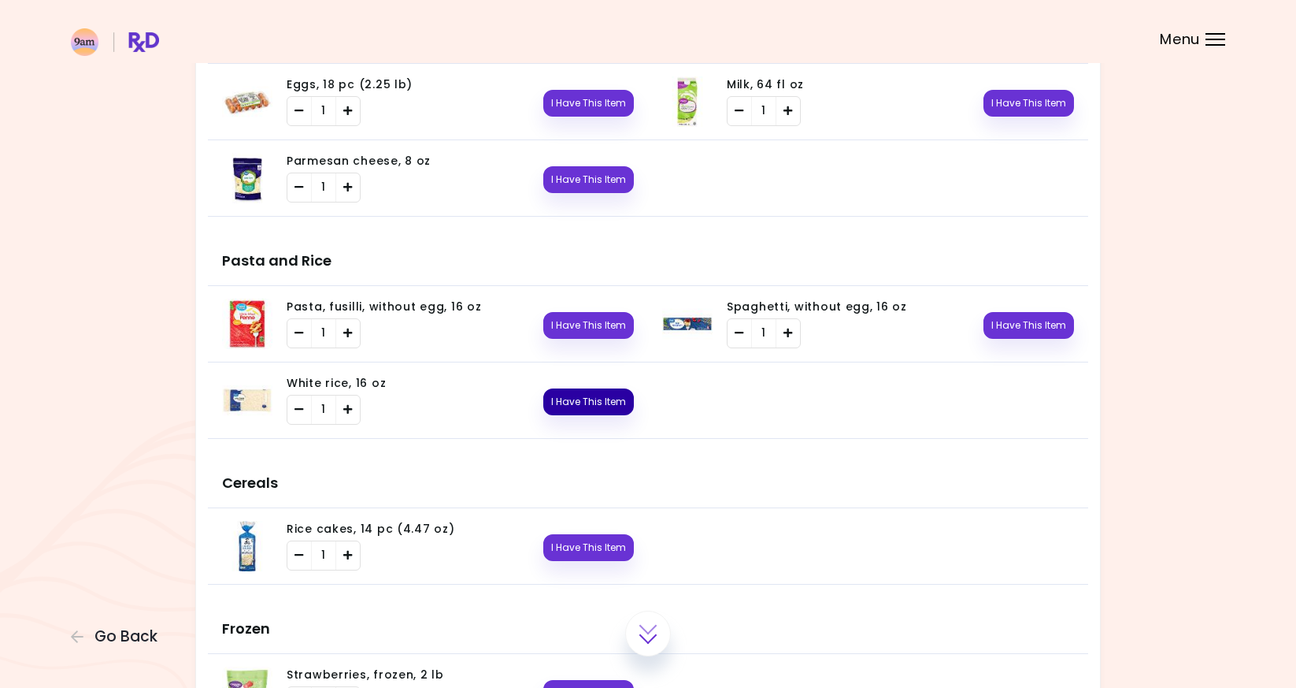
click at [590, 395] on button "I Have This Item" at bounding box center [588, 401] width 91 height 27
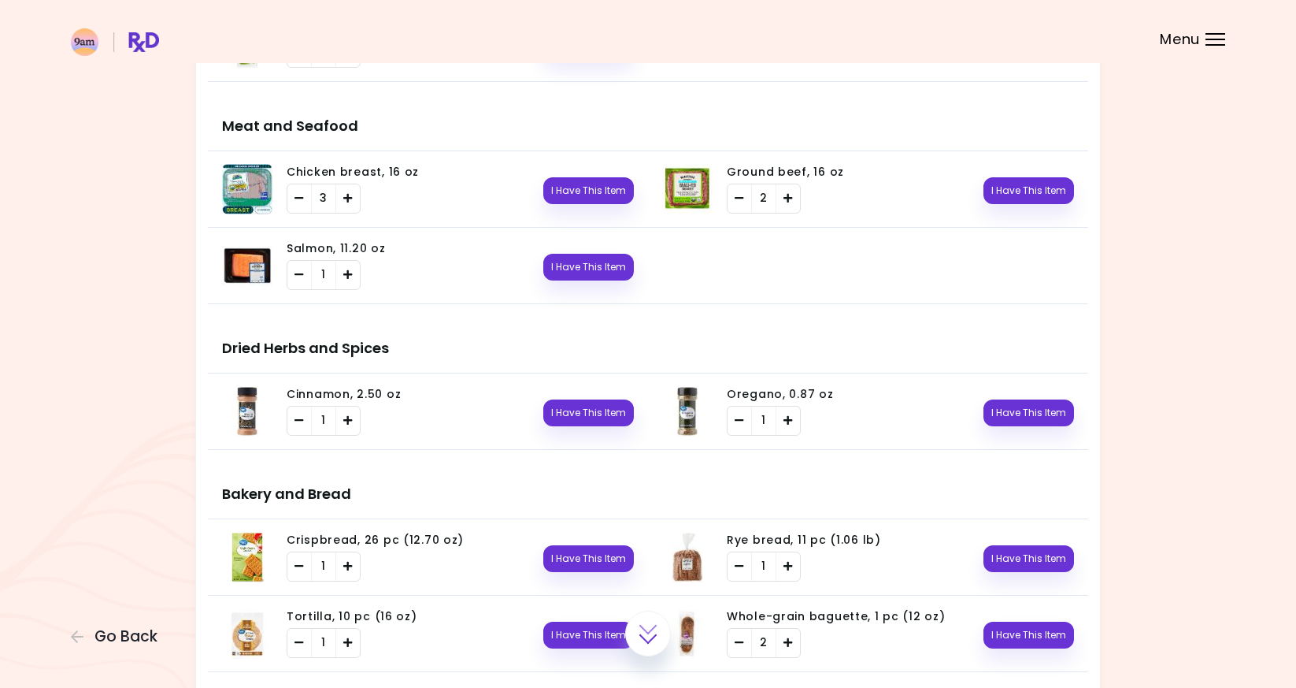
scroll to position [1325, 0]
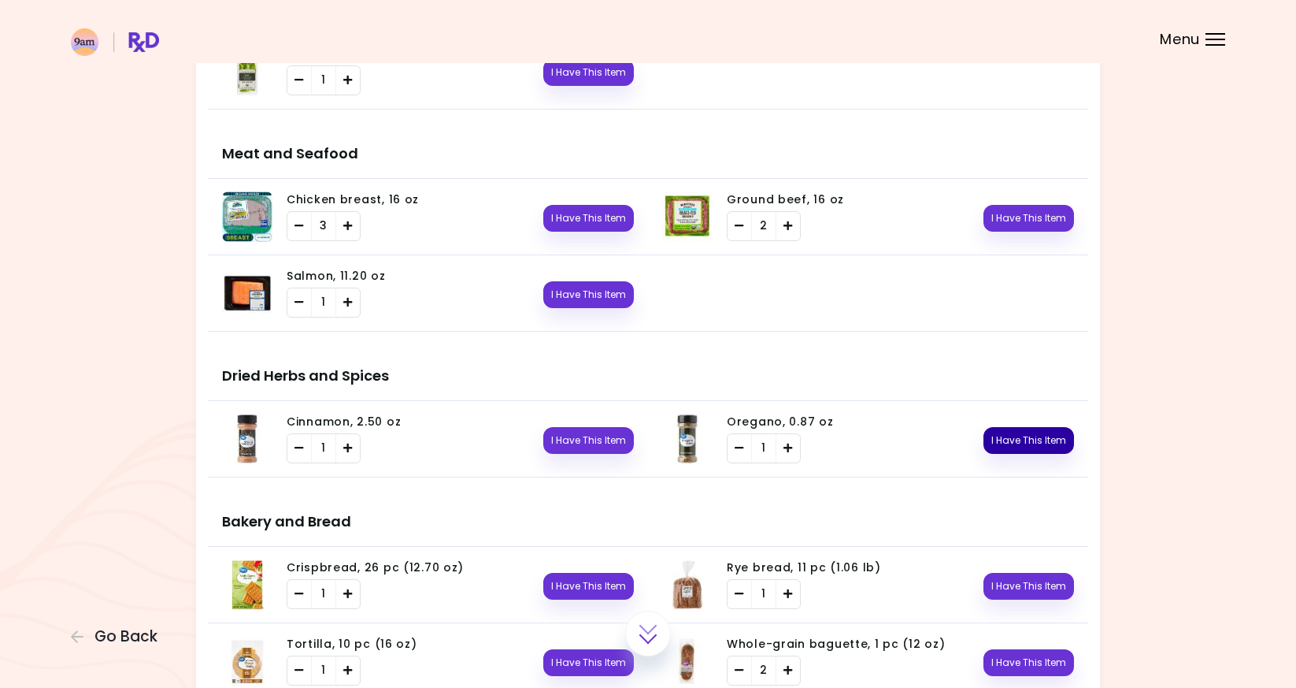
click at [1020, 432] on button "I Have This Item" at bounding box center [1029, 440] width 91 height 27
click at [634, 453] on li "Cinnamon, 2.50 oz 1 I Have This Item You need: 0.18 oz / In pantry: 0 oz" at bounding box center [428, 439] width 440 height 76
click at [596, 439] on button "I Have This Item" at bounding box center [588, 440] width 91 height 27
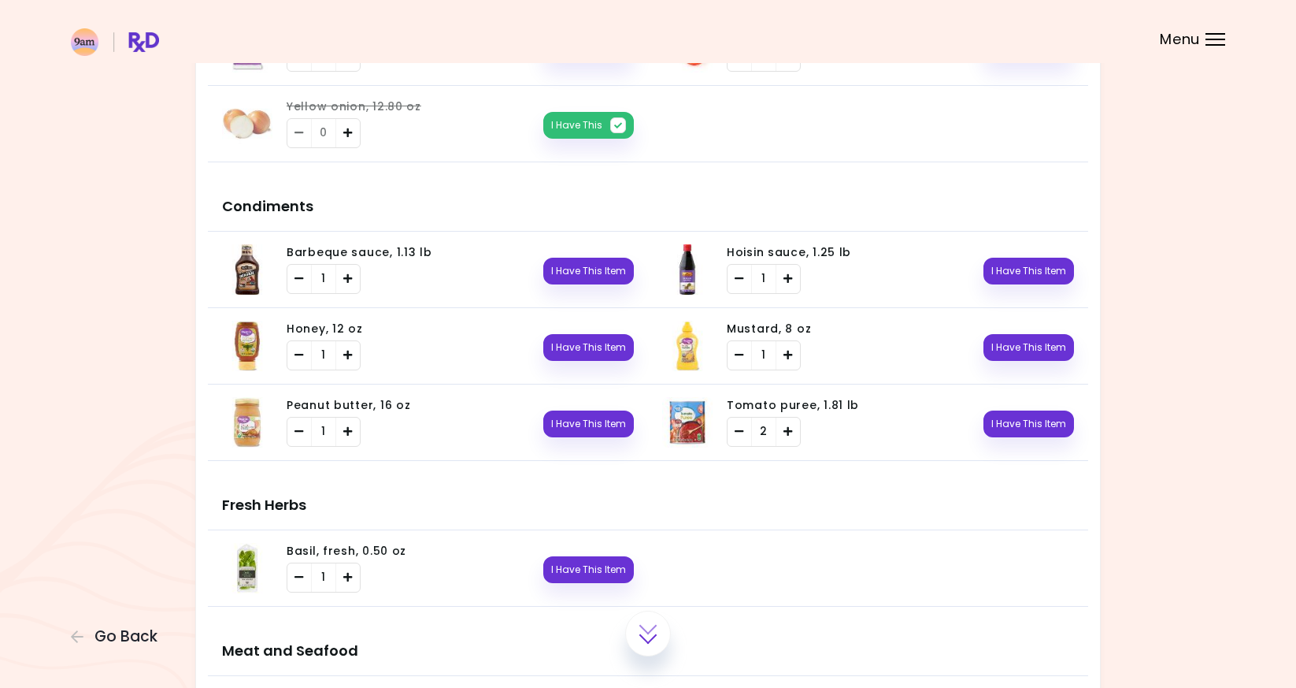
scroll to position [827, 0]
click at [1013, 346] on button "I Have This Item" at bounding box center [1029, 348] width 91 height 27
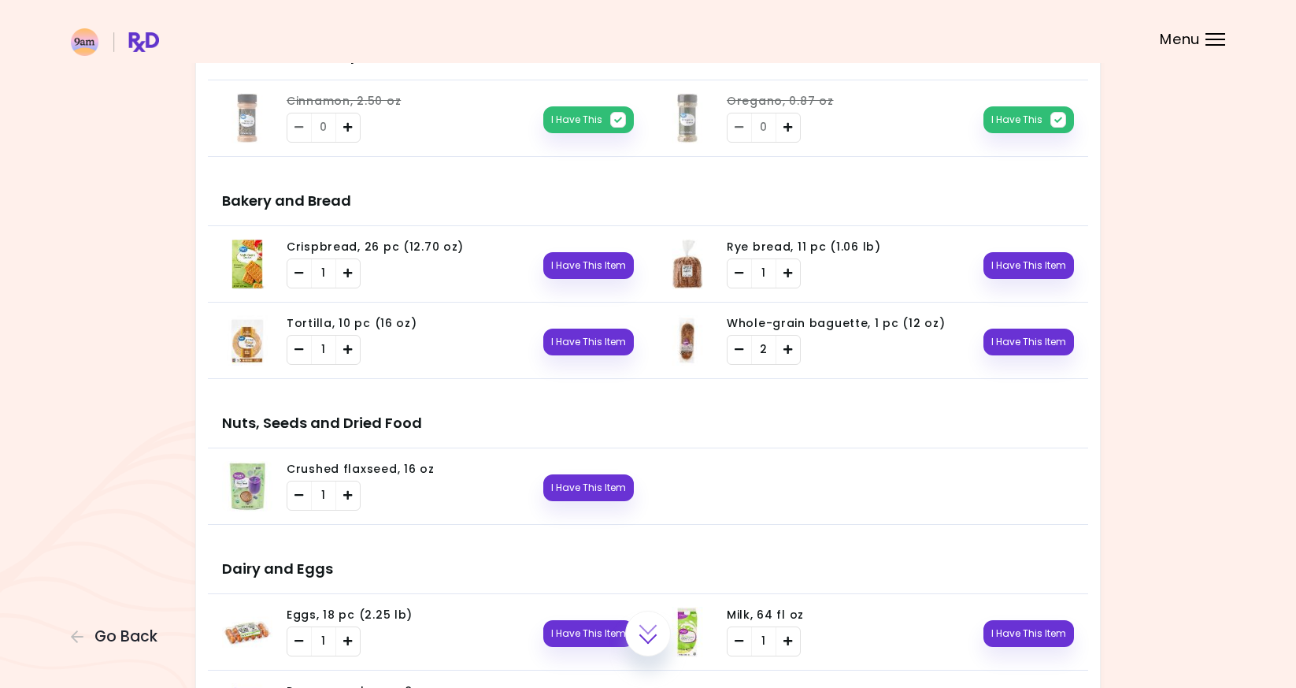
scroll to position [2862, 0]
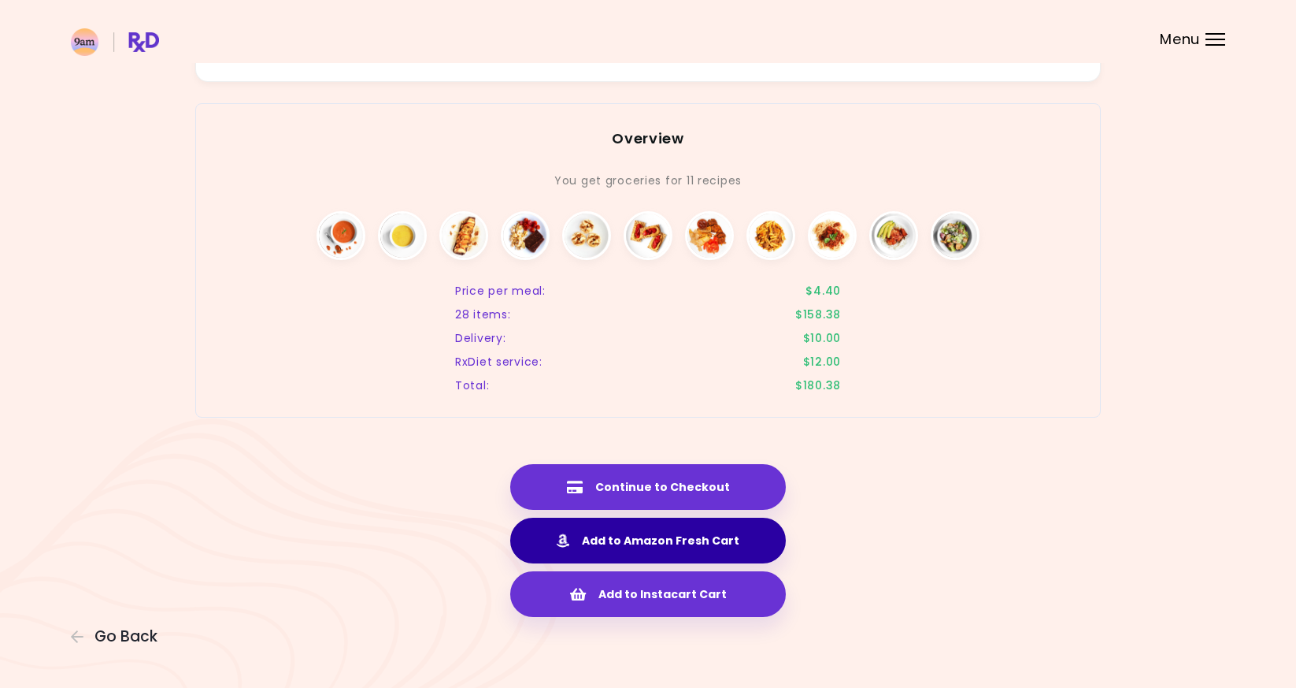
click at [678, 555] on button "Add to Amazon Fresh Cart" at bounding box center [648, 540] width 276 height 46
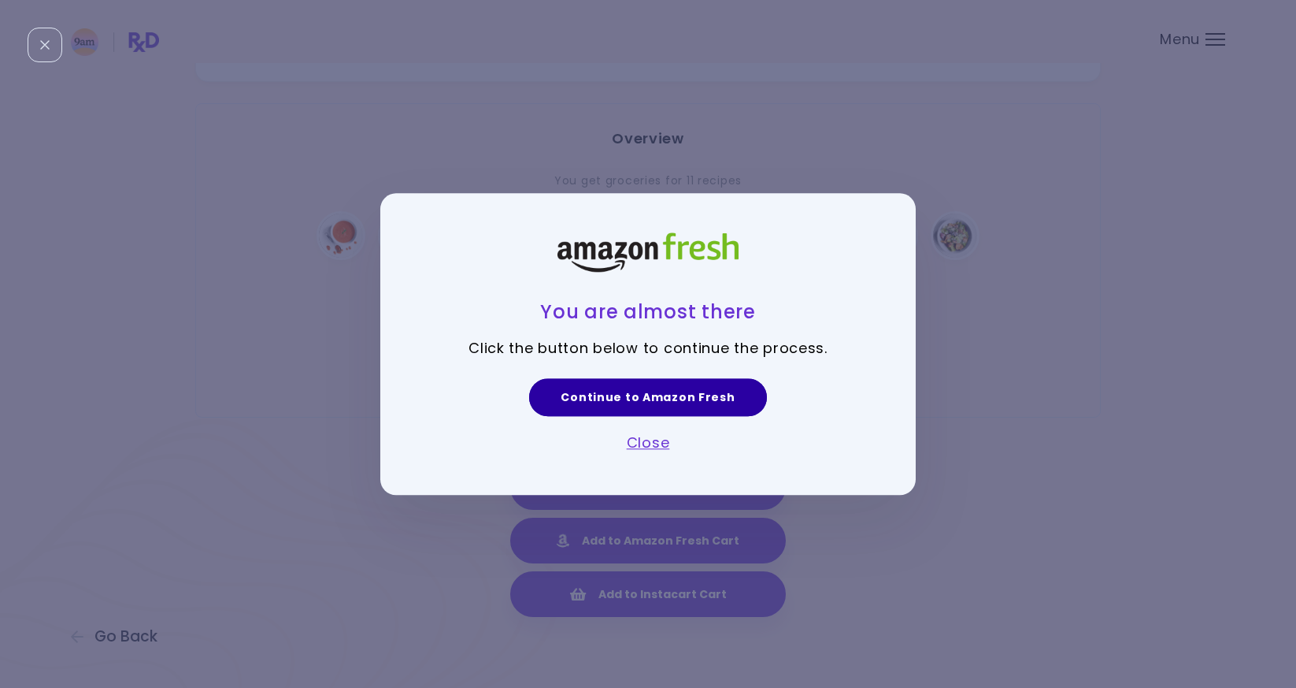
click at [687, 410] on link "Continue to Amazon Fresh" at bounding box center [647, 397] width 237 height 38
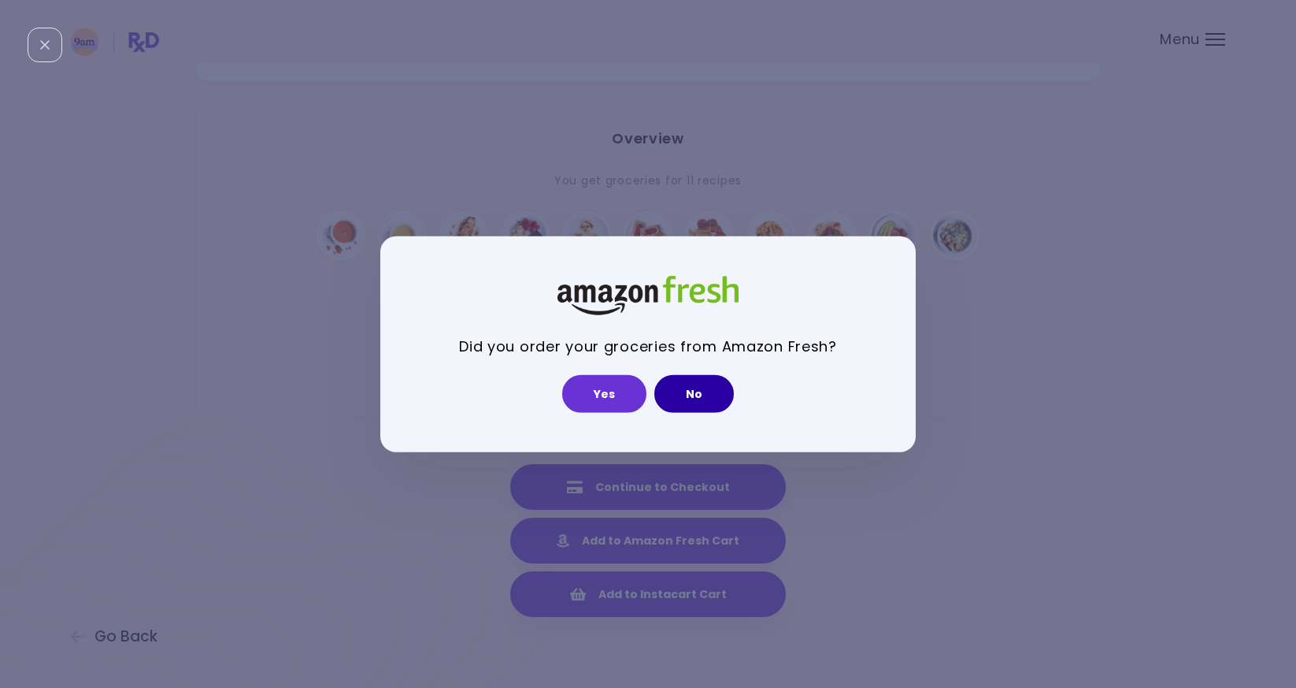
click at [703, 388] on button "No" at bounding box center [695, 394] width 80 height 38
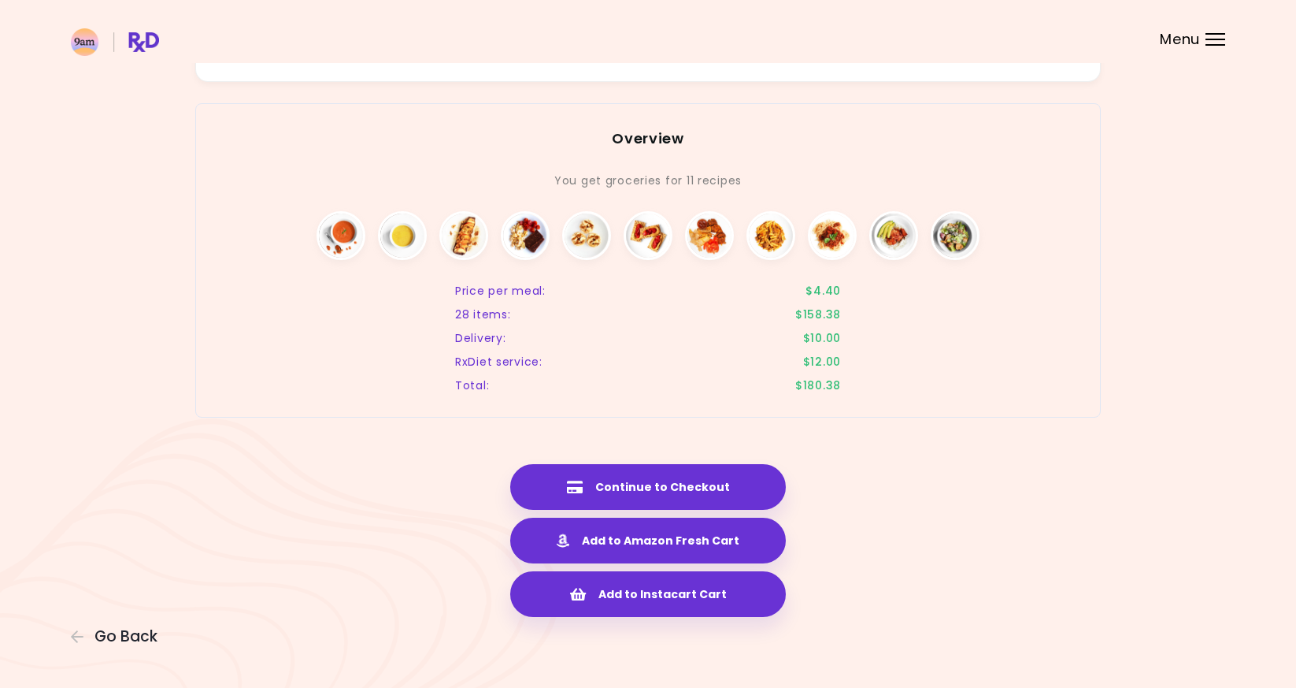
click at [1219, 28] on header at bounding box center [648, 31] width 1296 height 63
click at [1206, 38] on div "Menu" at bounding box center [1216, 39] width 20 height 13
